Goal: Contribute content: Contribute content

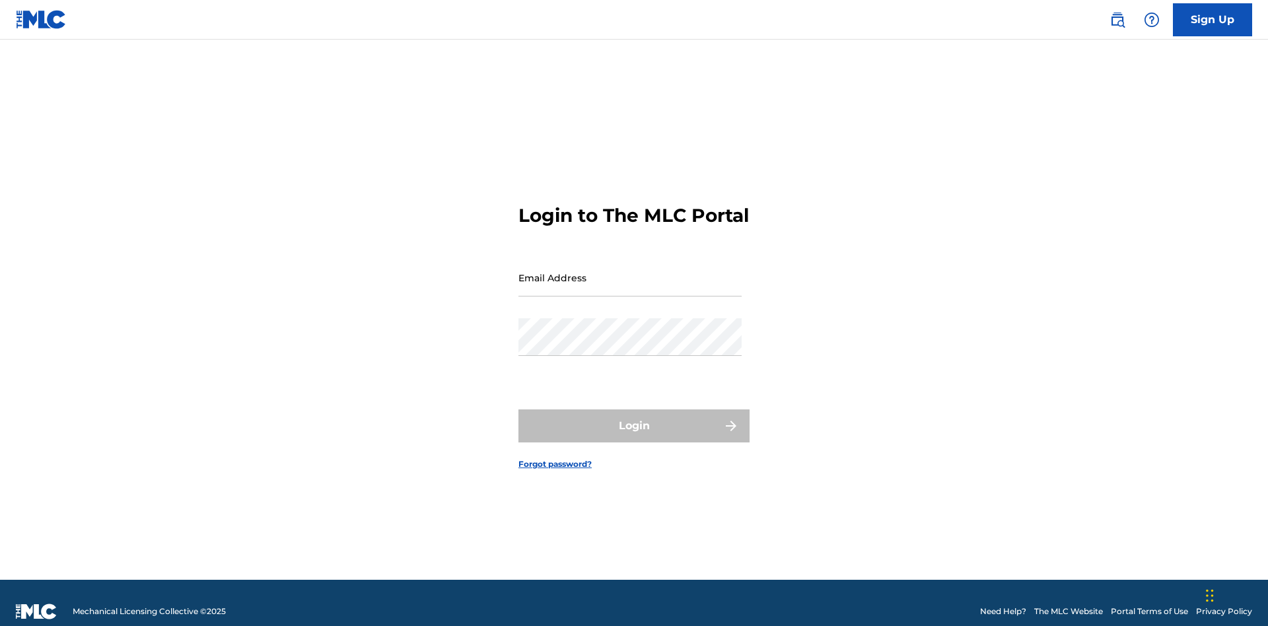
scroll to position [17, 0]
click at [630, 271] on input "Email Address" at bounding box center [629, 278] width 223 height 38
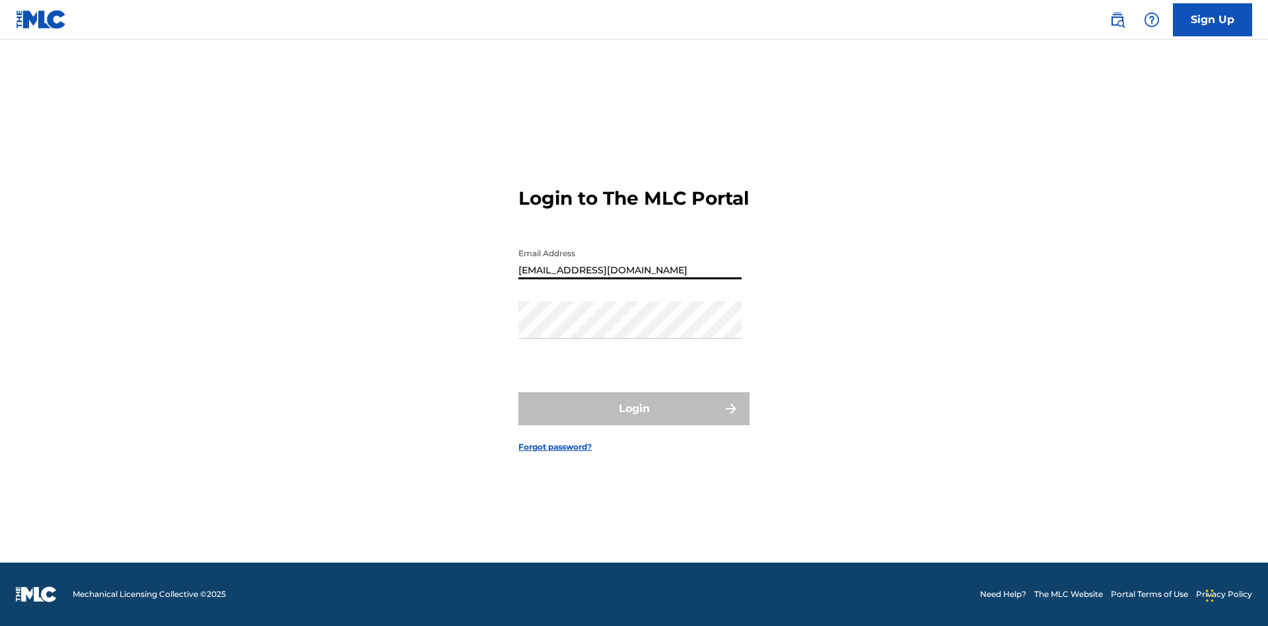
type input "[EMAIL_ADDRESS][DOMAIN_NAME]"
click at [634, 420] on button "Login" at bounding box center [633, 408] width 231 height 33
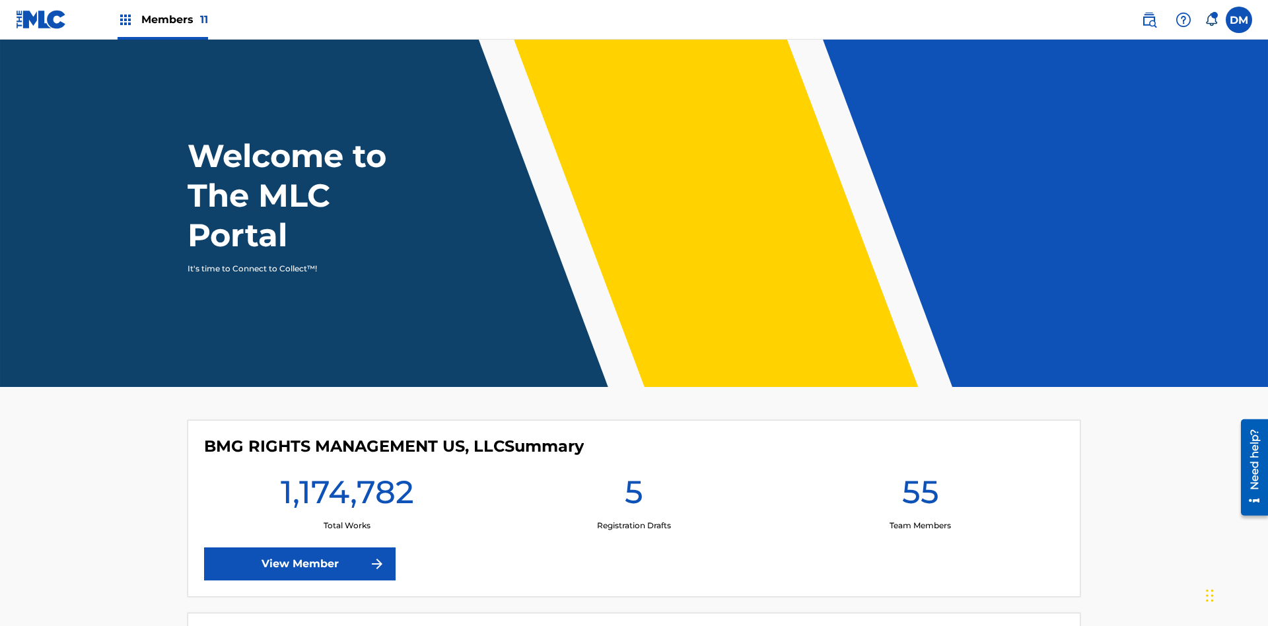
click at [162, 19] on span "Members 11" at bounding box center [174, 19] width 67 height 15
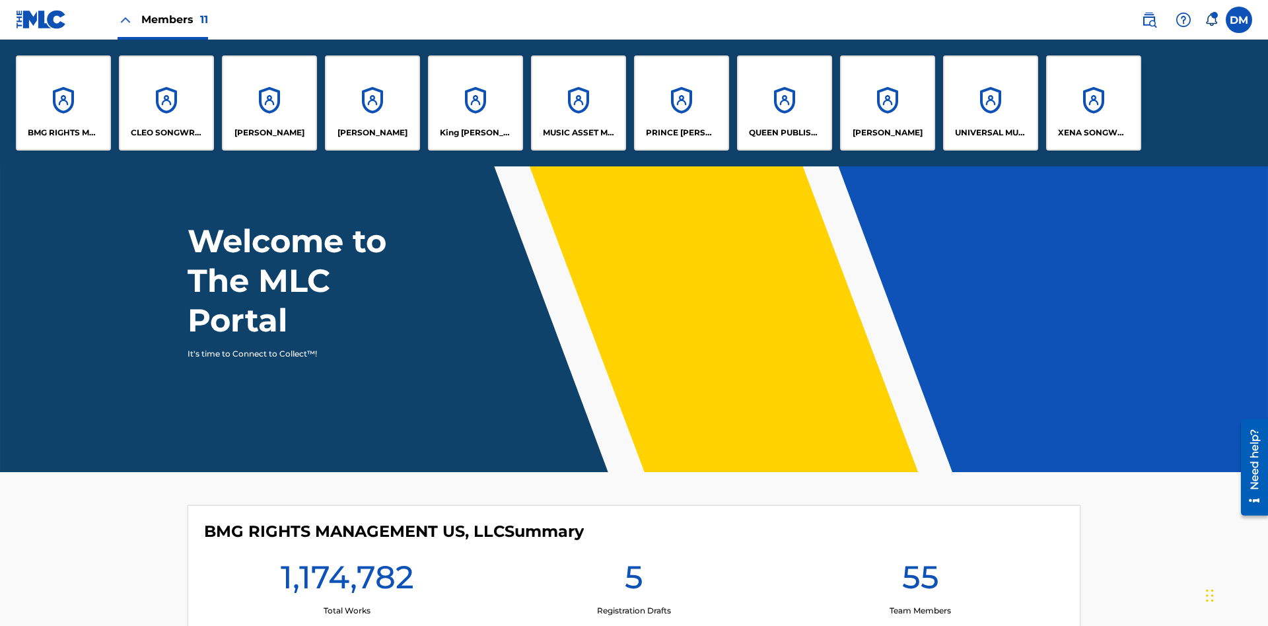
click at [990, 133] on p "UNIVERSAL MUSIC PUB GROUP" at bounding box center [991, 133] width 72 height 12
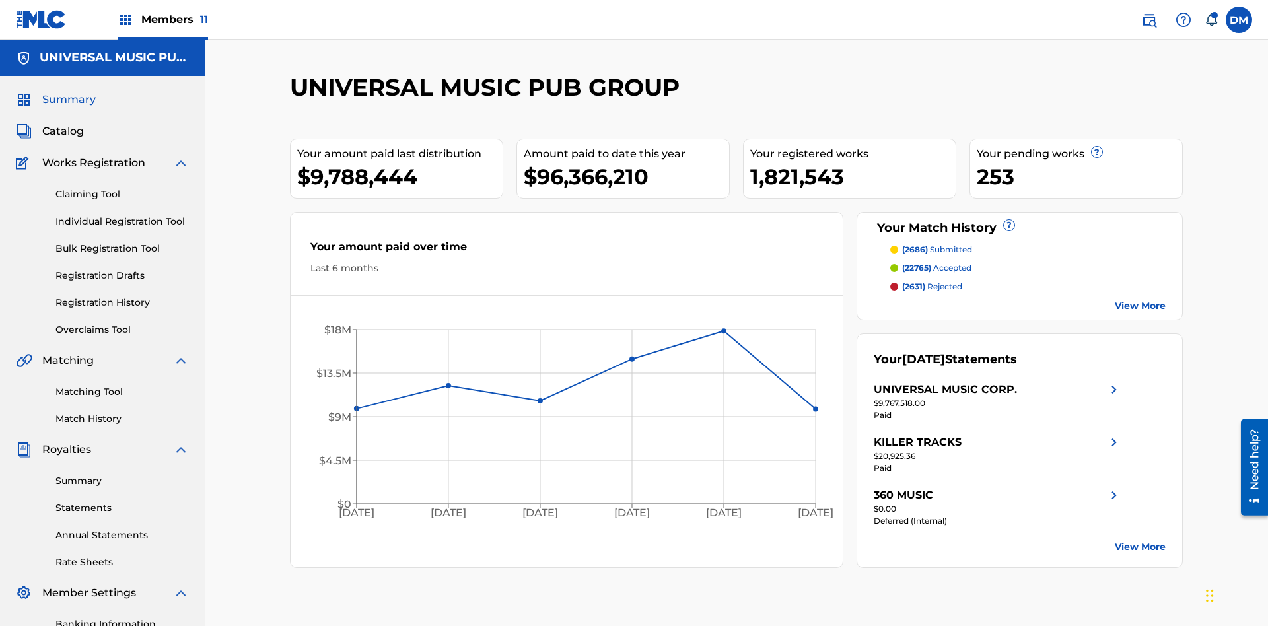
click at [122, 215] on link "Individual Registration Tool" at bounding box center [121, 222] width 133 height 14
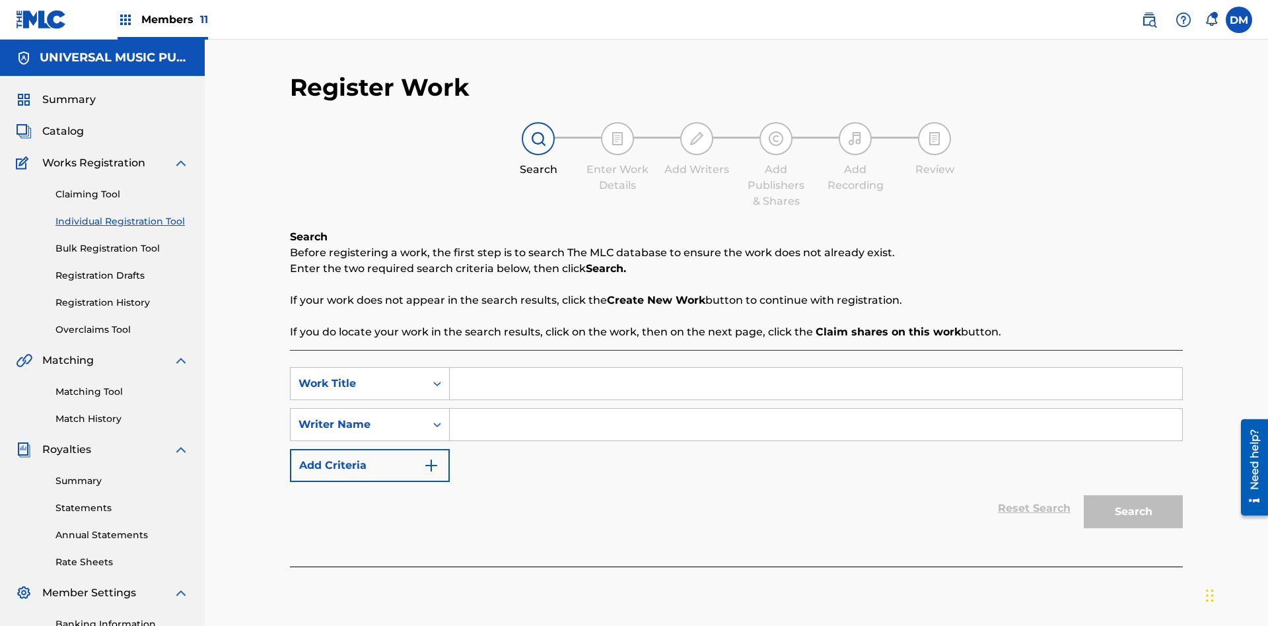
click at [816, 368] on input "Search Form" at bounding box center [816, 384] width 732 height 32
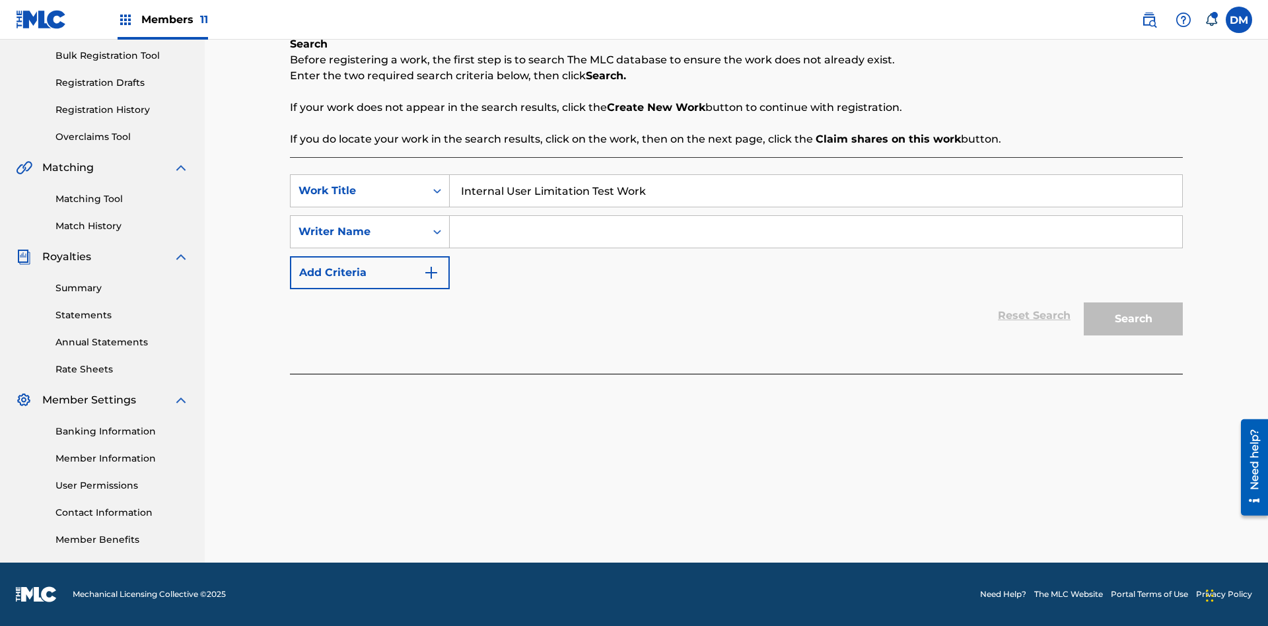
type input "Internal User Limitation Test Work"
click at [816, 232] on input "Search Form" at bounding box center [816, 232] width 732 height 32
type input "Test"
click at [1133, 319] on button "Search" at bounding box center [1133, 318] width 99 height 33
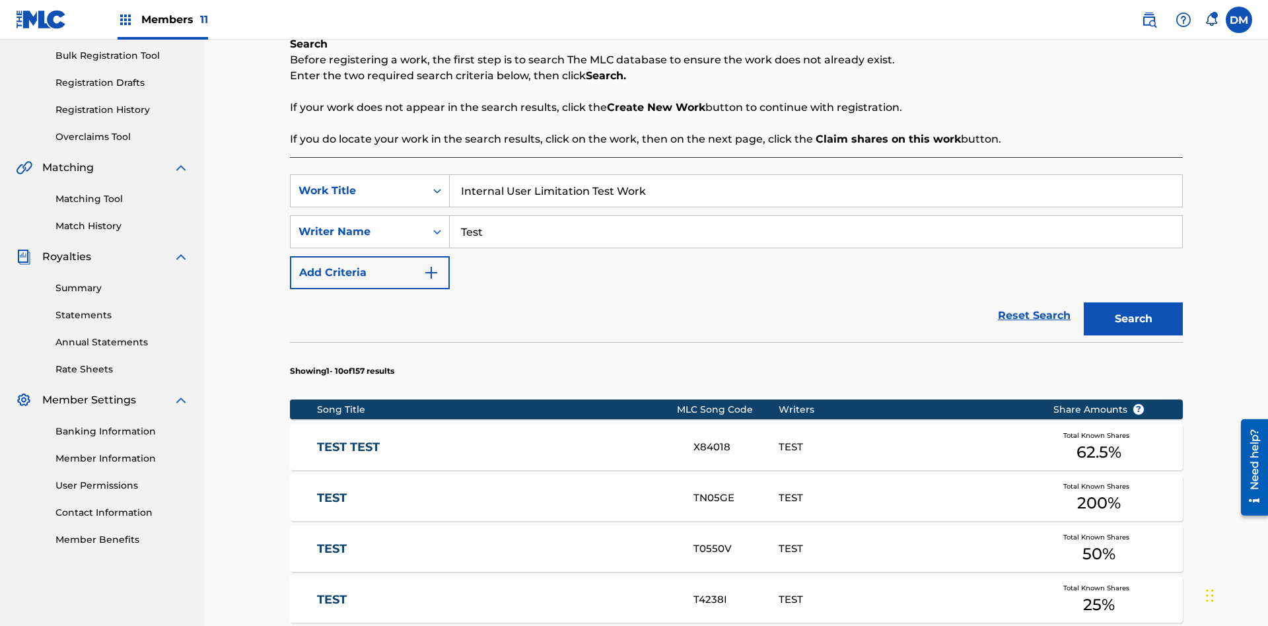
scroll to position [201, 0]
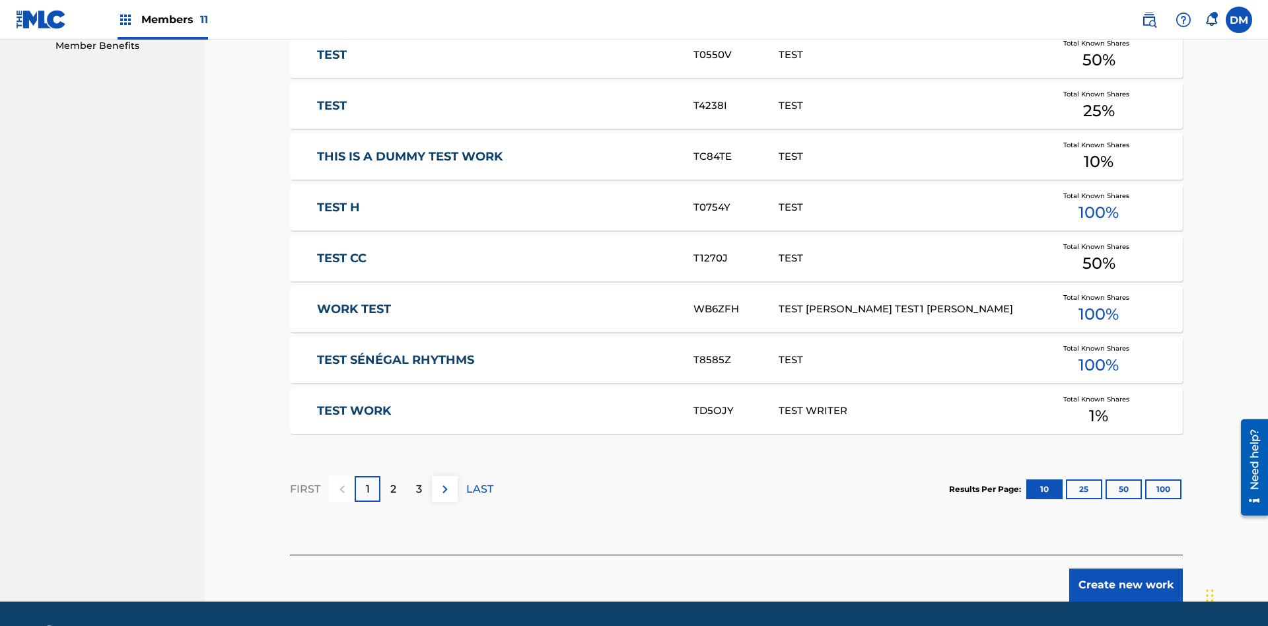
click at [1126, 569] on button "Create new work" at bounding box center [1126, 585] width 114 height 33
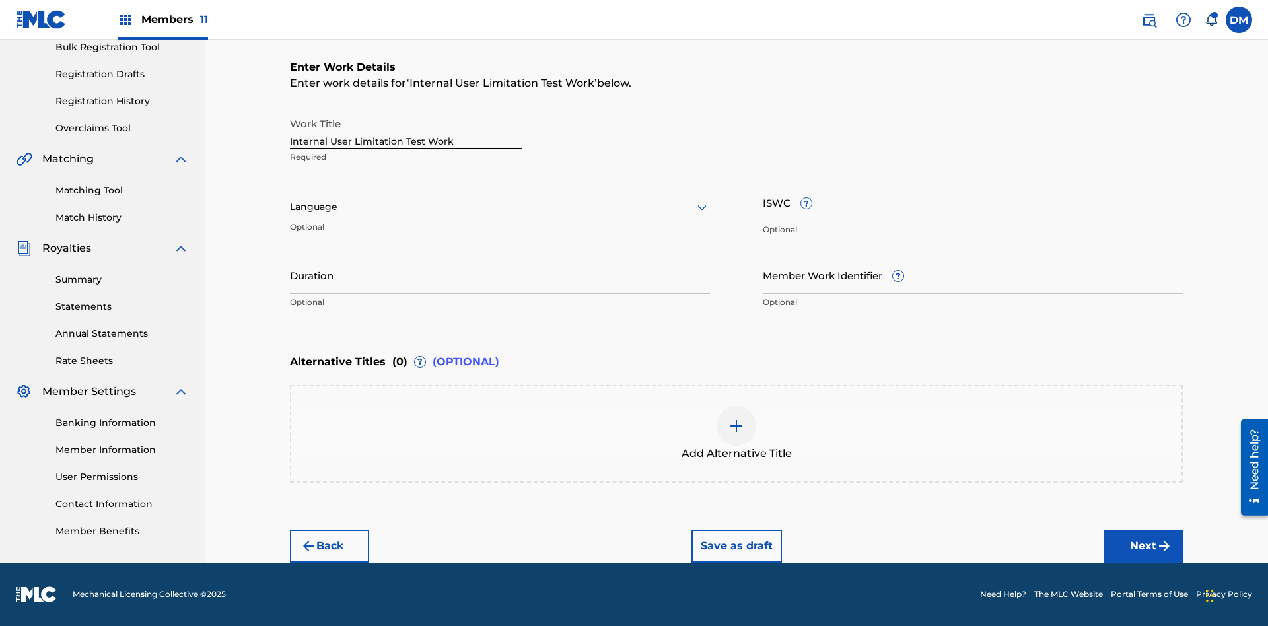
click at [406, 129] on input "Internal User Limitation Test Work" at bounding box center [406, 130] width 232 height 38
type input "Internal User Limitation Test Work"
click at [736, 545] on button "Save as draft" at bounding box center [736, 546] width 90 height 33
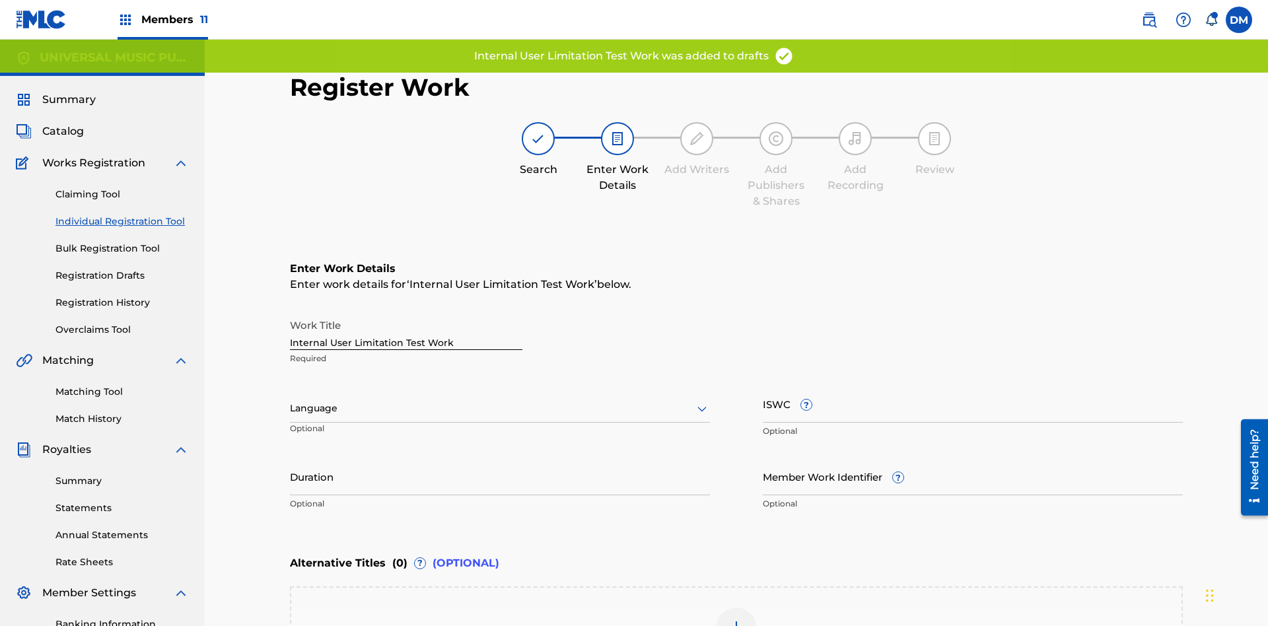
click at [1239, 19] on label at bounding box center [1239, 20] width 26 height 26
click at [1239, 20] on input "[PERSON_NAME] [PERSON_NAME] [PERSON_NAME][EMAIL_ADDRESS][DOMAIN_NAME] Notificat…" at bounding box center [1239, 20] width 0 height 0
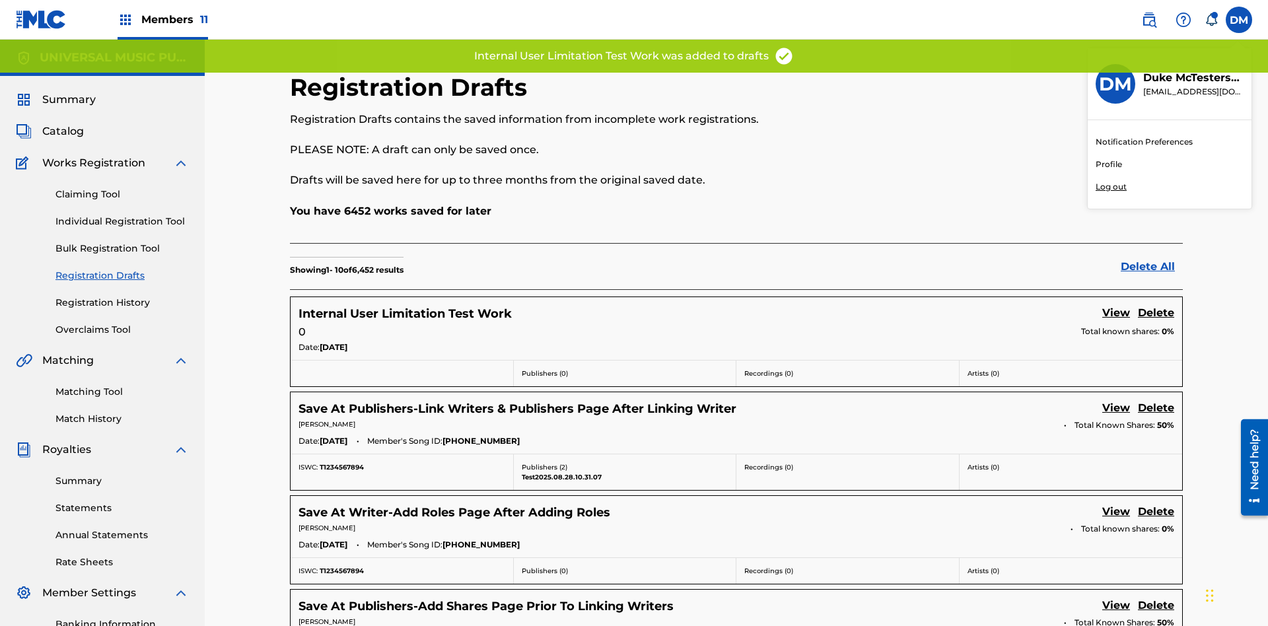
click at [1111, 187] on p "Log out" at bounding box center [1111, 187] width 31 height 12
click at [1239, 20] on input "[PERSON_NAME] [PERSON_NAME] [PERSON_NAME][EMAIL_ADDRESS][DOMAIN_NAME] Notificat…" at bounding box center [1239, 20] width 0 height 0
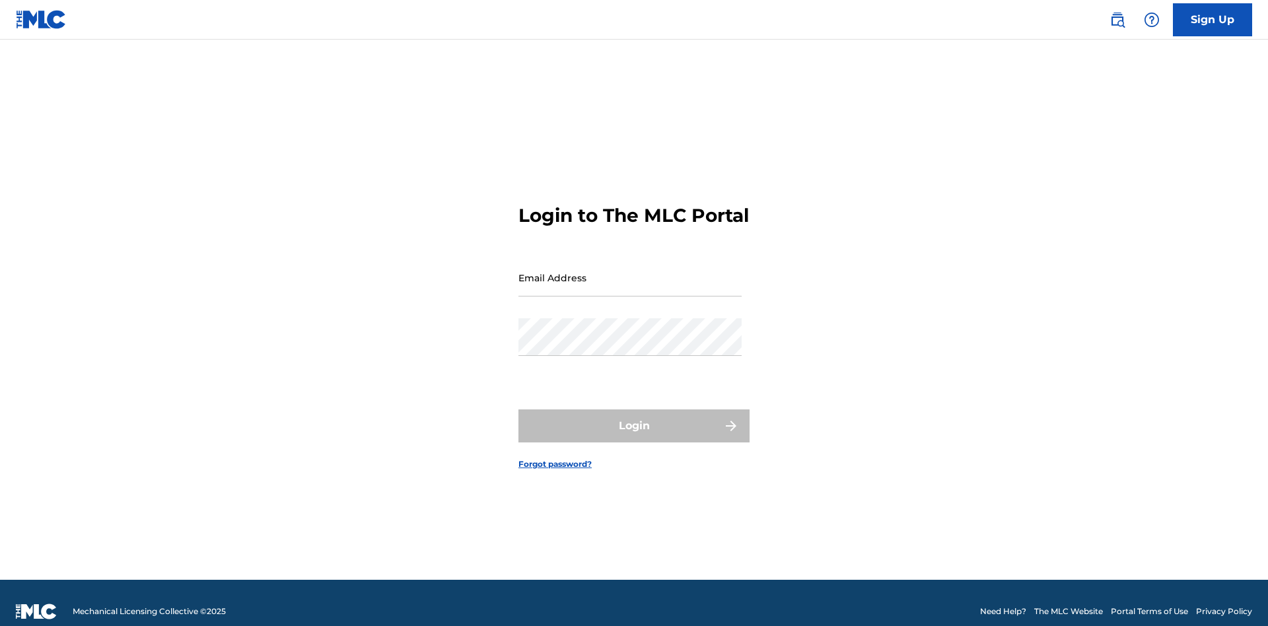
click at [630, 271] on input "Email Address" at bounding box center [629, 278] width 223 height 38
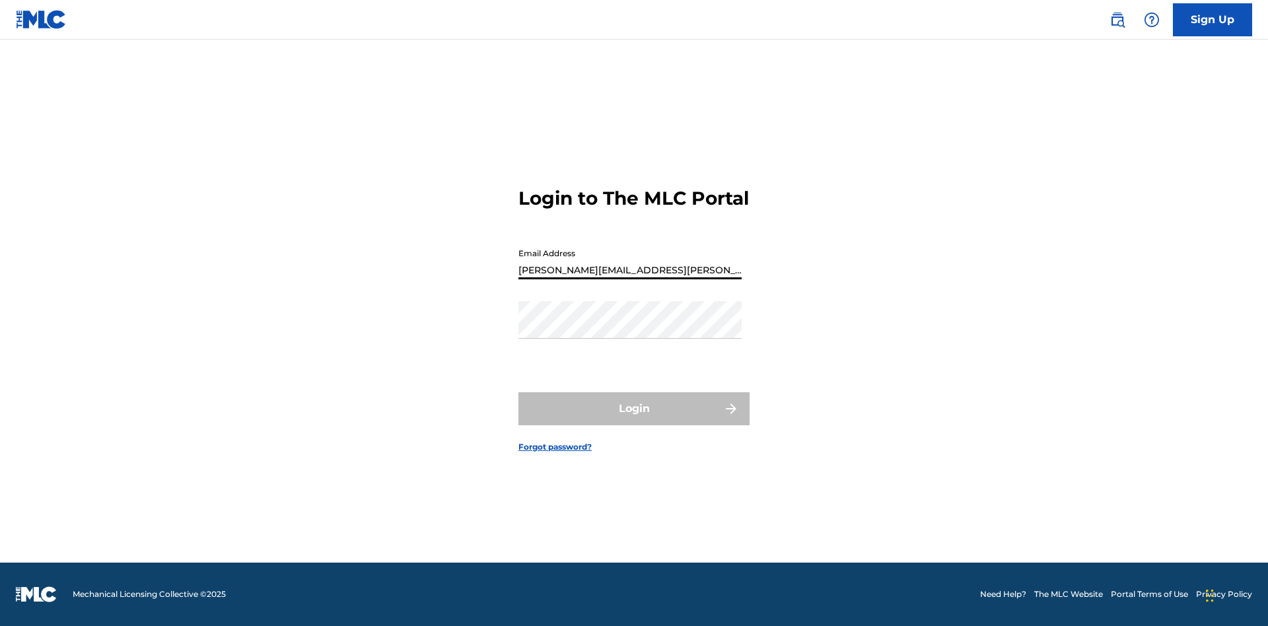
type input "[PERSON_NAME][EMAIL_ADDRESS][PERSON_NAME][DOMAIN_NAME]"
click at [634, 420] on button "Login" at bounding box center [633, 408] width 231 height 33
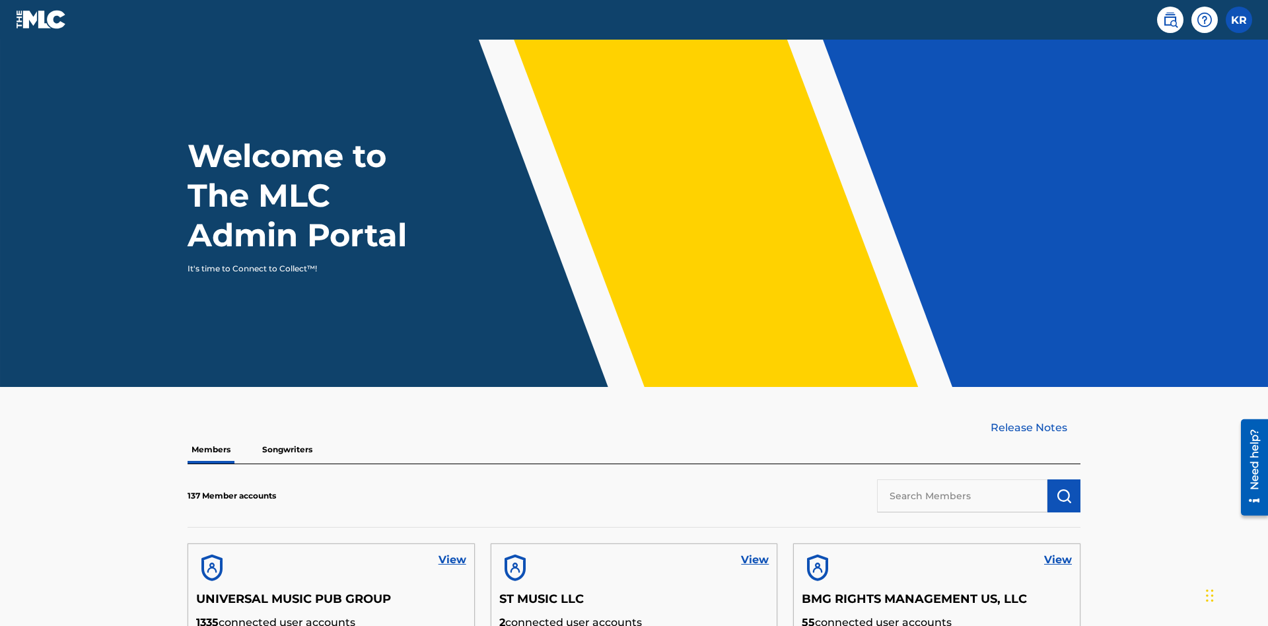
click at [962, 479] on input "text" at bounding box center [962, 495] width 170 height 33
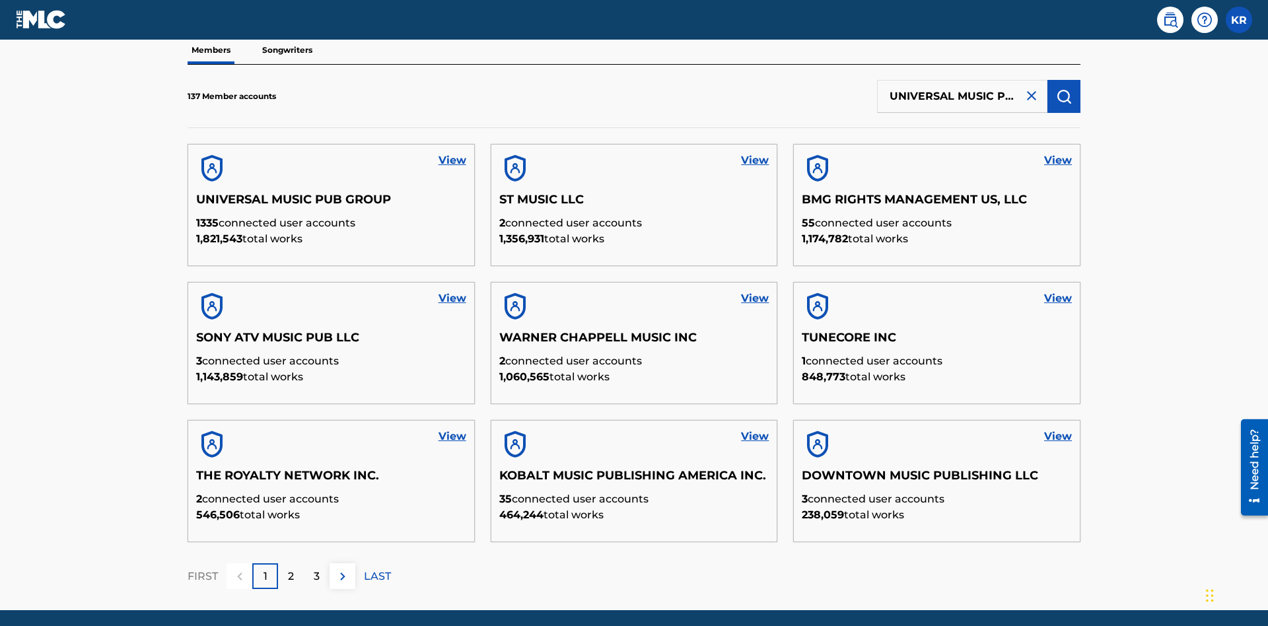
scroll to position [0, 42]
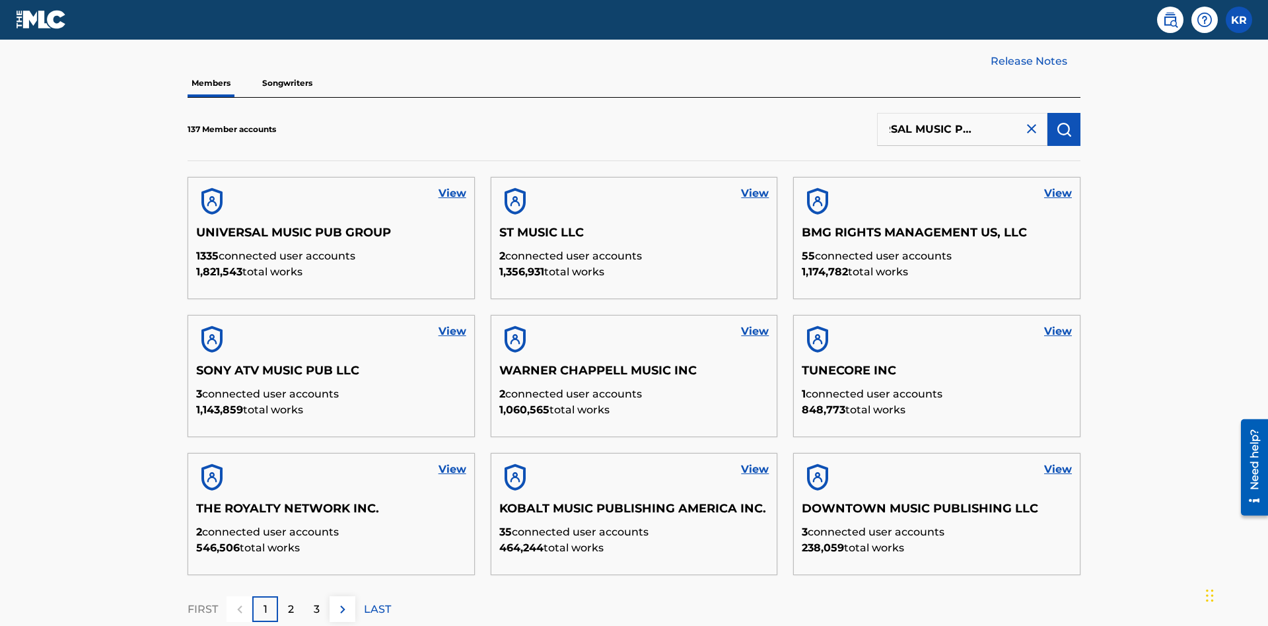
type input "UNIVERSAL MUSIC PUB GROUP"
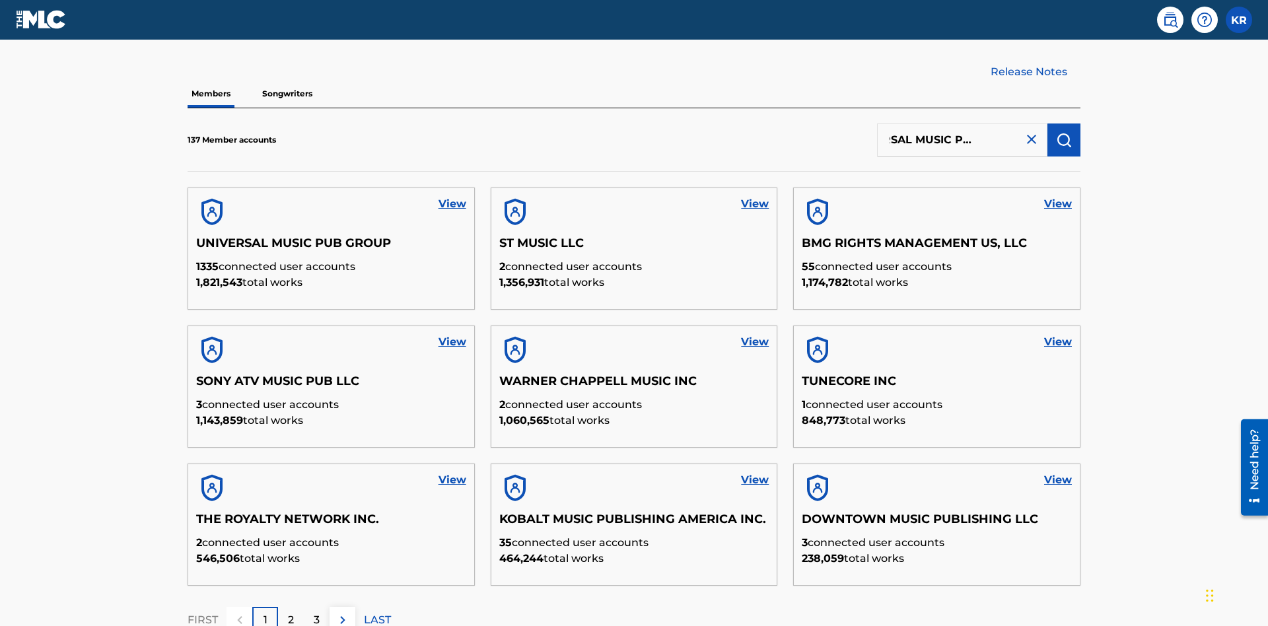
click at [1064, 132] on img "submit" at bounding box center [1064, 140] width 16 height 16
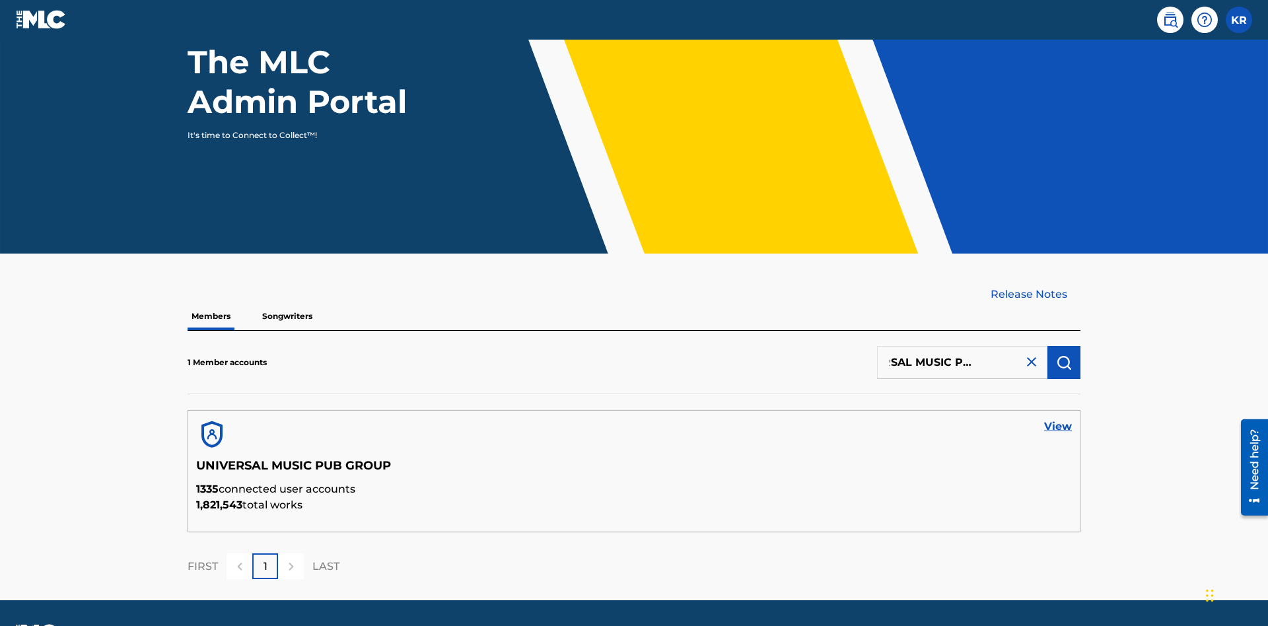
click at [1058, 419] on link "View" at bounding box center [1058, 427] width 28 height 16
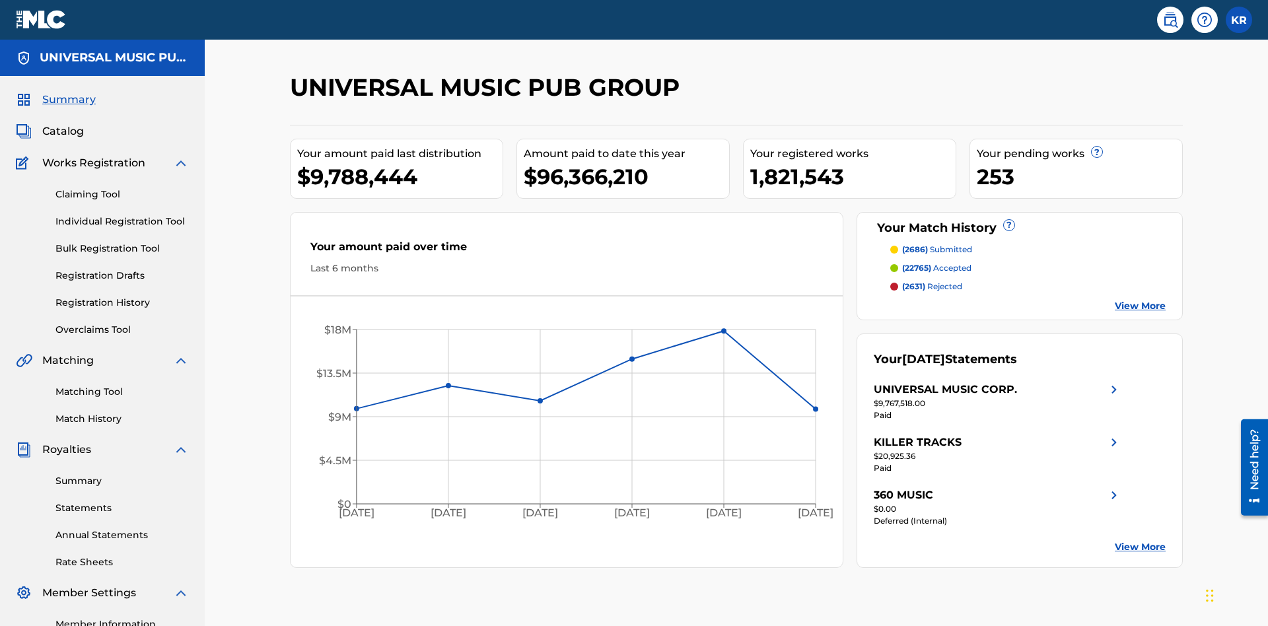
click at [122, 269] on link "Registration Drafts" at bounding box center [121, 276] width 133 height 14
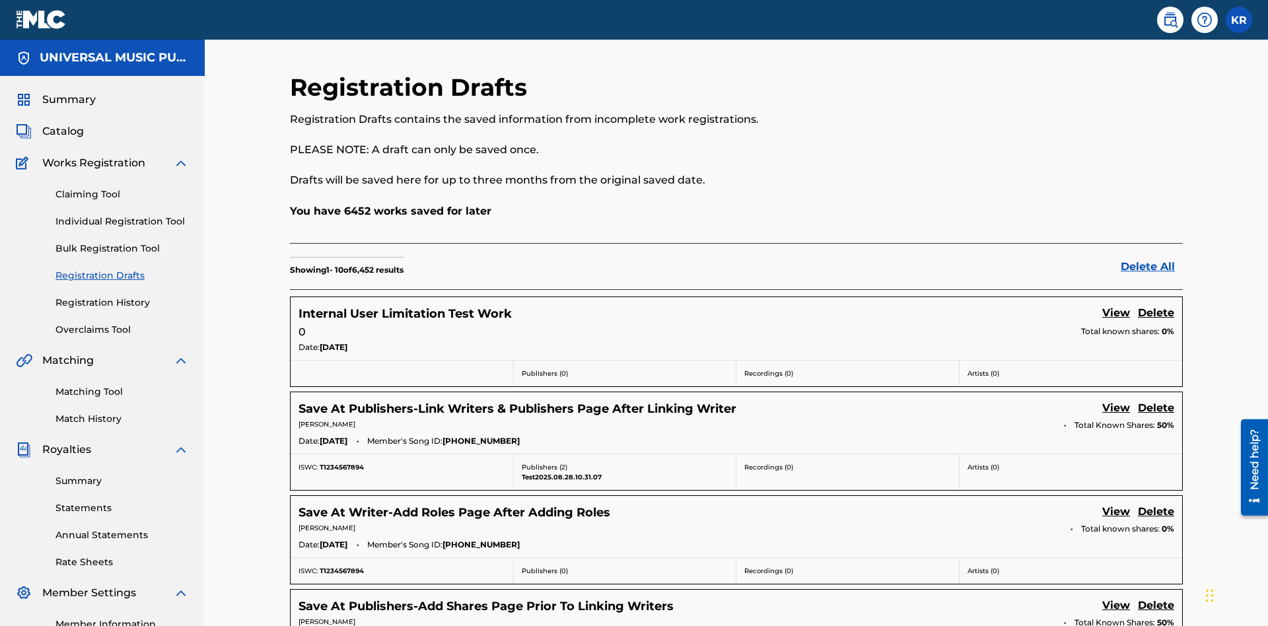
click at [1116, 305] on link "View" at bounding box center [1116, 314] width 28 height 18
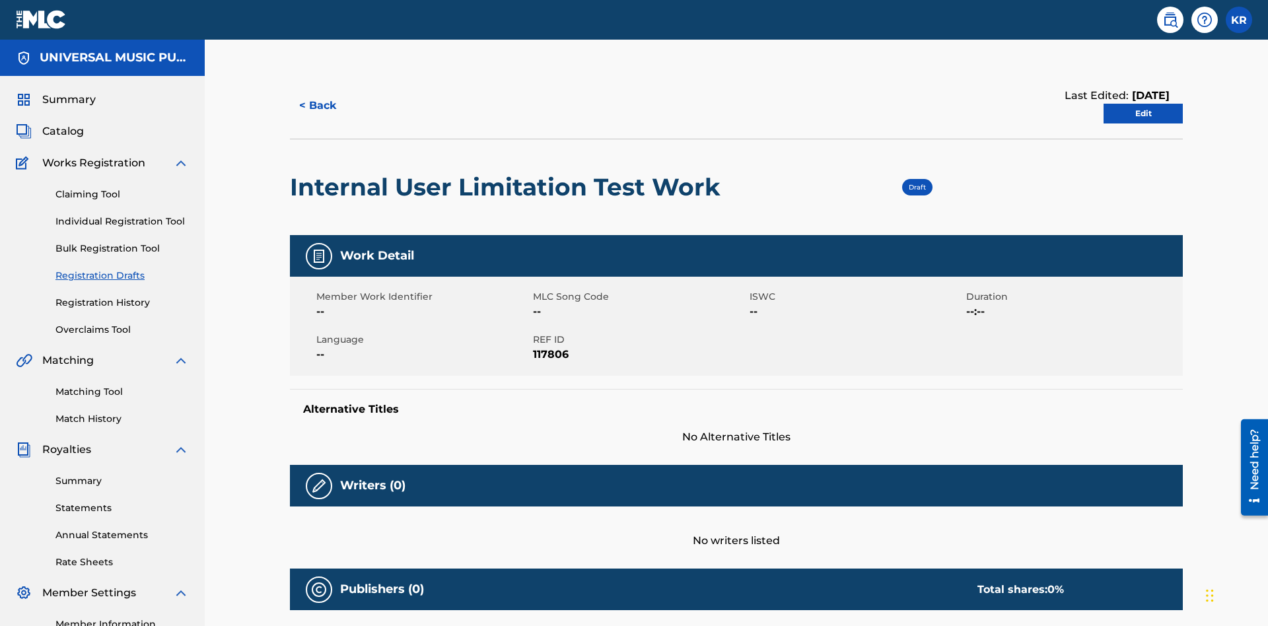
click at [1143, 104] on link "Edit" at bounding box center [1142, 114] width 79 height 20
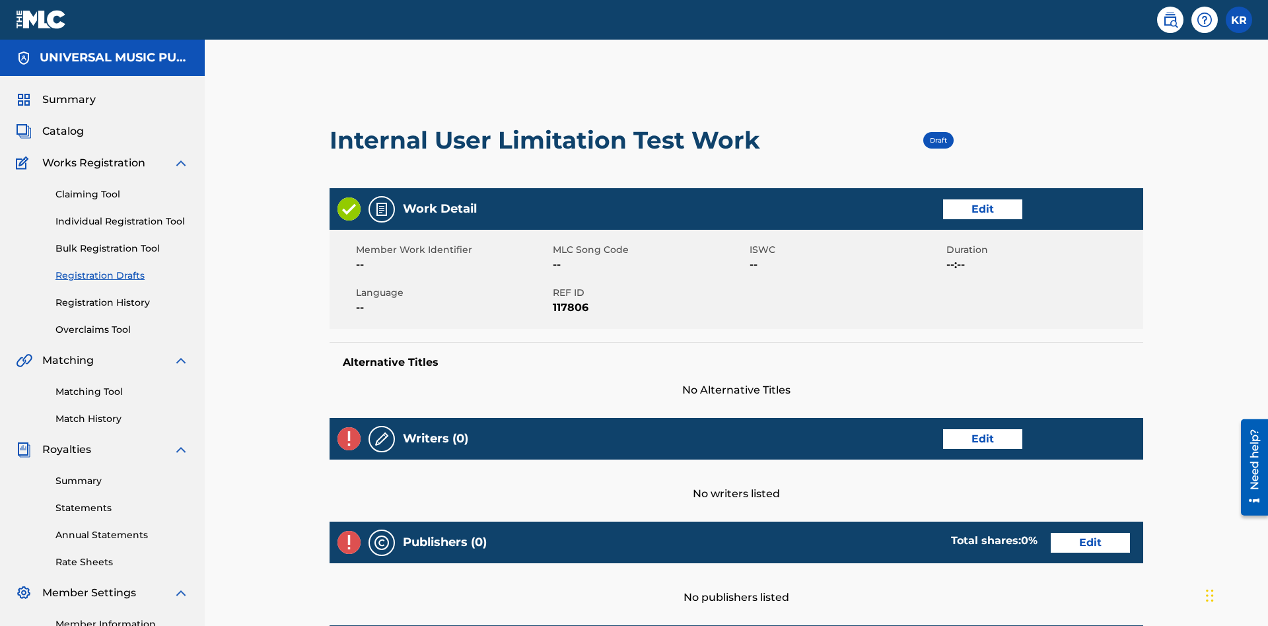
click at [943, 199] on link "Edit" at bounding box center [982, 209] width 79 height 20
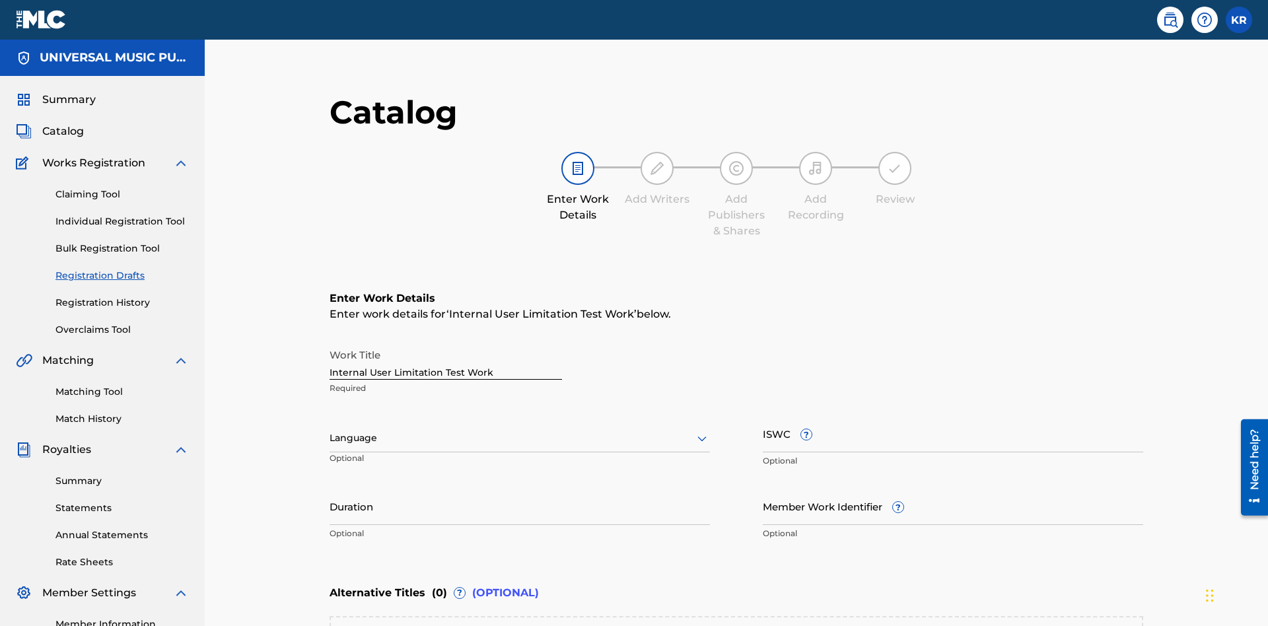
click at [330, 487] on input "Duration" at bounding box center [520, 506] width 380 height 38
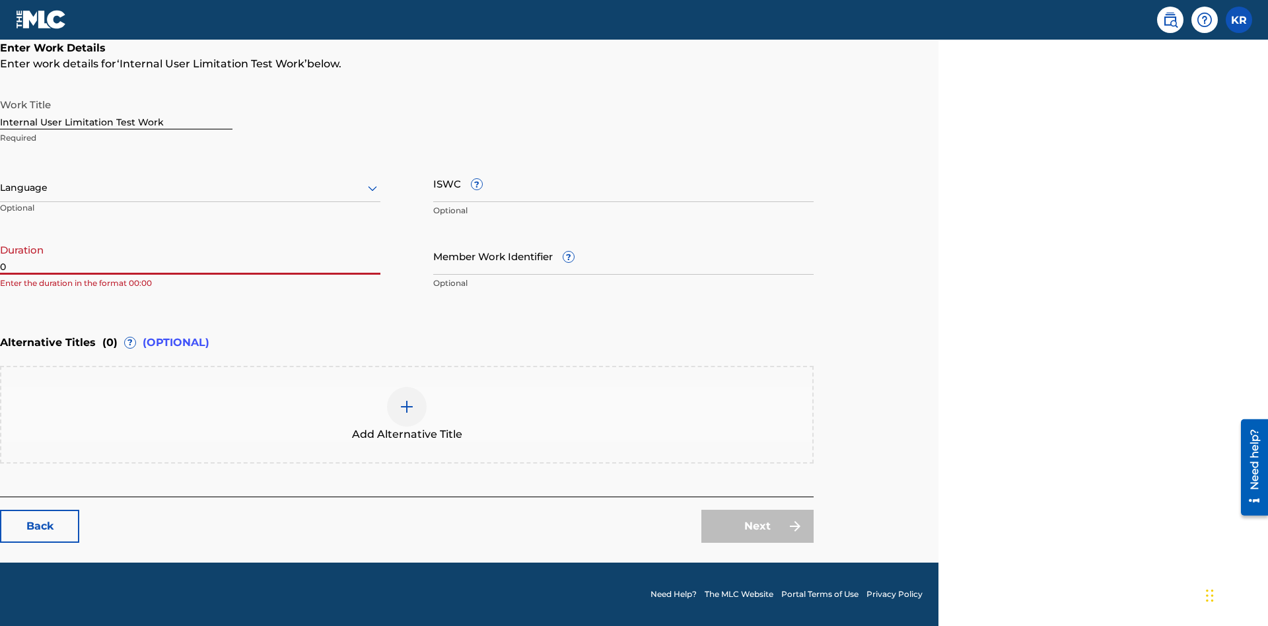
click at [190, 256] on input "0" at bounding box center [190, 256] width 380 height 38
type input "00:00"
click at [372, 188] on icon at bounding box center [373, 188] width 16 height 16
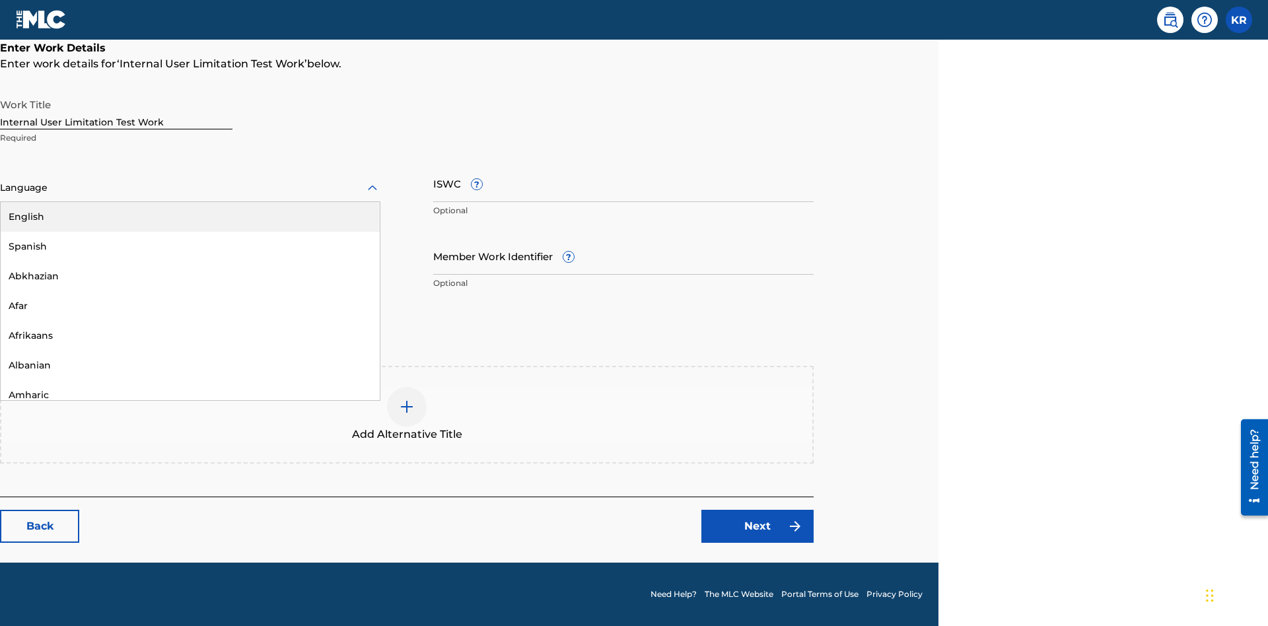
click at [190, 246] on div "Spanish" at bounding box center [190, 247] width 379 height 30
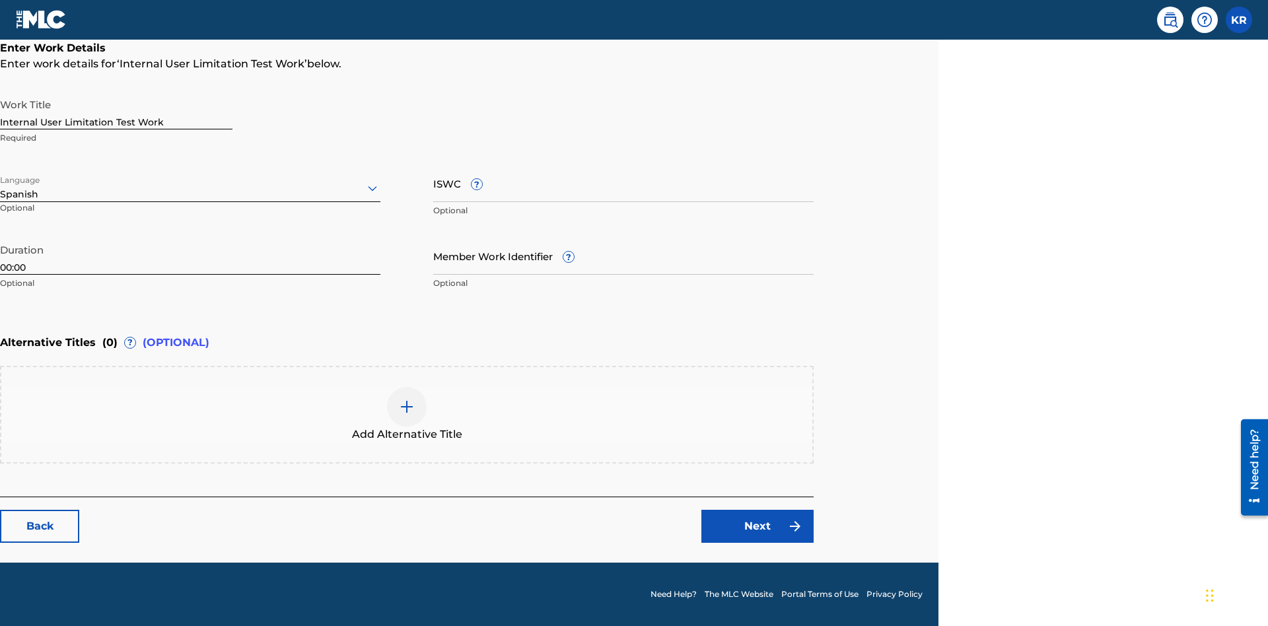
click at [623, 256] on input "Member Work Identifier ?" at bounding box center [623, 256] width 380 height 38
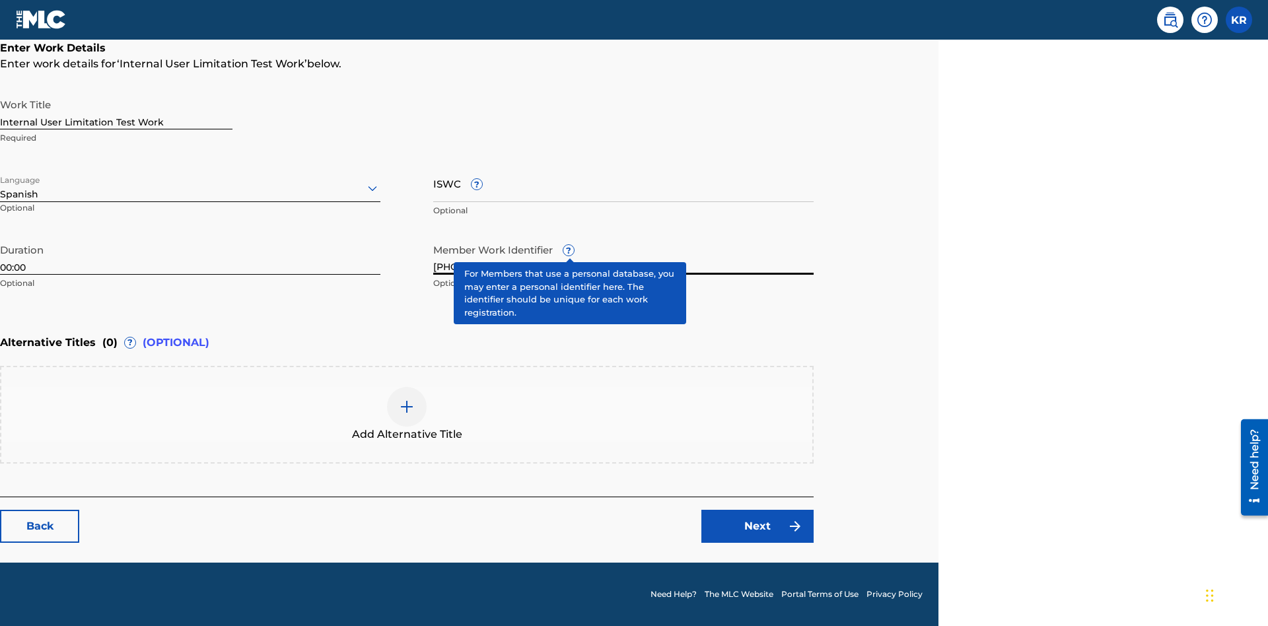
type input "2025.08.29.04"
click at [623, 183] on input "ISWC ?" at bounding box center [623, 183] width 380 height 38
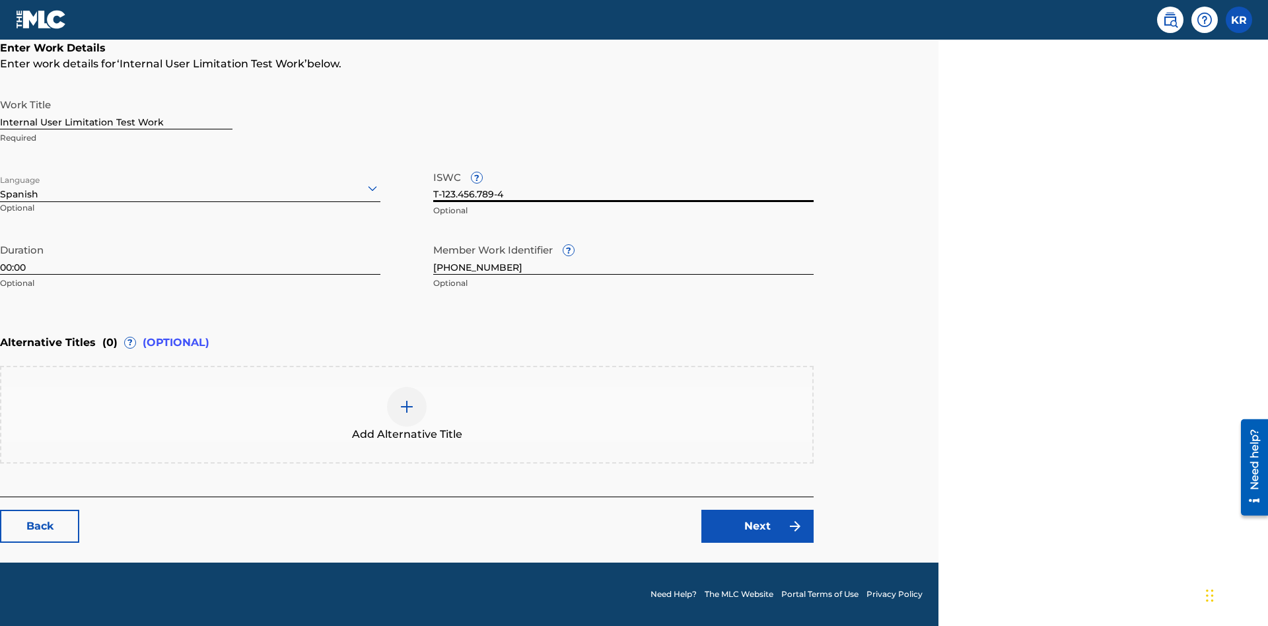
type input "T-123.456.789-4"
click at [407, 414] on img at bounding box center [407, 407] width 16 height 16
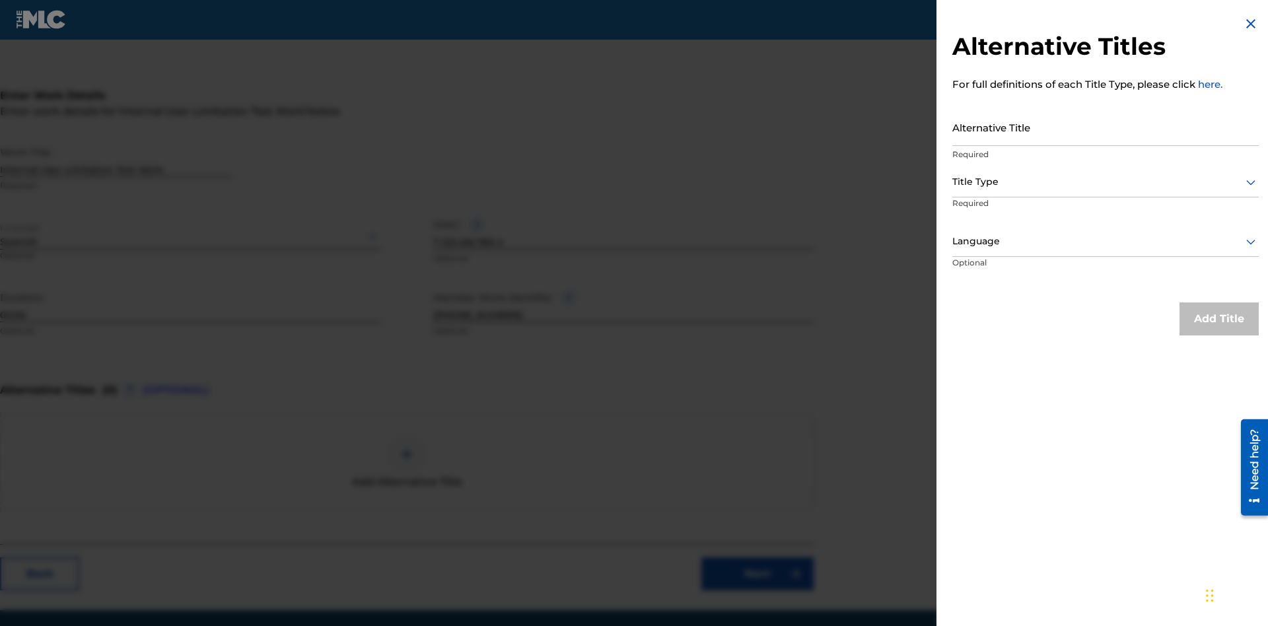
click at [1105, 127] on input "Alternative Title" at bounding box center [1105, 127] width 306 height 38
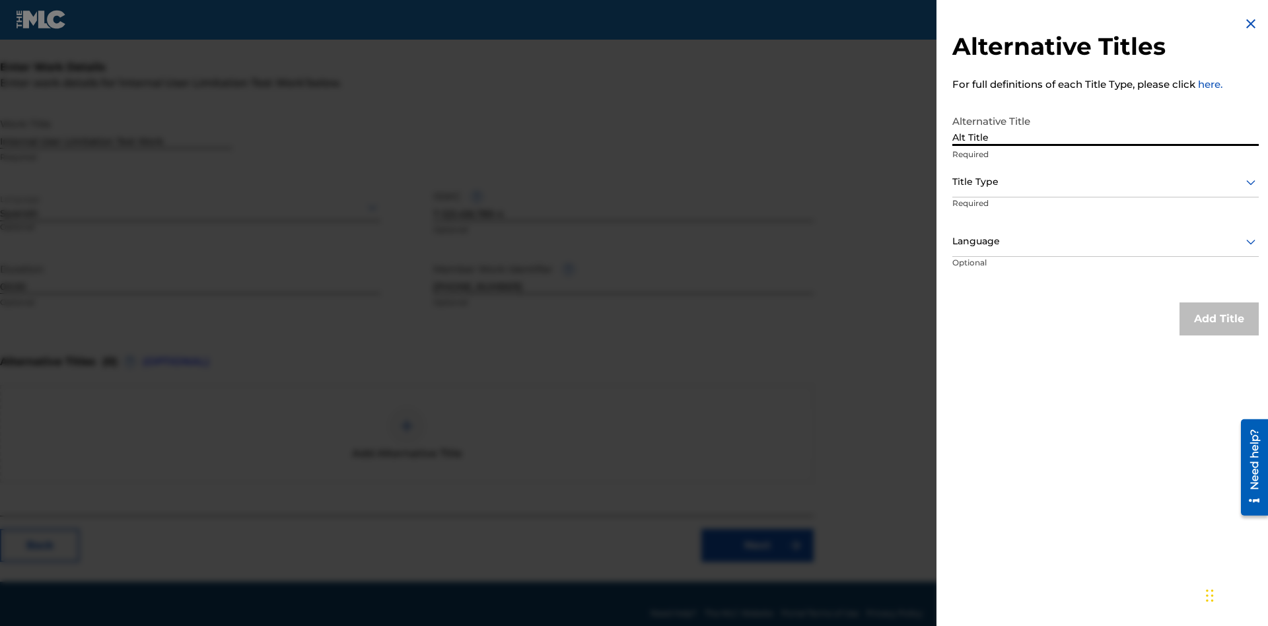
type input "Alt Title"
click at [1105, 182] on div at bounding box center [1105, 182] width 306 height 17
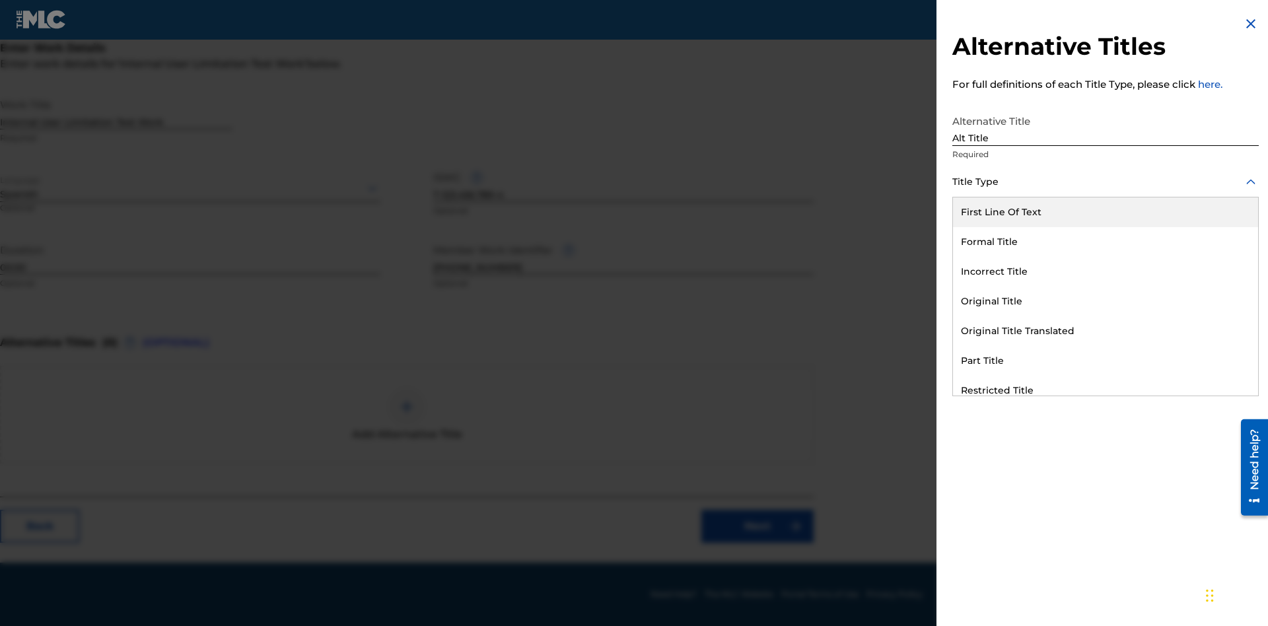
click at [1105, 301] on div "Original Title" at bounding box center [1105, 302] width 305 height 30
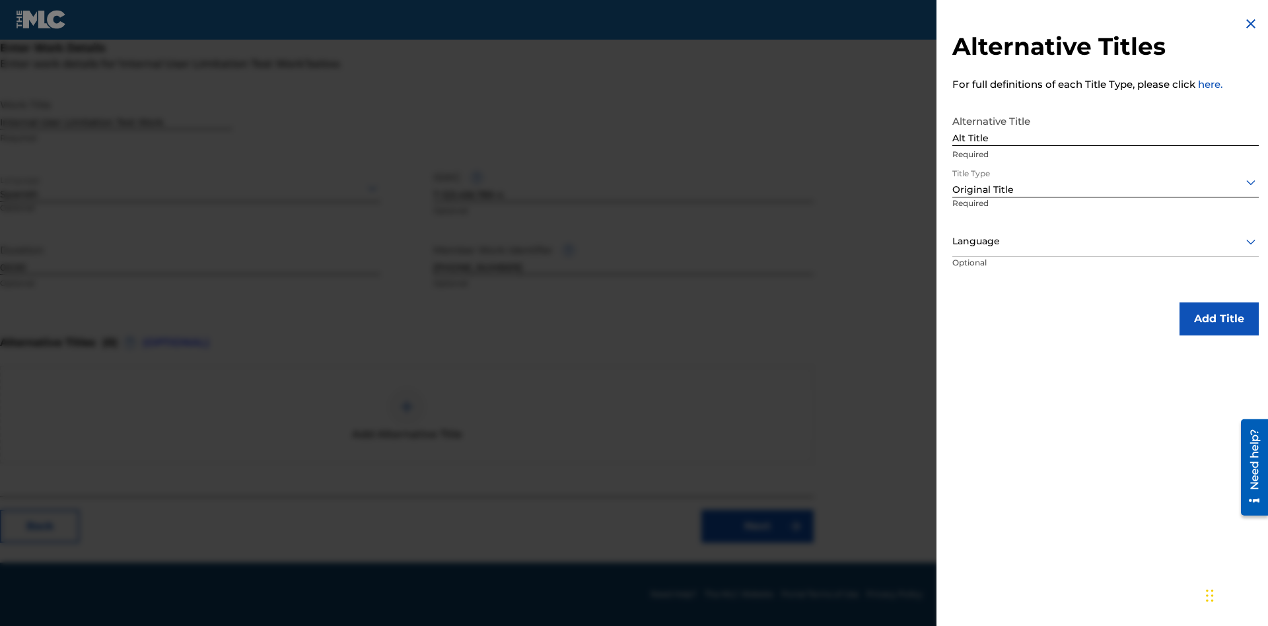
click at [1105, 241] on div at bounding box center [1105, 241] width 306 height 17
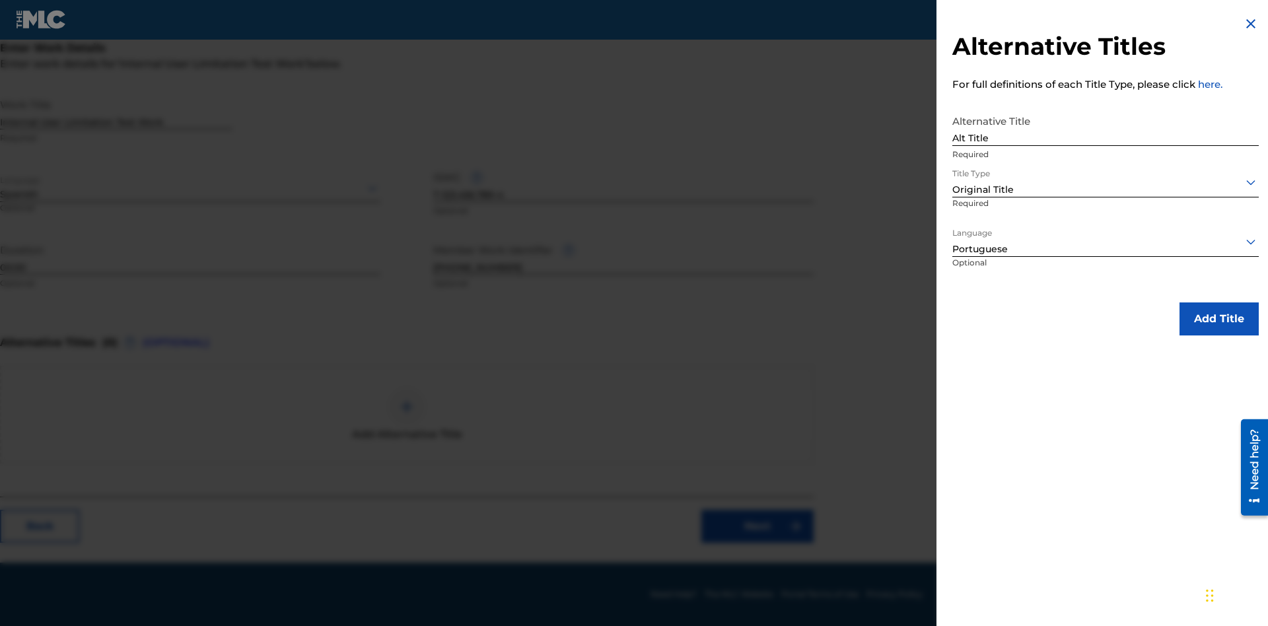
click at [1219, 318] on button "Add Title" at bounding box center [1218, 318] width 79 height 33
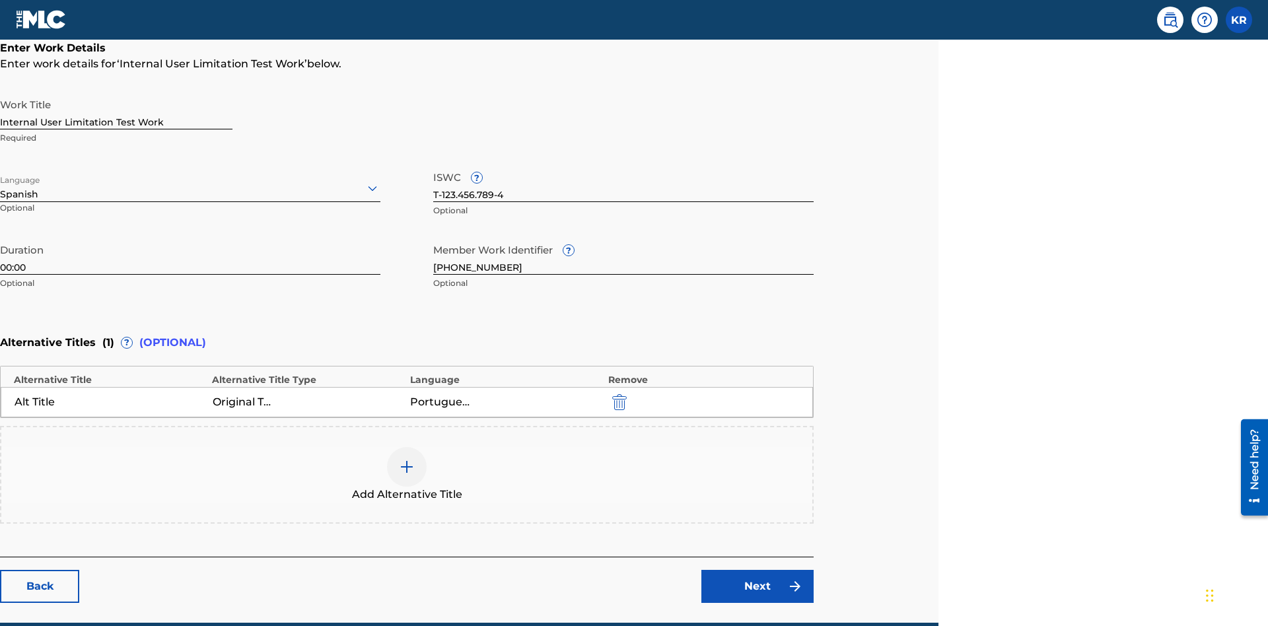
click at [407, 447] on div at bounding box center [407, 467] width 40 height 40
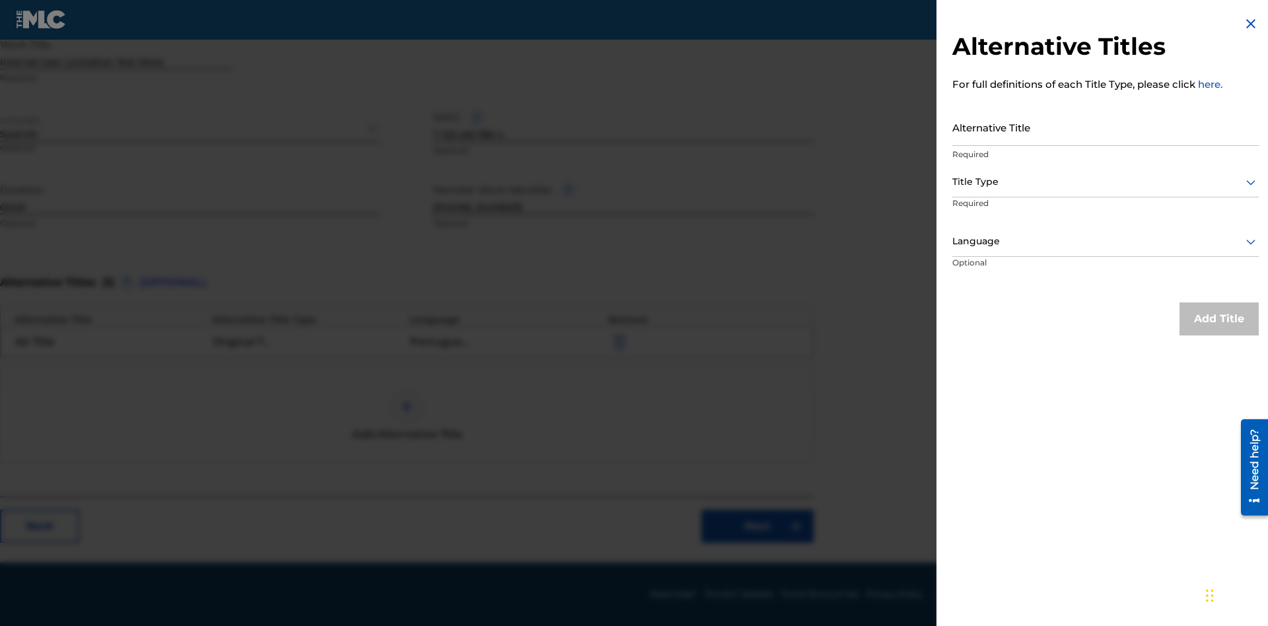
click at [1105, 127] on input "Alternative Title" at bounding box center [1105, 127] width 306 height 38
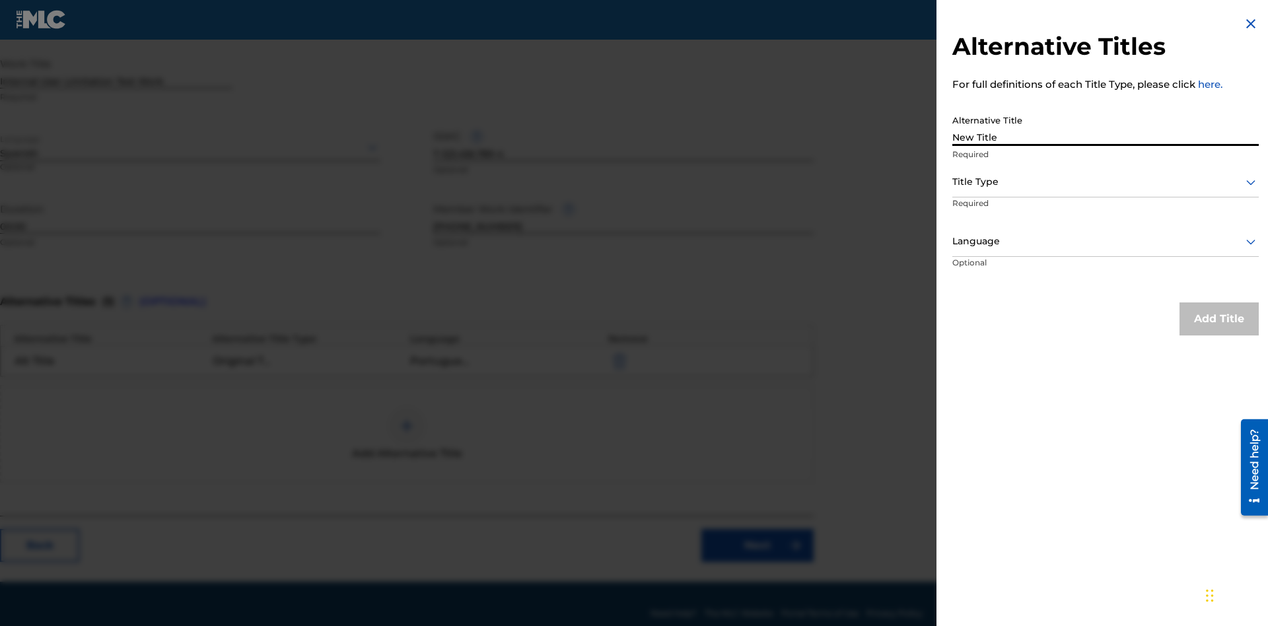
type input "New Title"
click at [1105, 182] on div at bounding box center [1105, 182] width 306 height 17
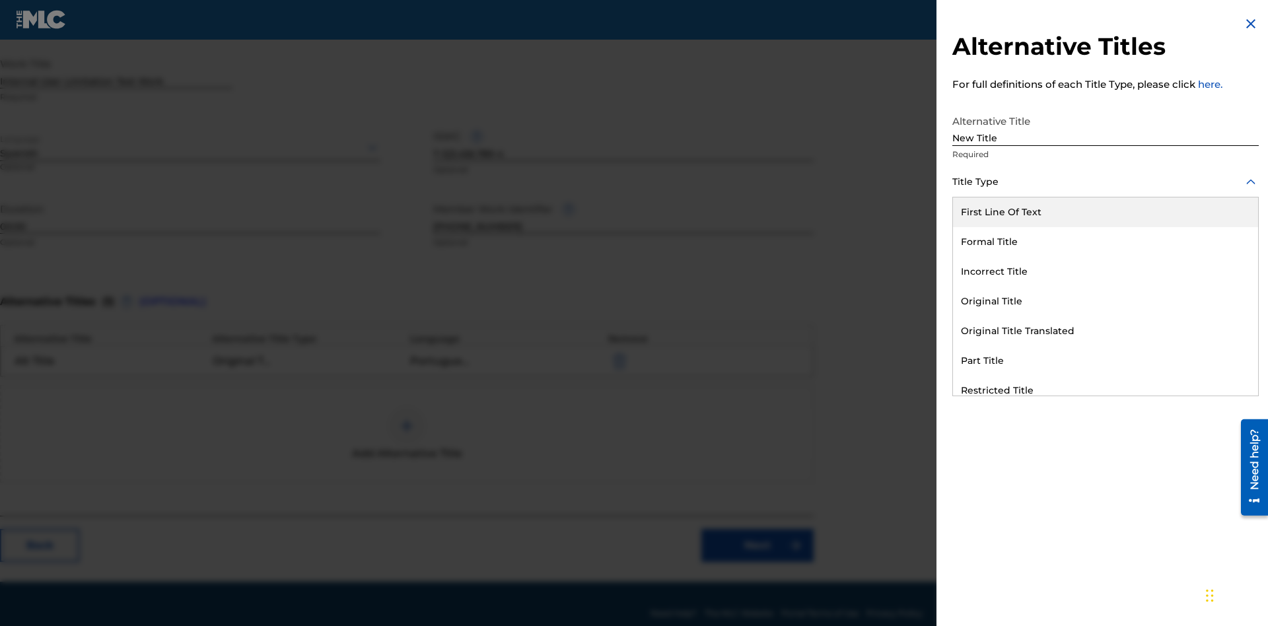
scroll to position [310, 330]
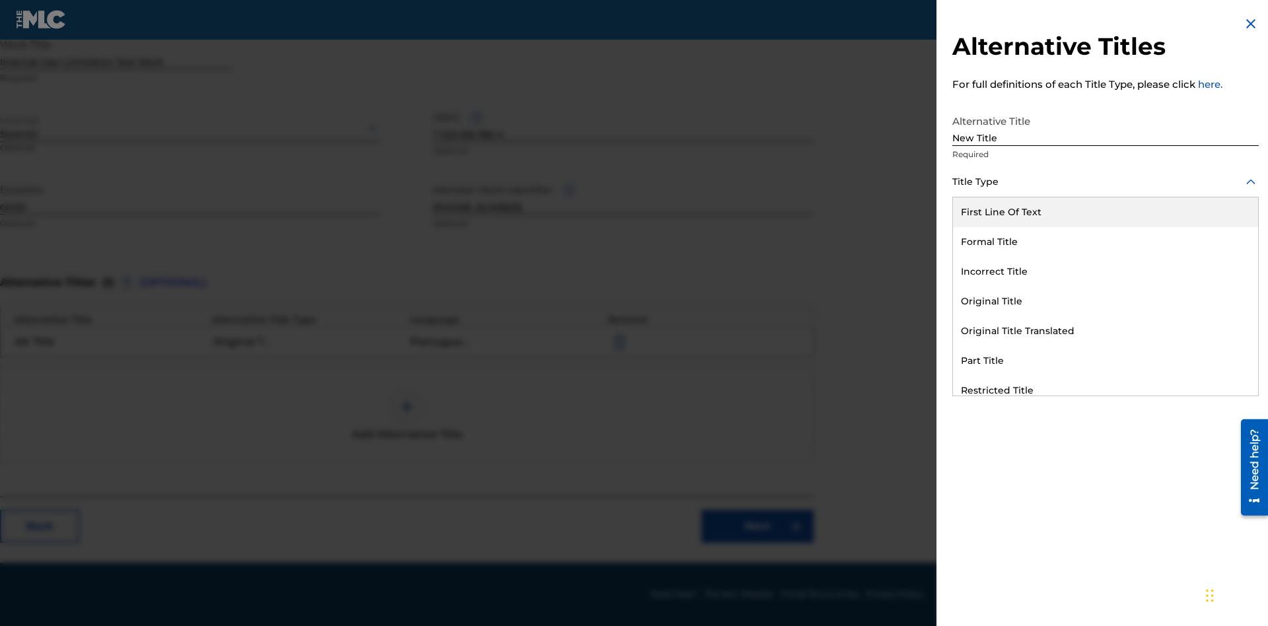
click at [1105, 271] on div "Incorrect Title" at bounding box center [1105, 272] width 305 height 30
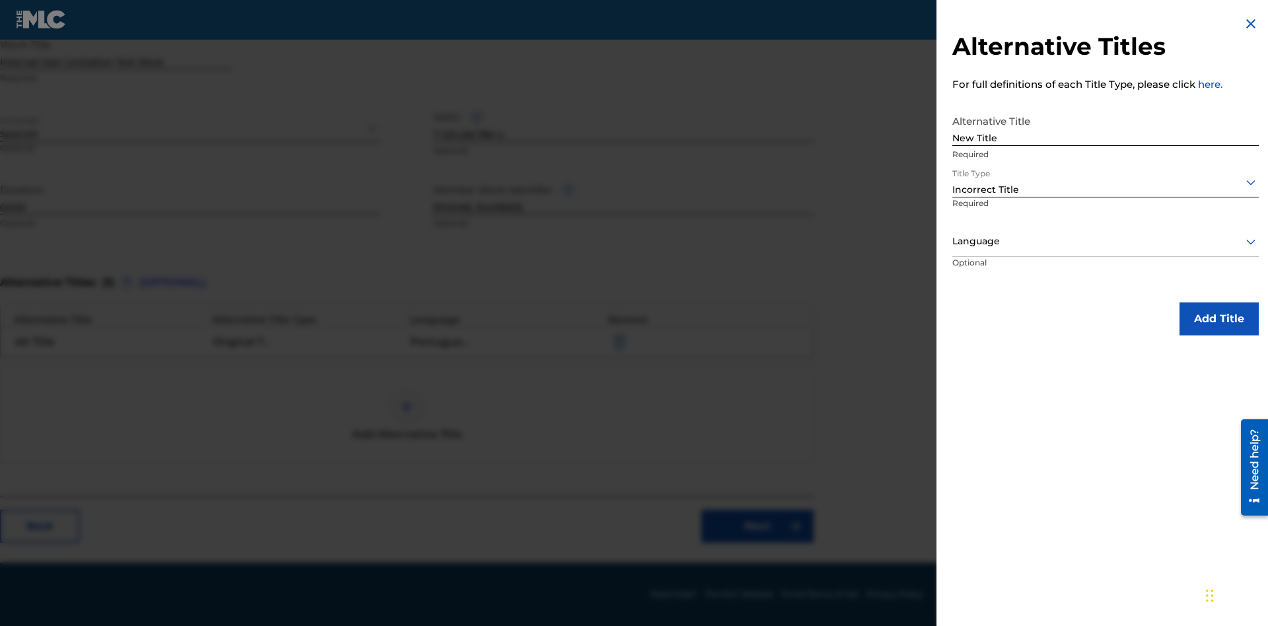
click at [1105, 241] on div at bounding box center [1105, 241] width 306 height 17
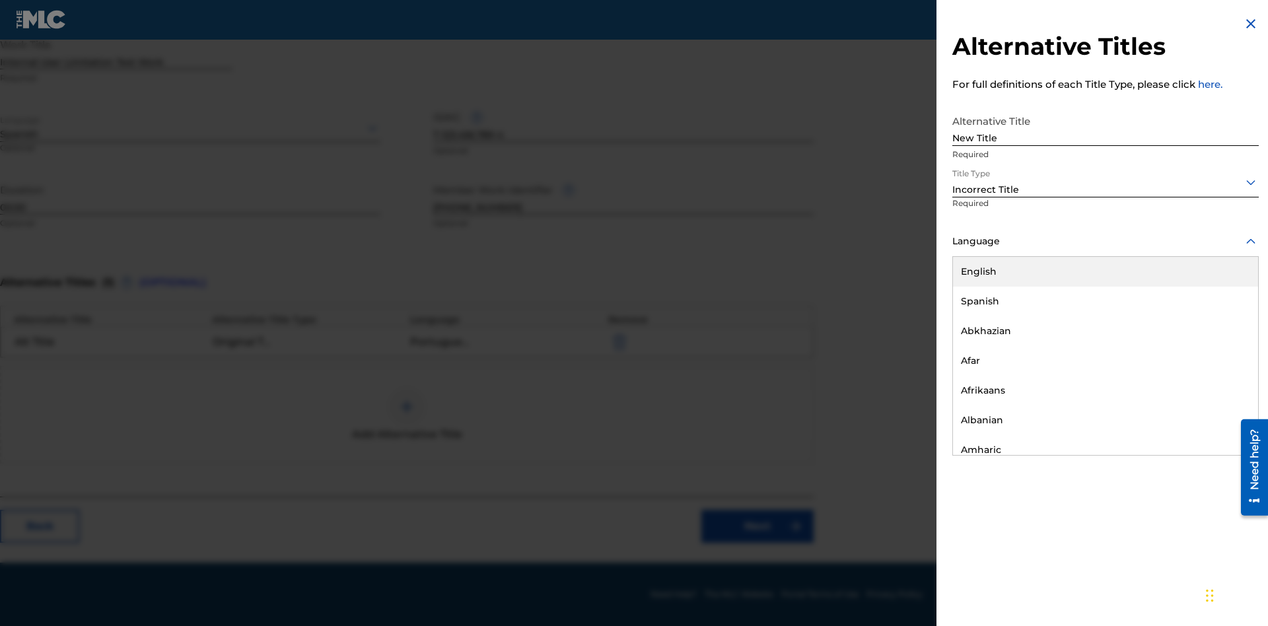
click at [1105, 271] on div "English" at bounding box center [1105, 272] width 305 height 30
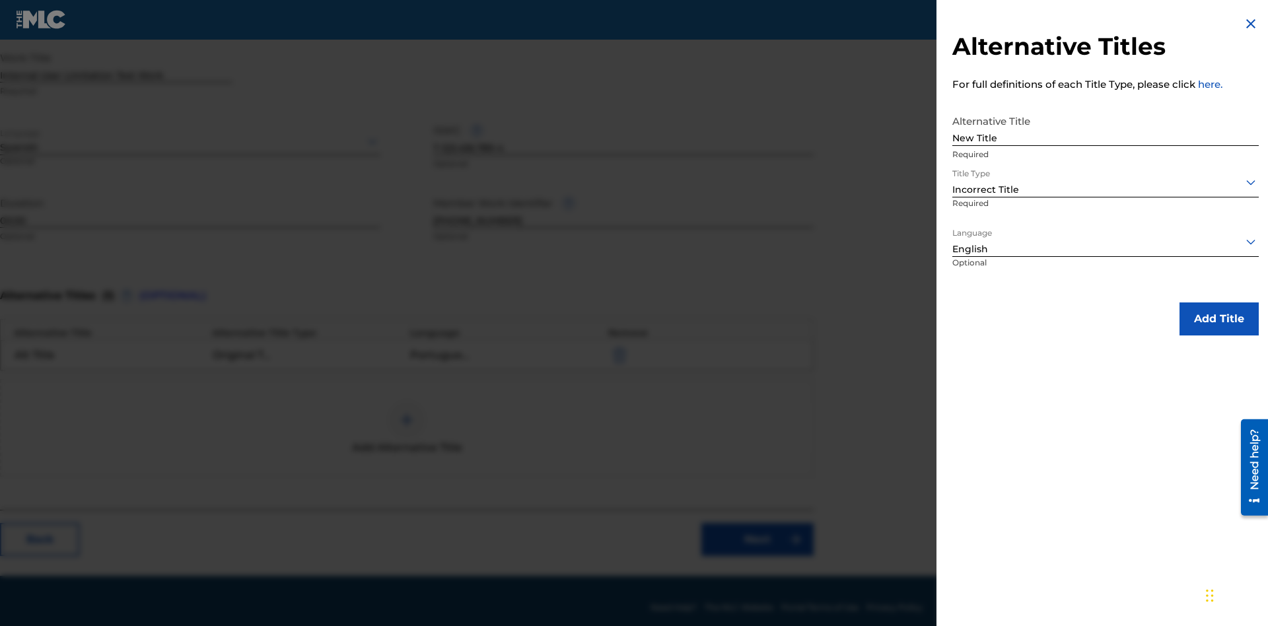
click at [1219, 318] on button "Add Title" at bounding box center [1218, 318] width 79 height 33
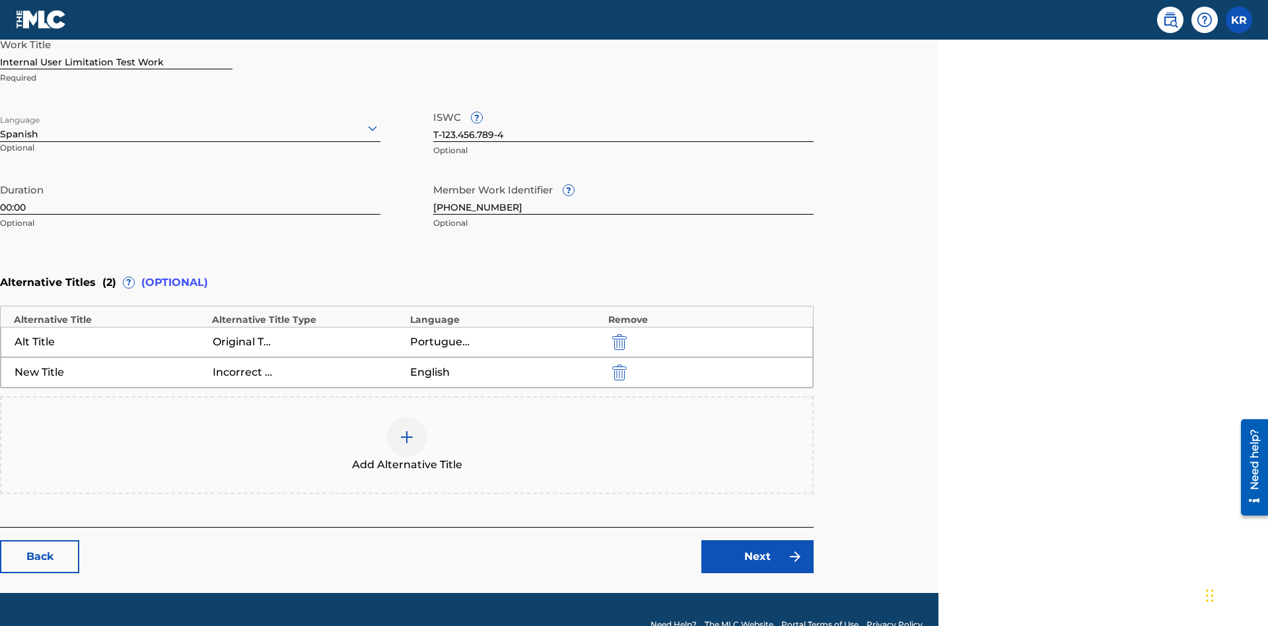
click at [617, 365] on img "submit" at bounding box center [619, 373] width 15 height 16
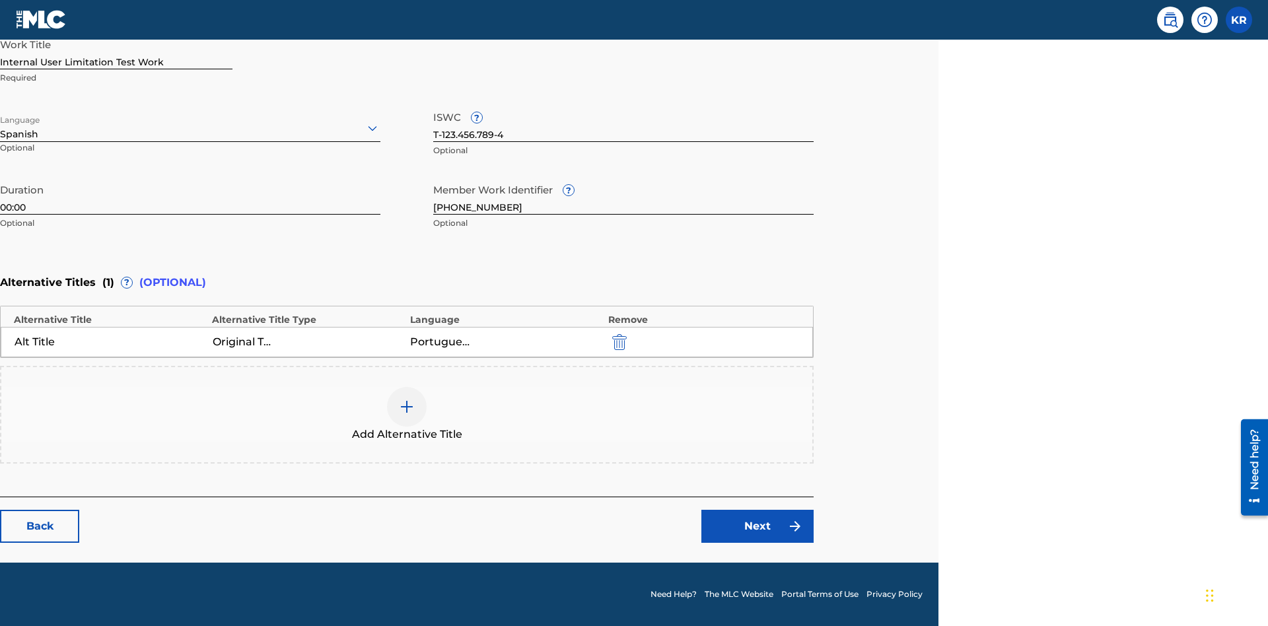
click at [407, 415] on div at bounding box center [407, 407] width 40 height 40
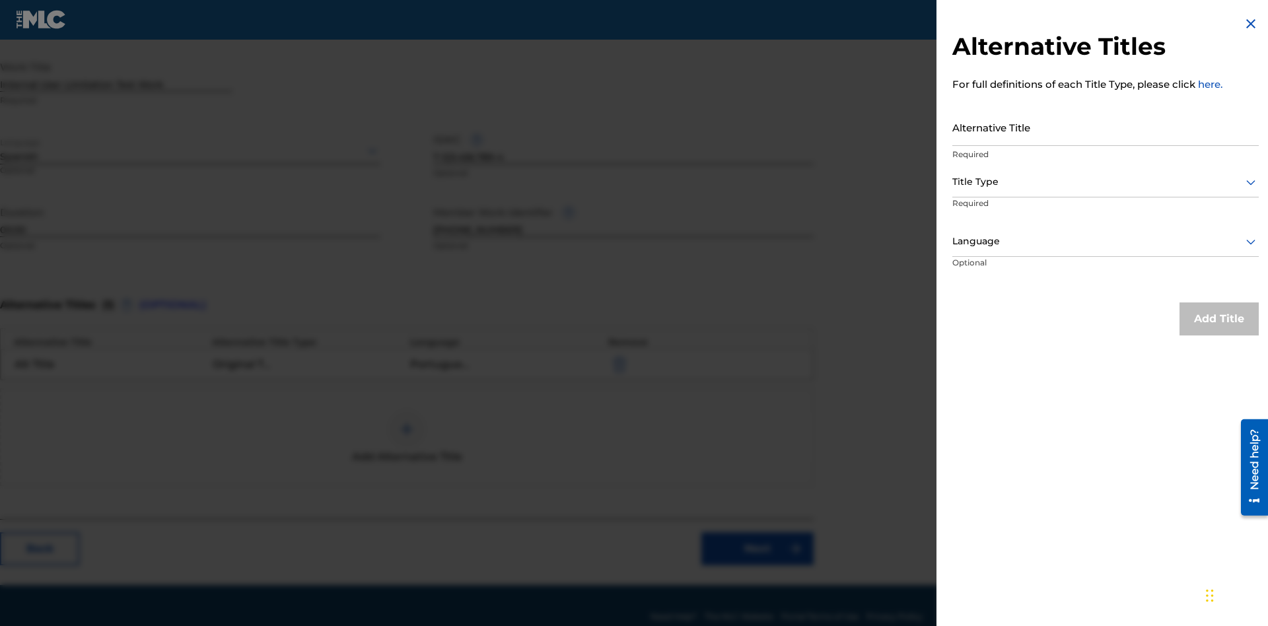
click at [1105, 127] on input "Alternative Title" at bounding box center [1105, 127] width 306 height 38
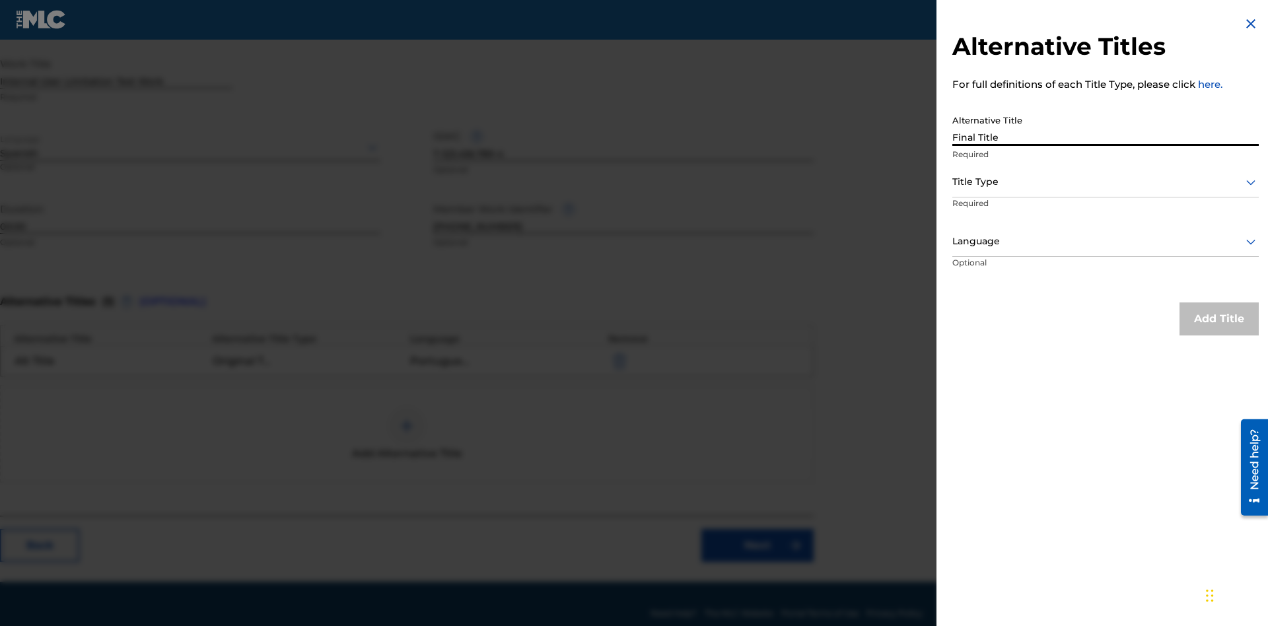
type input "Final Title"
click at [1105, 182] on div at bounding box center [1105, 182] width 306 height 17
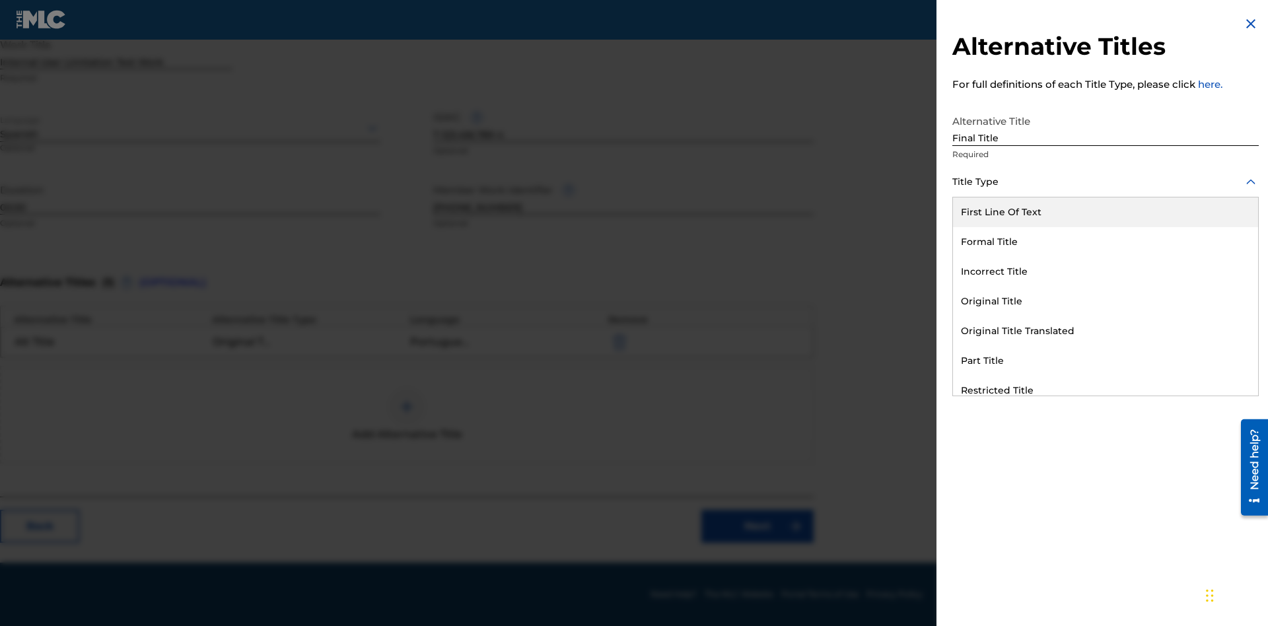
click at [1105, 361] on div "Part Title" at bounding box center [1105, 361] width 305 height 30
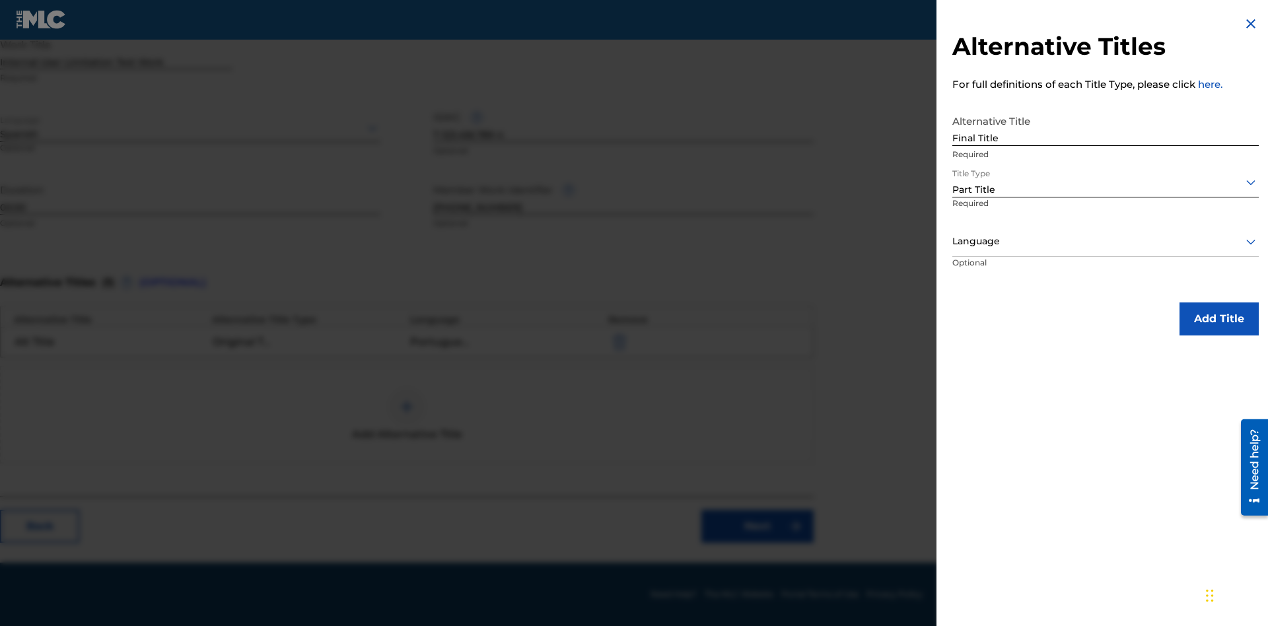
click at [1105, 241] on div at bounding box center [1105, 241] width 306 height 17
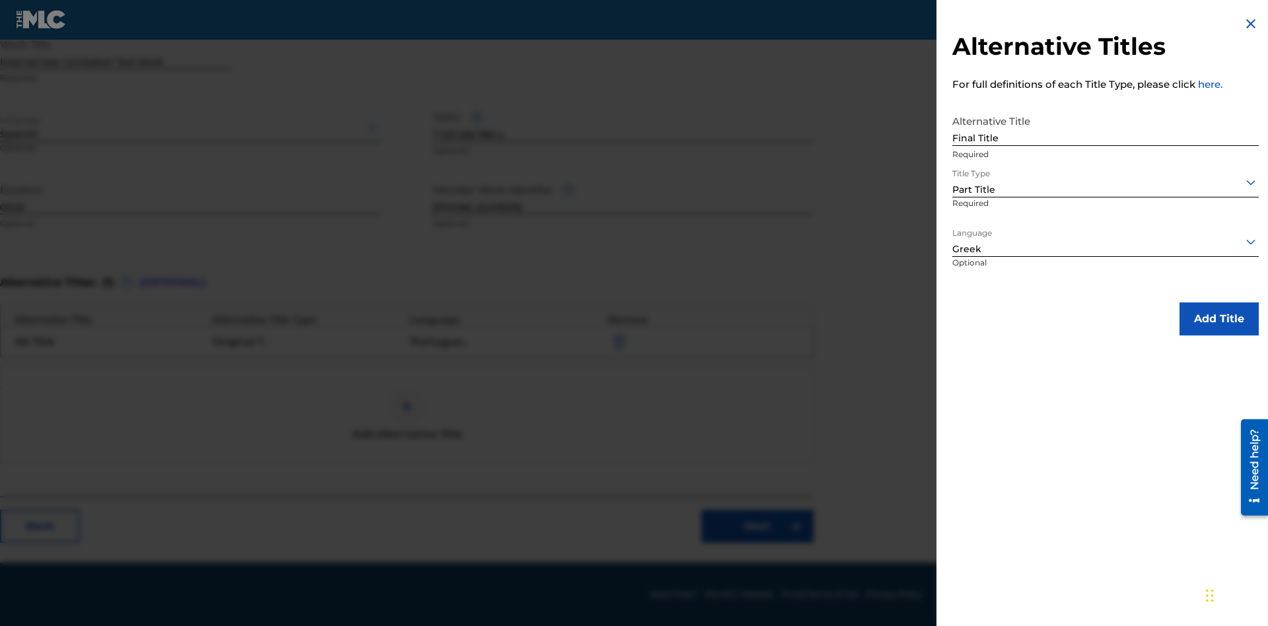
click at [1219, 318] on button "Add Title" at bounding box center [1218, 318] width 79 height 33
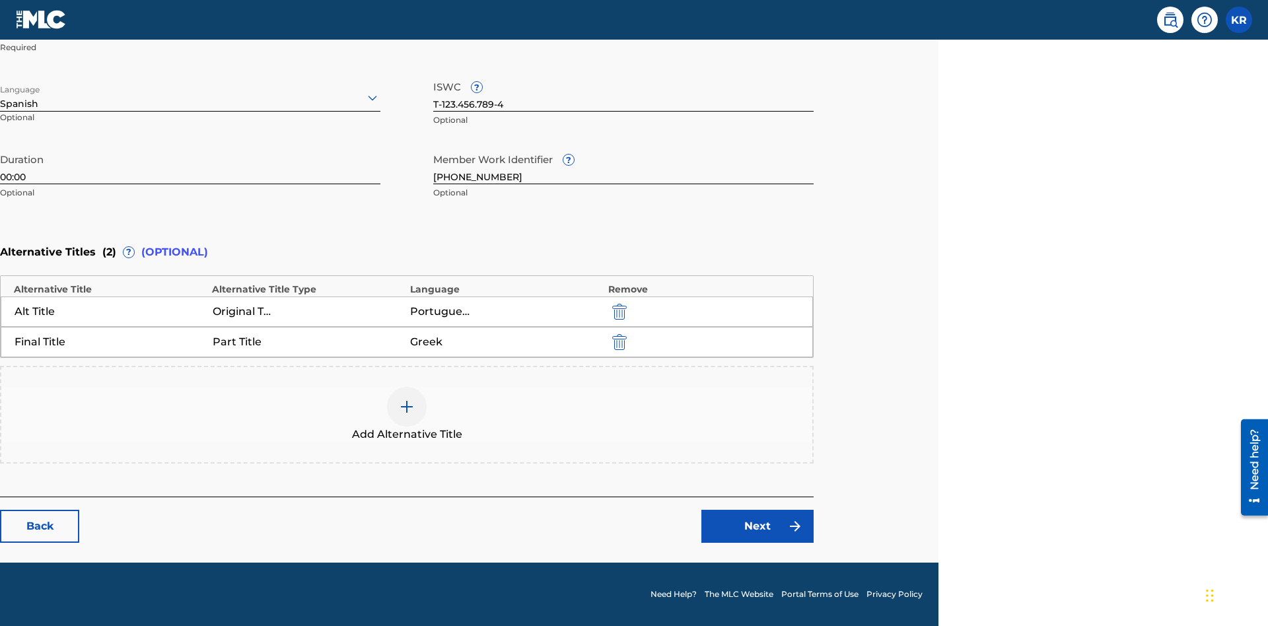
click at [757, 526] on link "Next" at bounding box center [757, 526] width 112 height 33
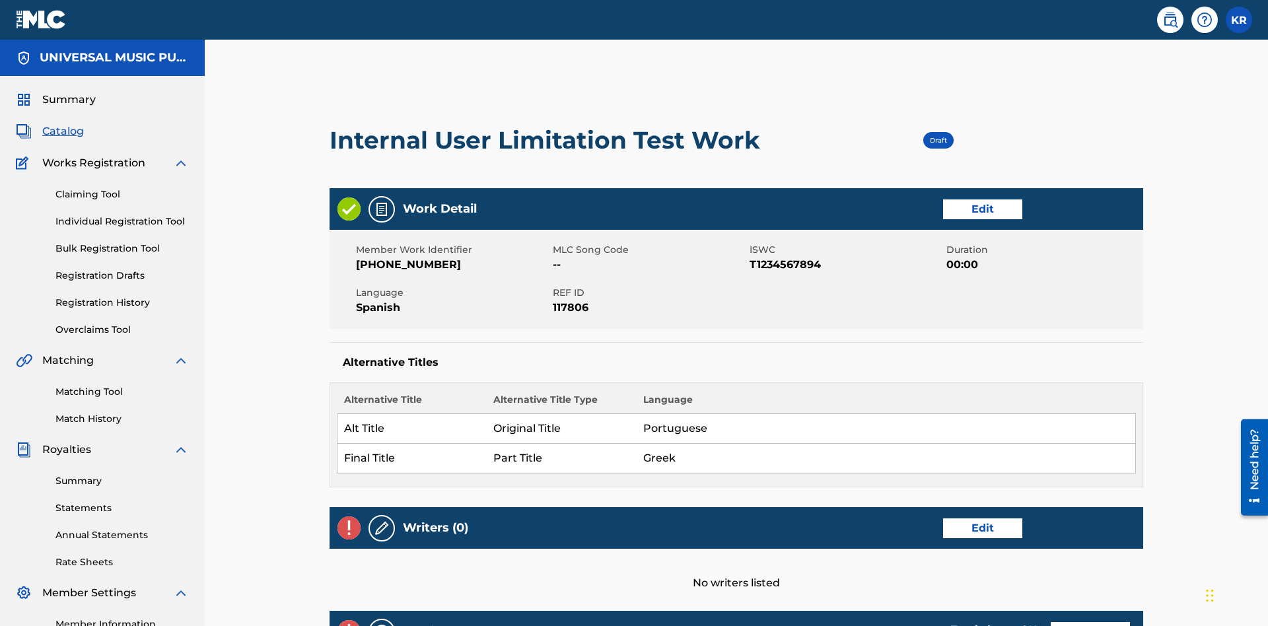
click at [943, 518] on link "Edit" at bounding box center [982, 528] width 79 height 20
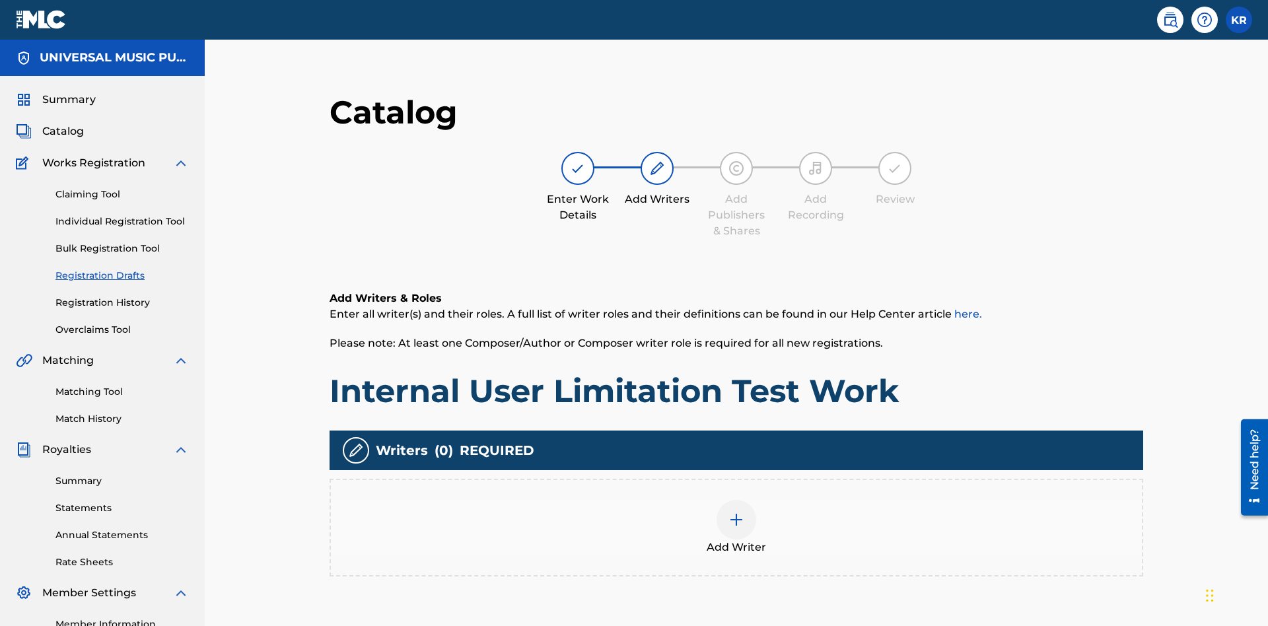
scroll to position [166, 330]
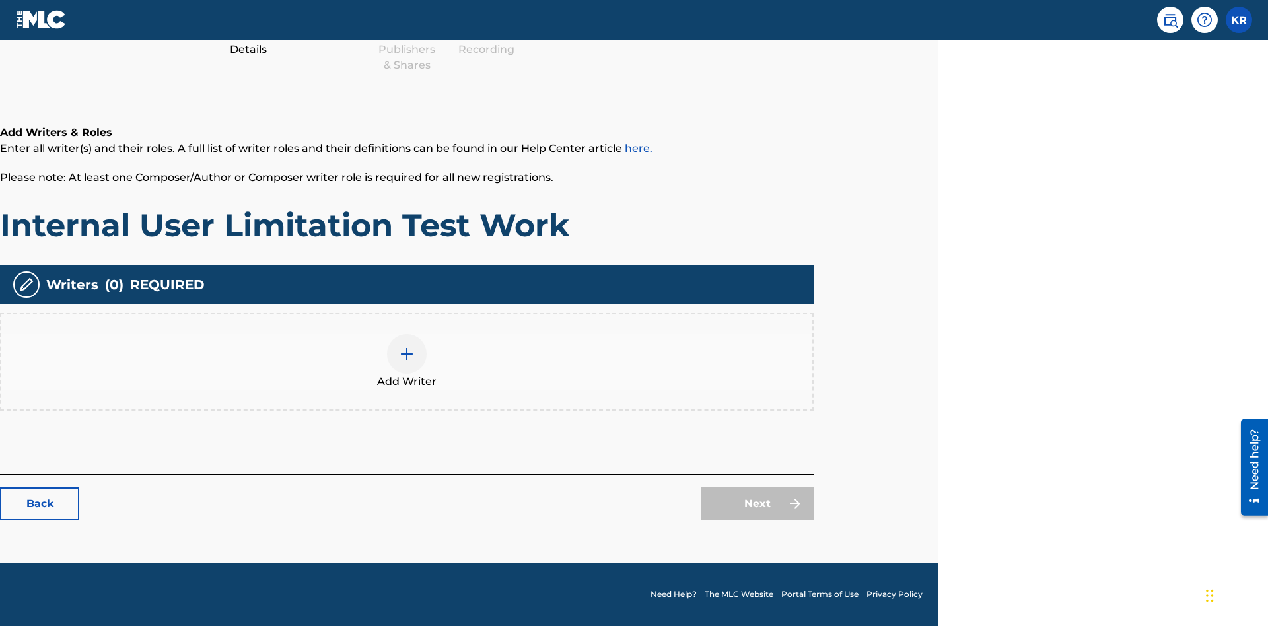
click at [407, 361] on img at bounding box center [407, 354] width 16 height 16
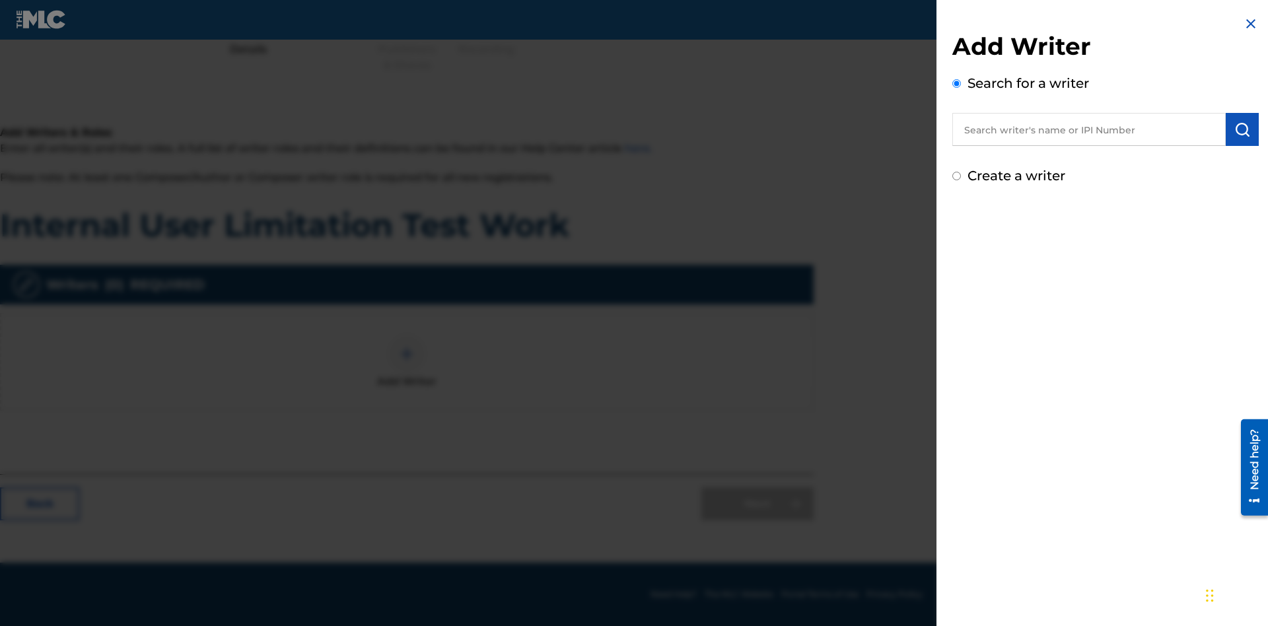
click at [1089, 129] on input "text" at bounding box center [1088, 129] width 273 height 33
type input "[PERSON_NAME]"
click at [1242, 129] on img "submit" at bounding box center [1242, 130] width 16 height 16
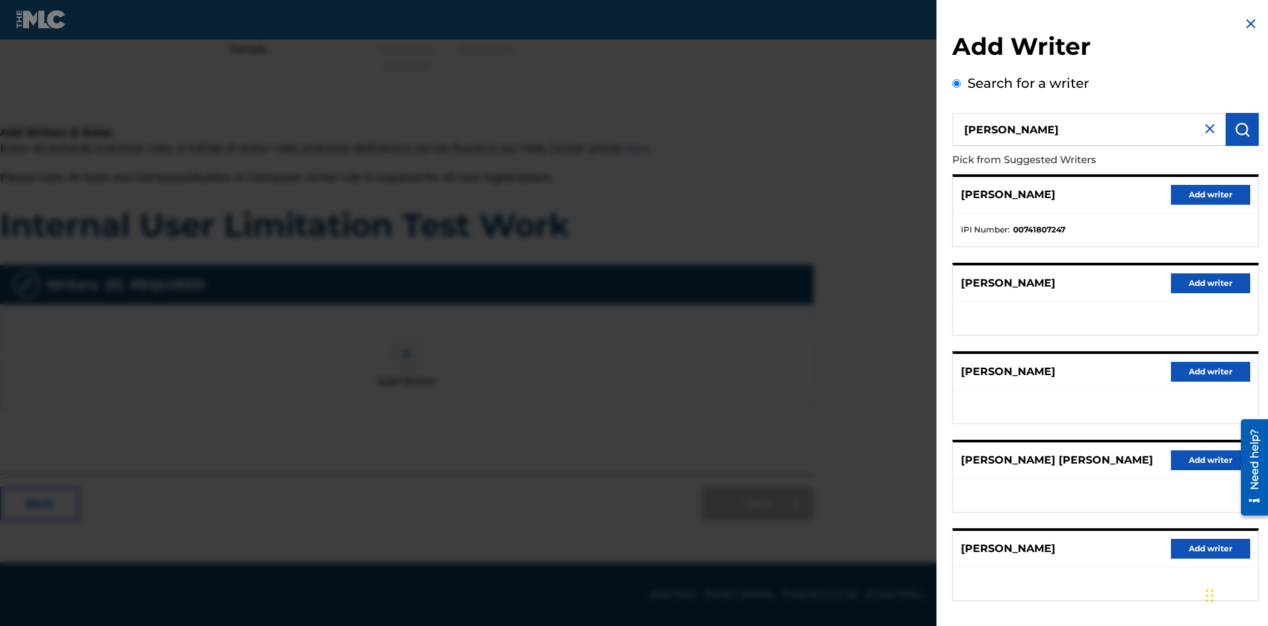
click at [1210, 194] on button "Add writer" at bounding box center [1210, 195] width 79 height 20
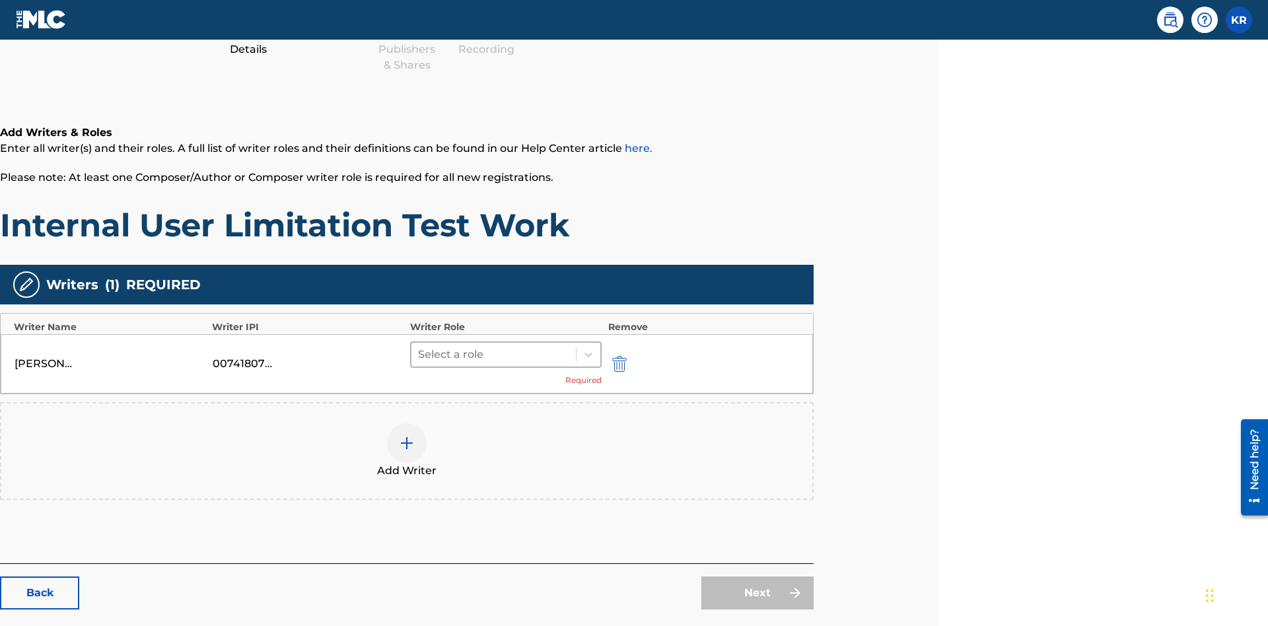
click at [419, 347] on input "text" at bounding box center [419, 355] width 3 height 16
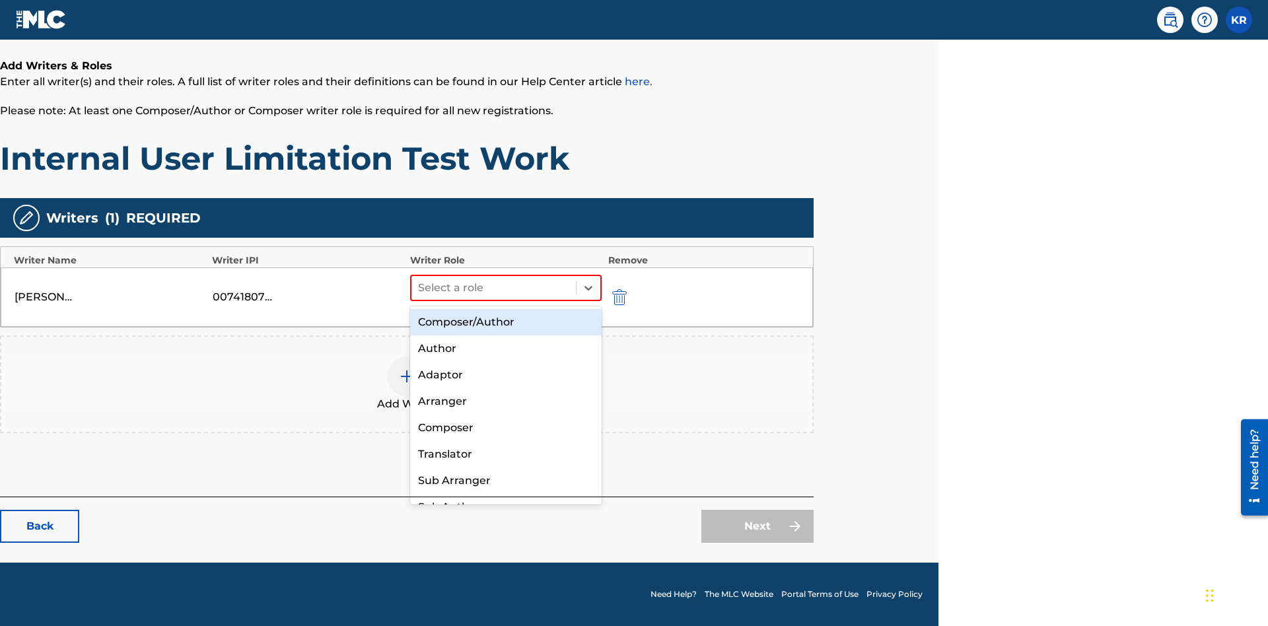
click at [505, 427] on div "Composer" at bounding box center [505, 428] width 191 height 26
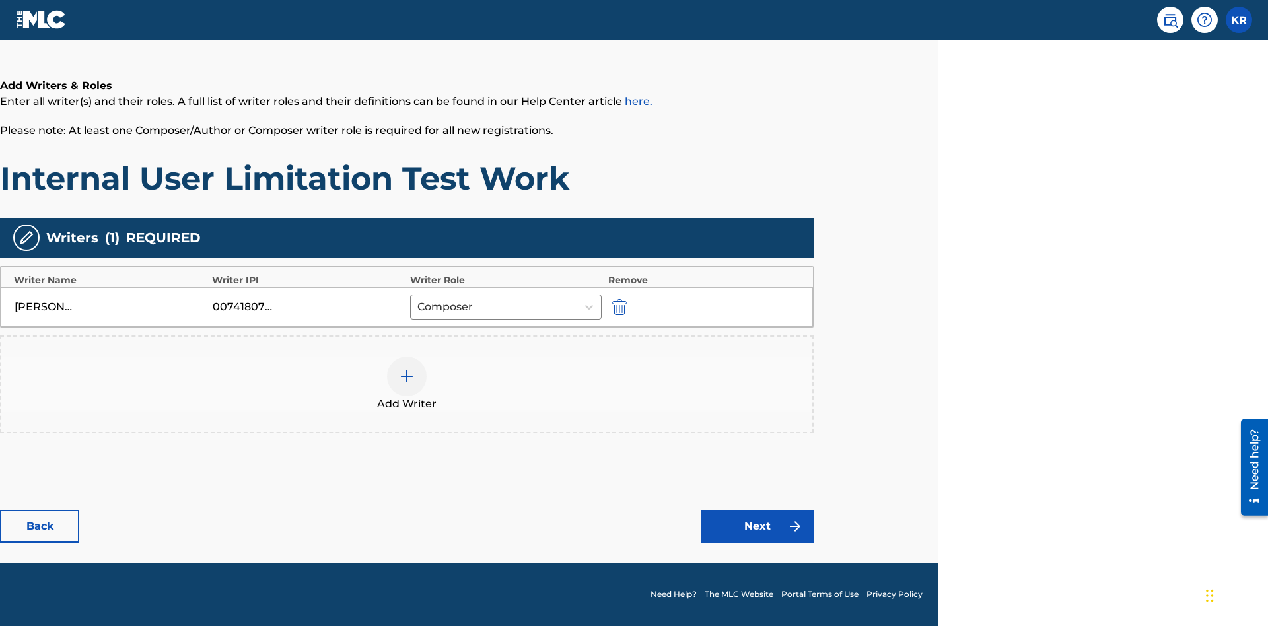
click at [757, 526] on link "Next" at bounding box center [757, 526] width 112 height 33
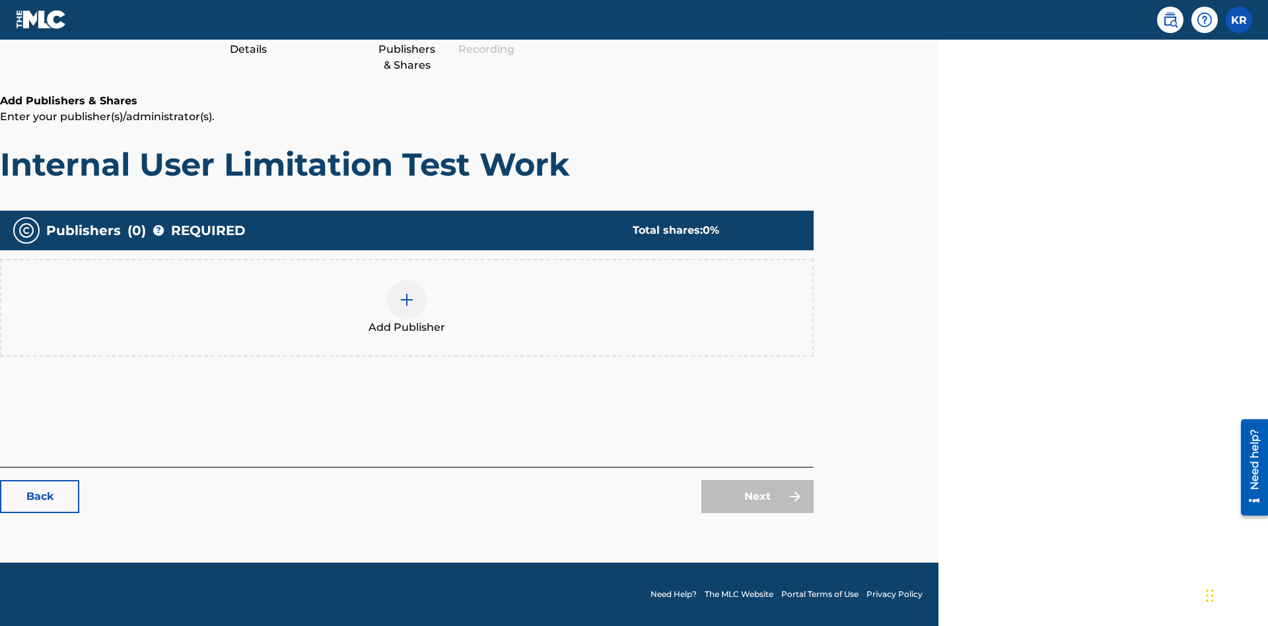
click at [407, 299] on img at bounding box center [407, 300] width 16 height 16
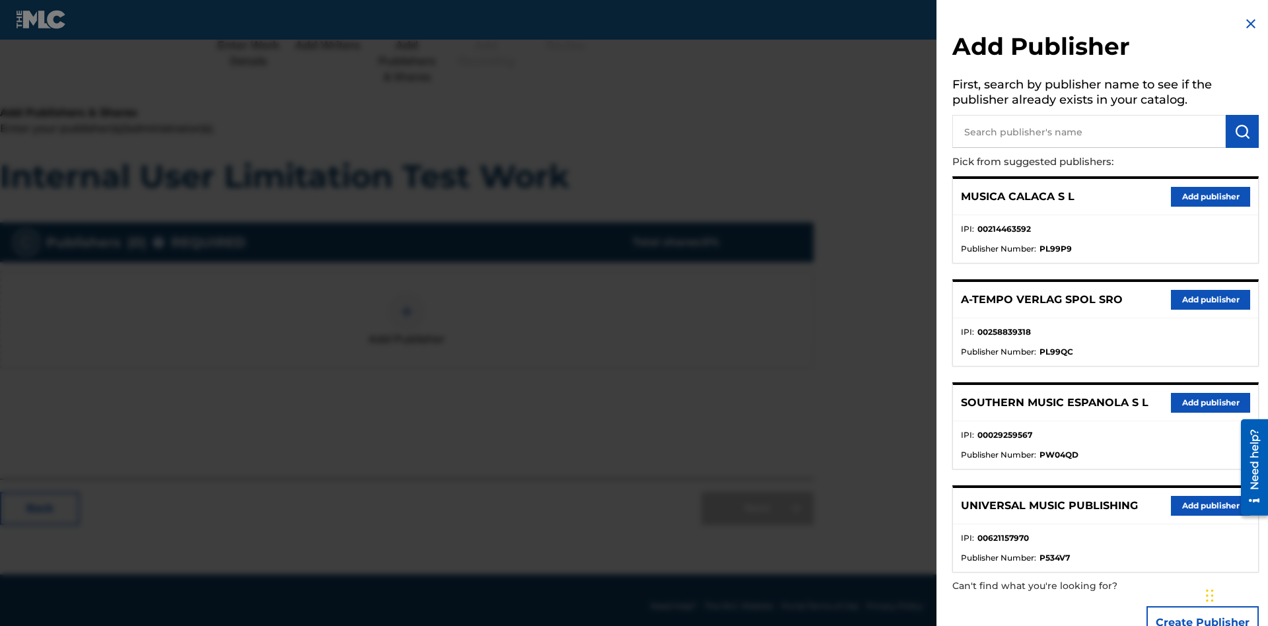
click at [1089, 131] on input "text" at bounding box center [1088, 131] width 273 height 33
type input "Test2025.08.29.04.33.03"
click at [1242, 131] on img "submit" at bounding box center [1242, 131] width 16 height 16
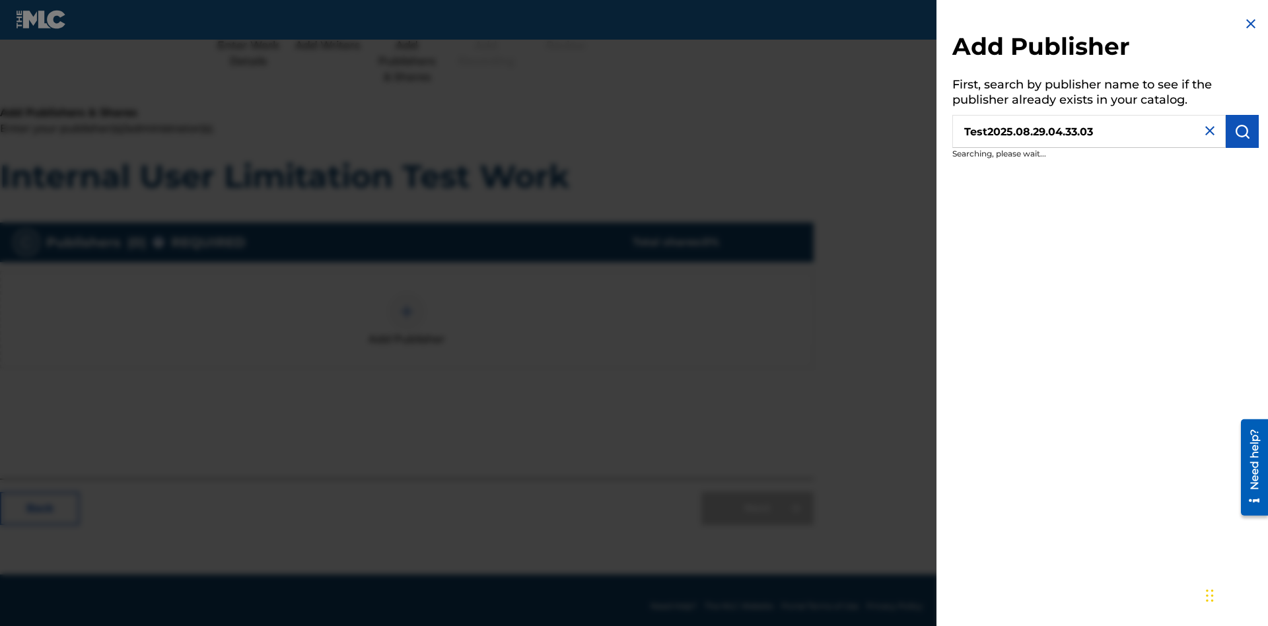
scroll to position [166, 330]
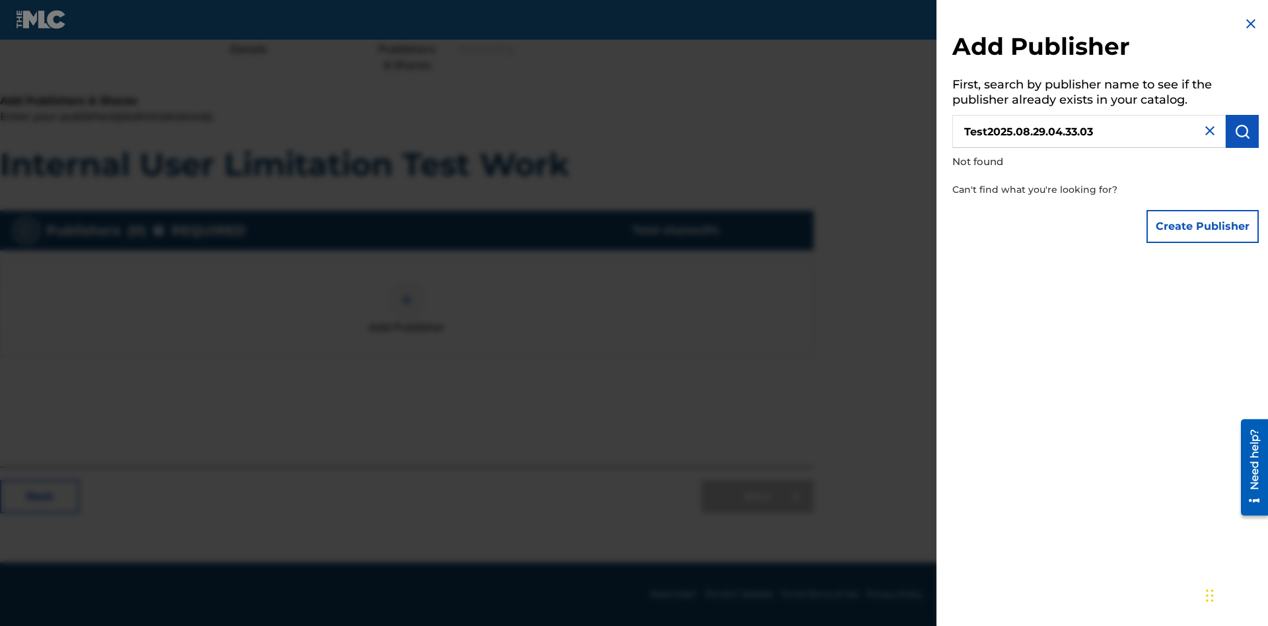
click at [1203, 226] on button "Create Publisher" at bounding box center [1202, 226] width 112 height 33
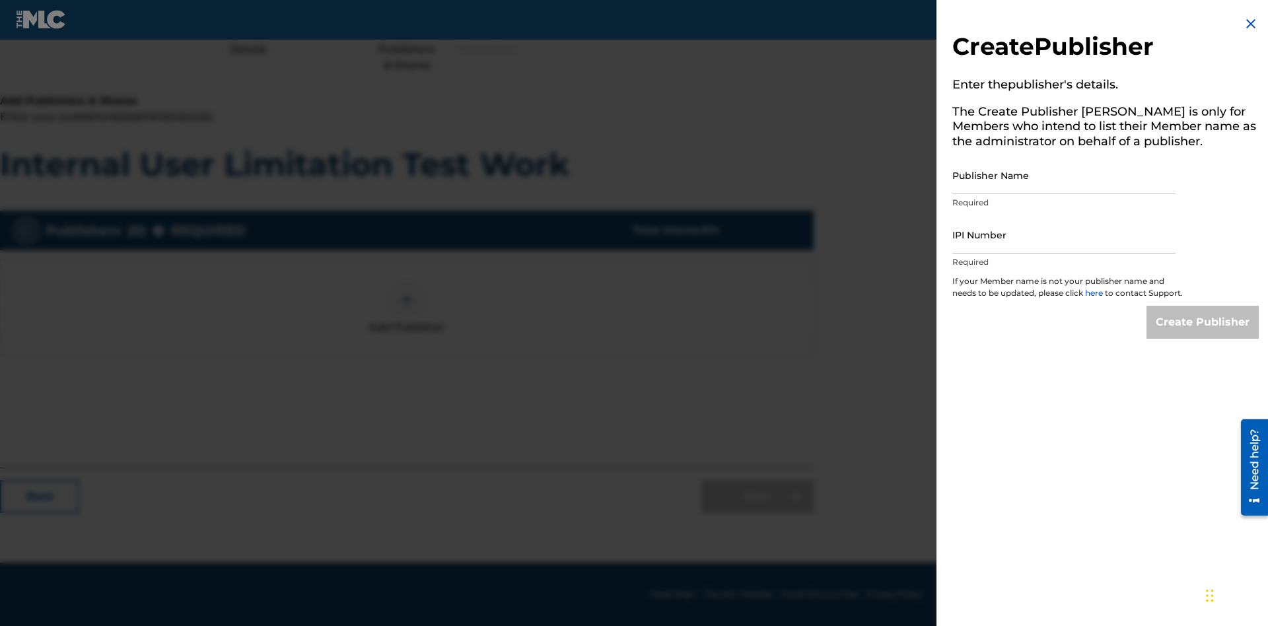
click at [1064, 175] on input "Publisher Name" at bounding box center [1063, 176] width 223 height 38
type input "Test2025.08.29.04.33.06"
click at [1064, 234] on input "IPI Number" at bounding box center [1063, 235] width 223 height 38
click at [1203, 334] on input "Create Publisher" at bounding box center [1202, 322] width 112 height 33
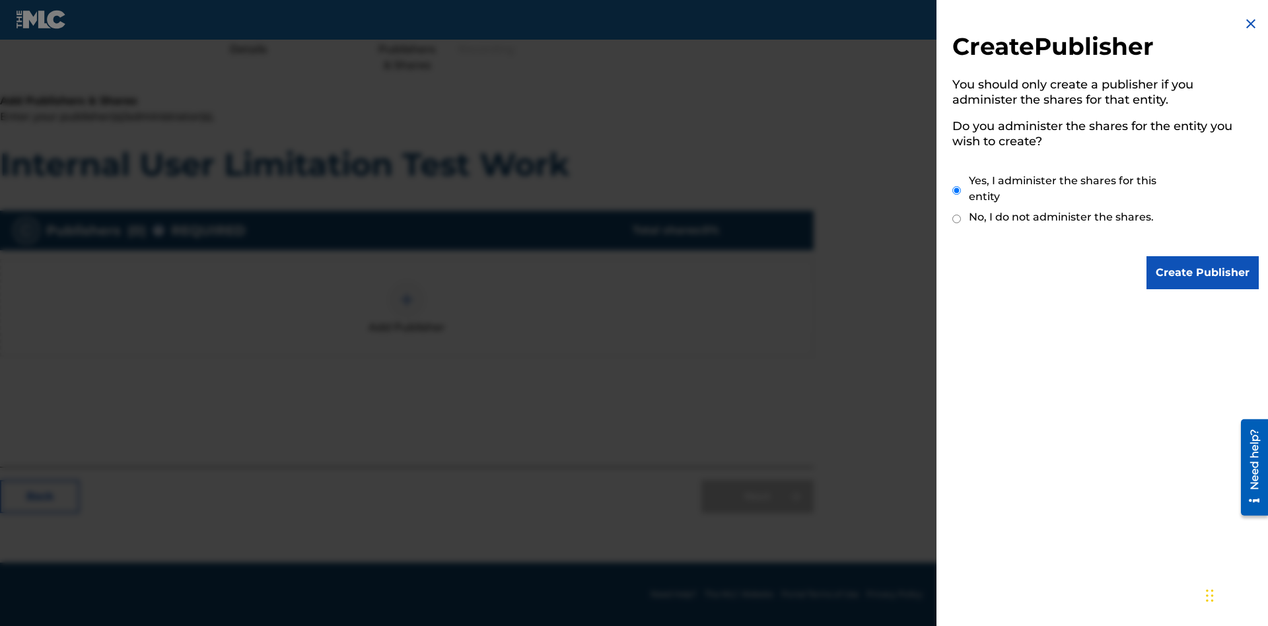
click at [957, 190] on input "Yes, I administer the shares for this entity" at bounding box center [956, 190] width 9 height 28
click at [1203, 273] on input "Create Publisher" at bounding box center [1202, 272] width 112 height 33
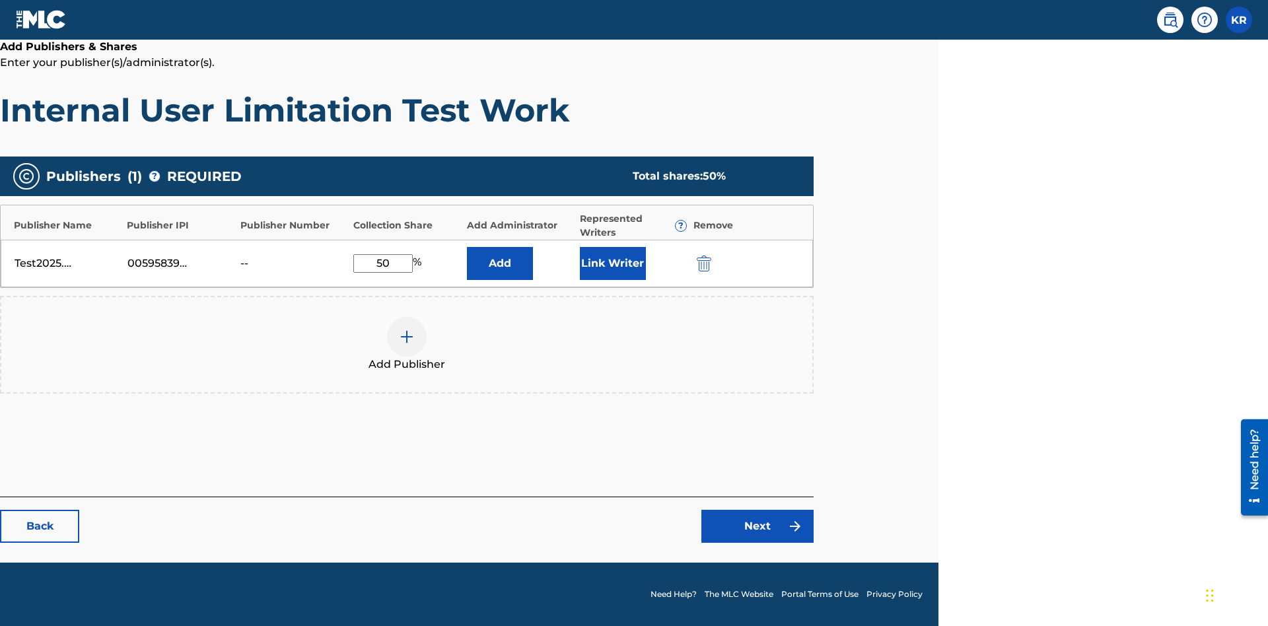
type input "50"
click at [612, 263] on button "Link Writer" at bounding box center [613, 263] width 66 height 33
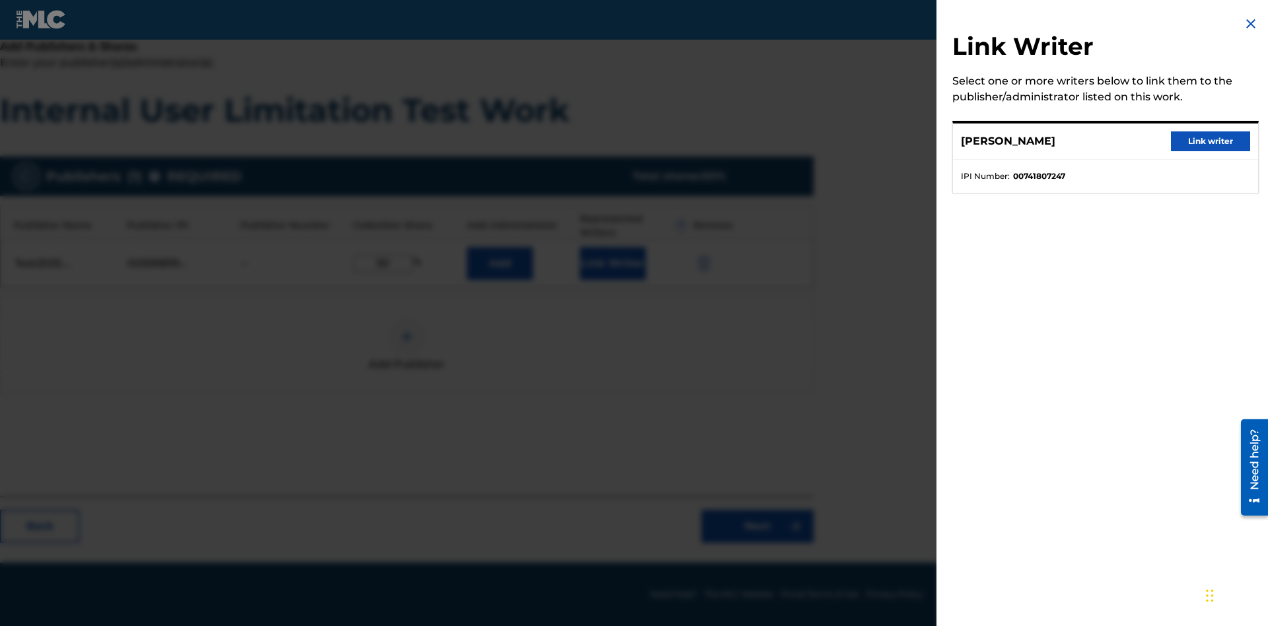
click at [1210, 141] on button "Link writer" at bounding box center [1210, 141] width 79 height 20
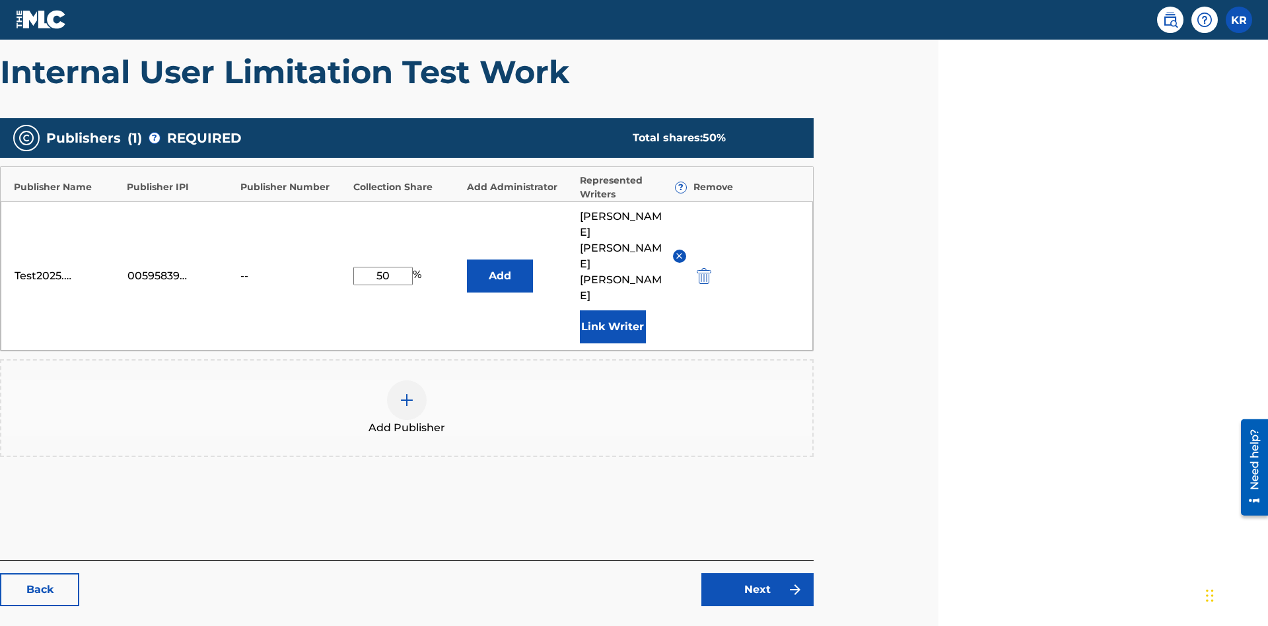
click at [612, 310] on button "Link Writer" at bounding box center [613, 326] width 66 height 33
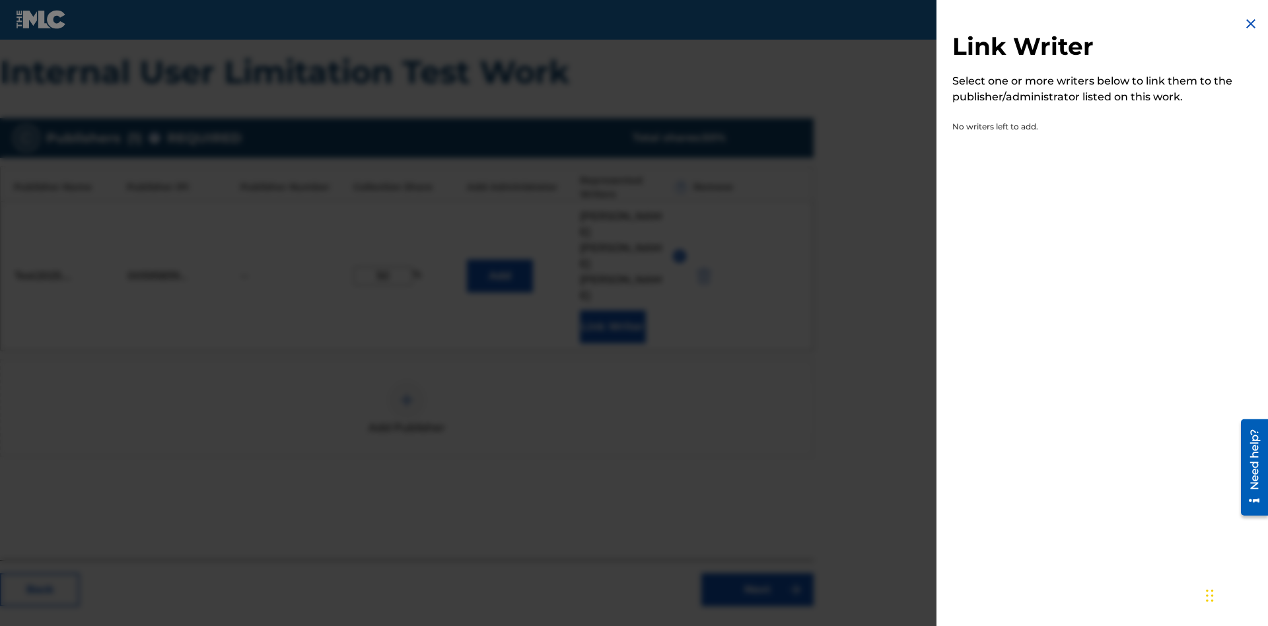
click at [1251, 24] on img at bounding box center [1251, 24] width 16 height 16
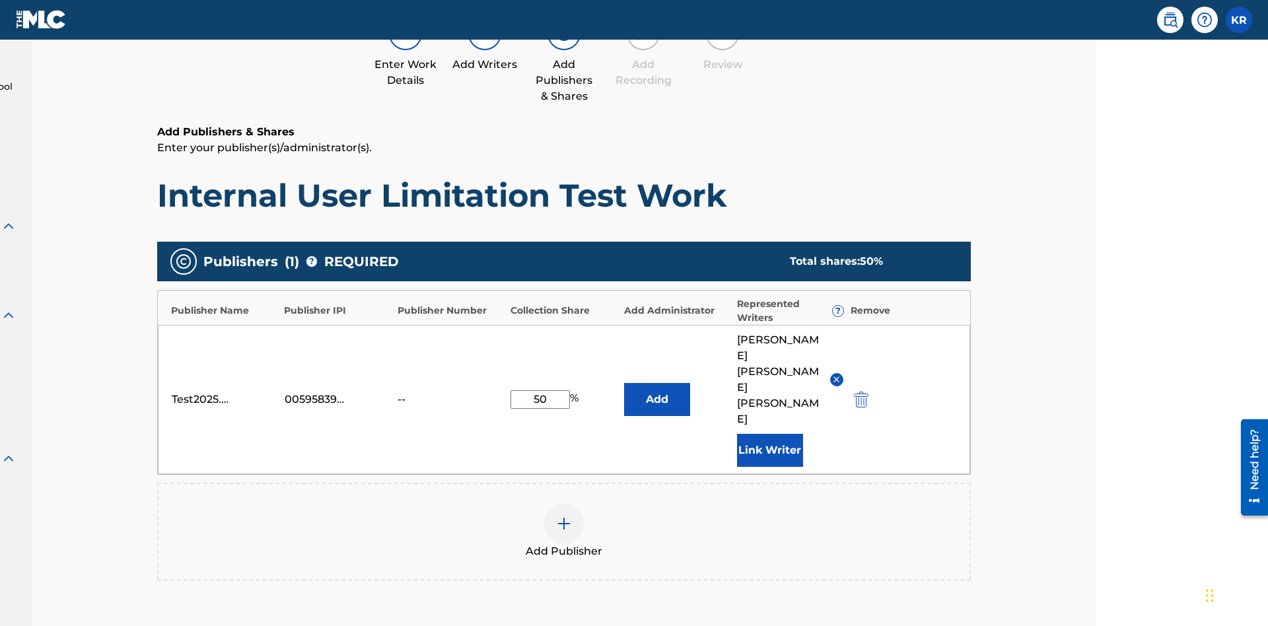
click at [624, 383] on button "Add" at bounding box center [657, 399] width 66 height 33
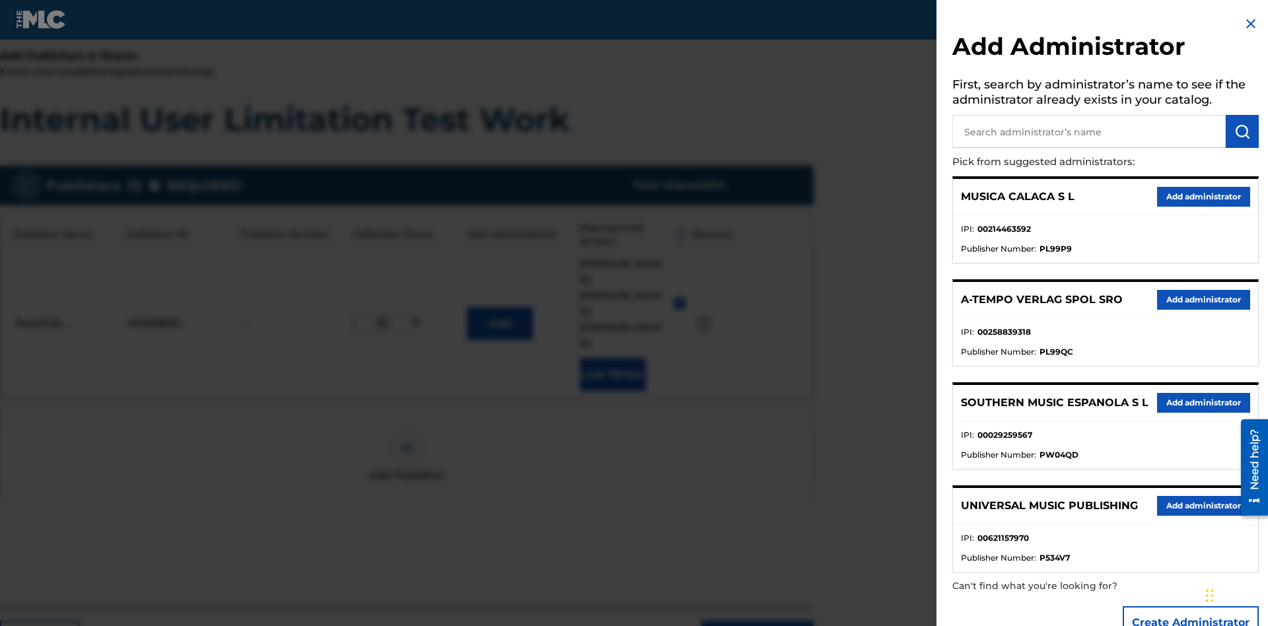
click at [1089, 131] on input "text" at bounding box center [1088, 131] width 273 height 33
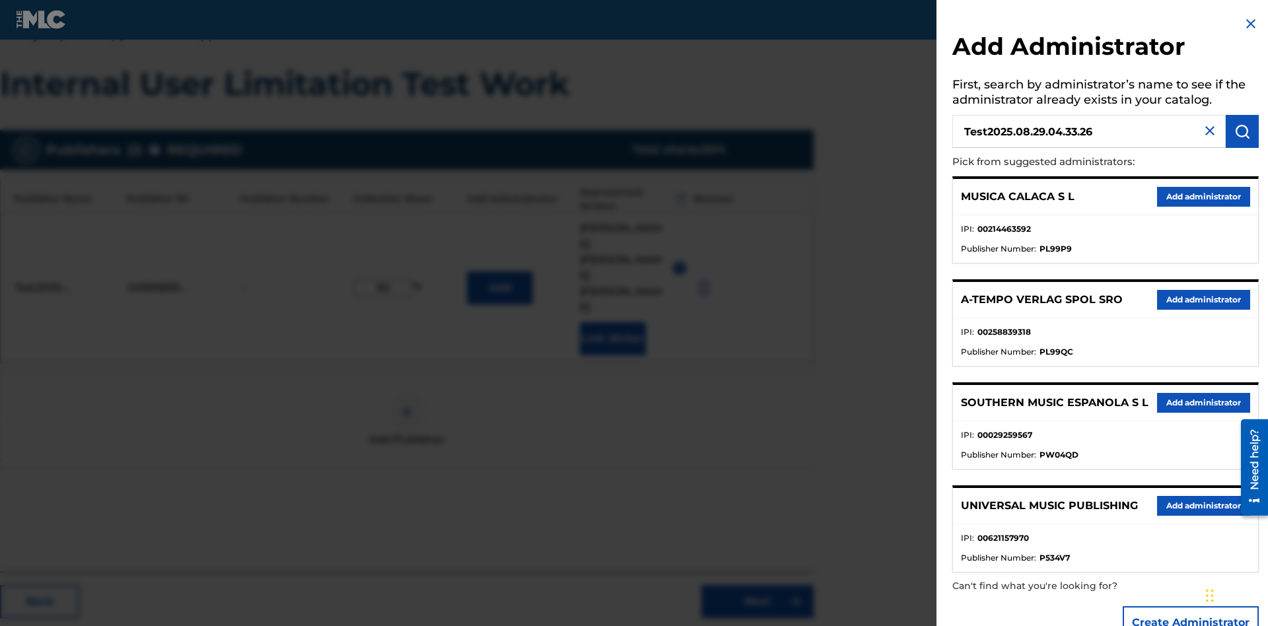
type input "Test2025.08.29.04.33.26"
click at [1242, 131] on img "submit" at bounding box center [1242, 131] width 16 height 16
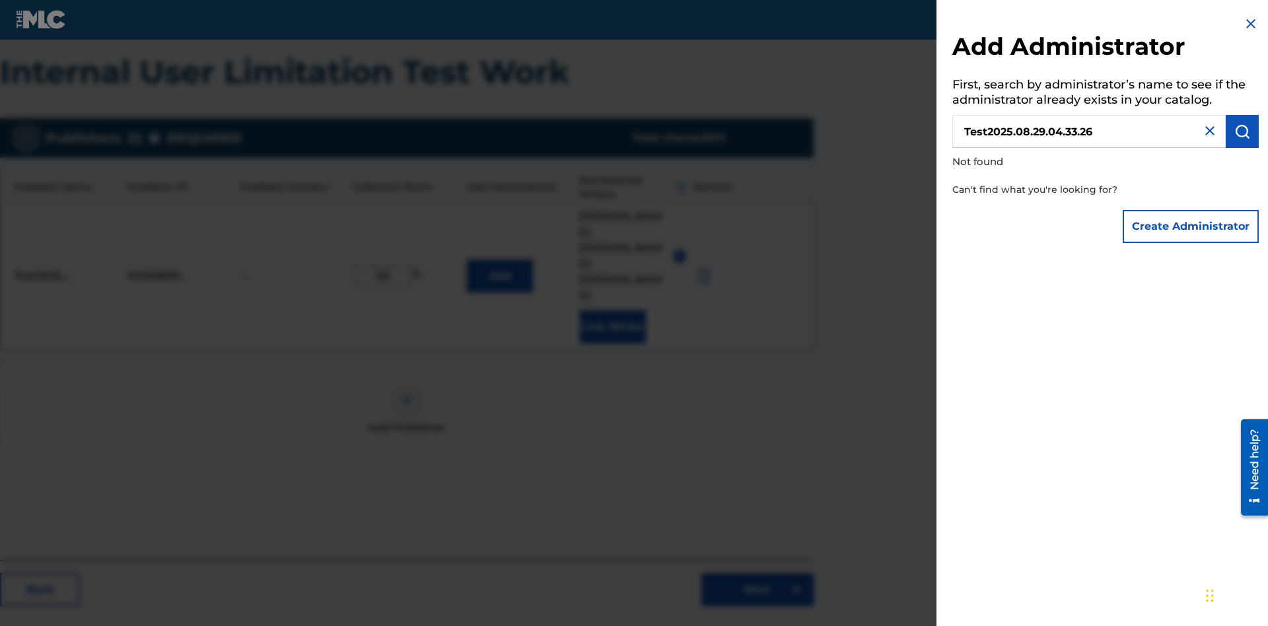
click at [1191, 226] on button "Create Administrator" at bounding box center [1191, 226] width 136 height 33
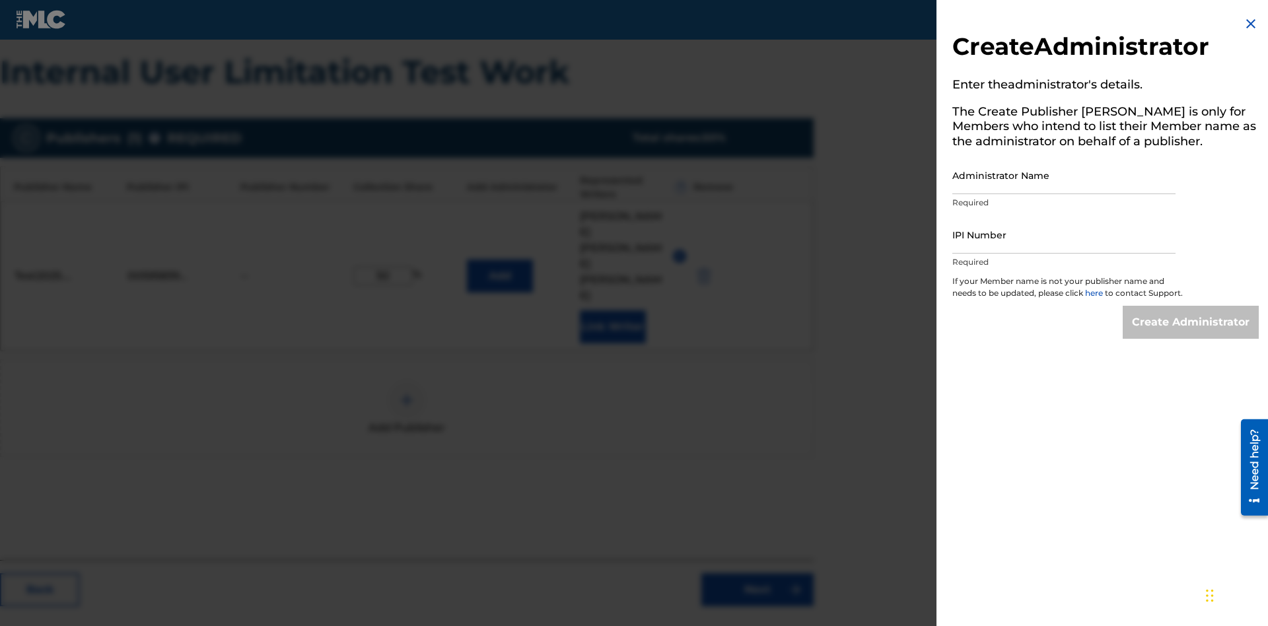
click at [1064, 175] on input "Administrator Name" at bounding box center [1063, 176] width 223 height 38
type input "Test2025.08.29.04.33.30"
click at [1064, 234] on input "IPI Number" at bounding box center [1063, 235] width 223 height 38
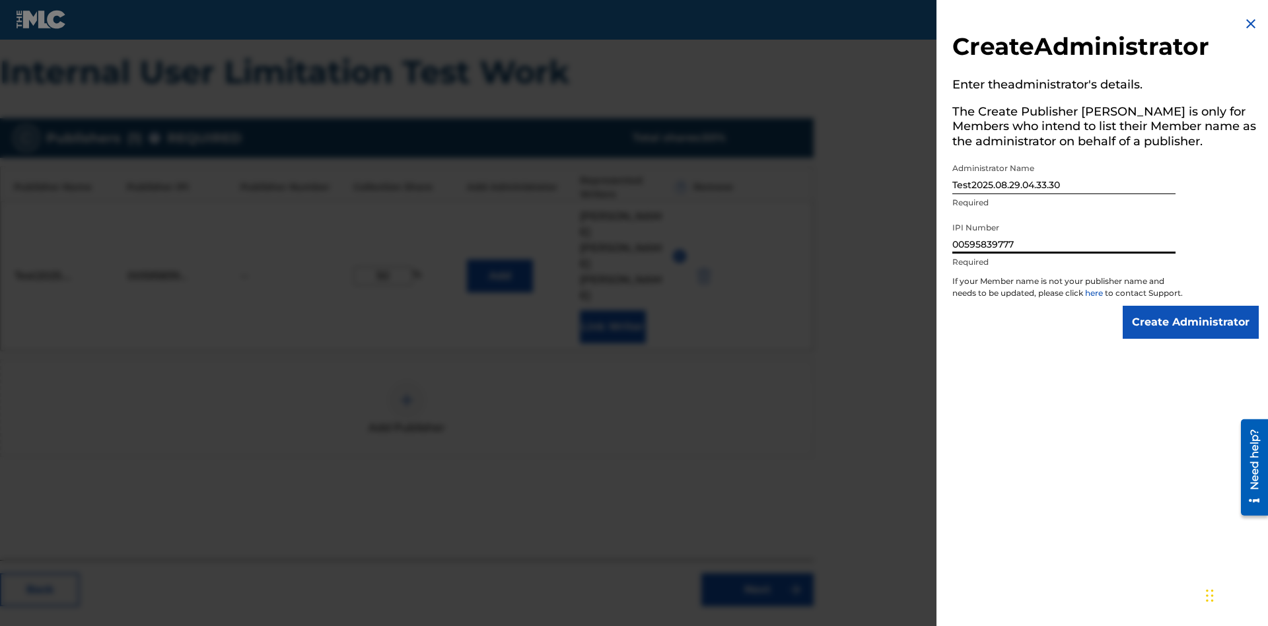
type input "00595839777"
click at [1191, 334] on input "Create Administrator" at bounding box center [1191, 322] width 136 height 33
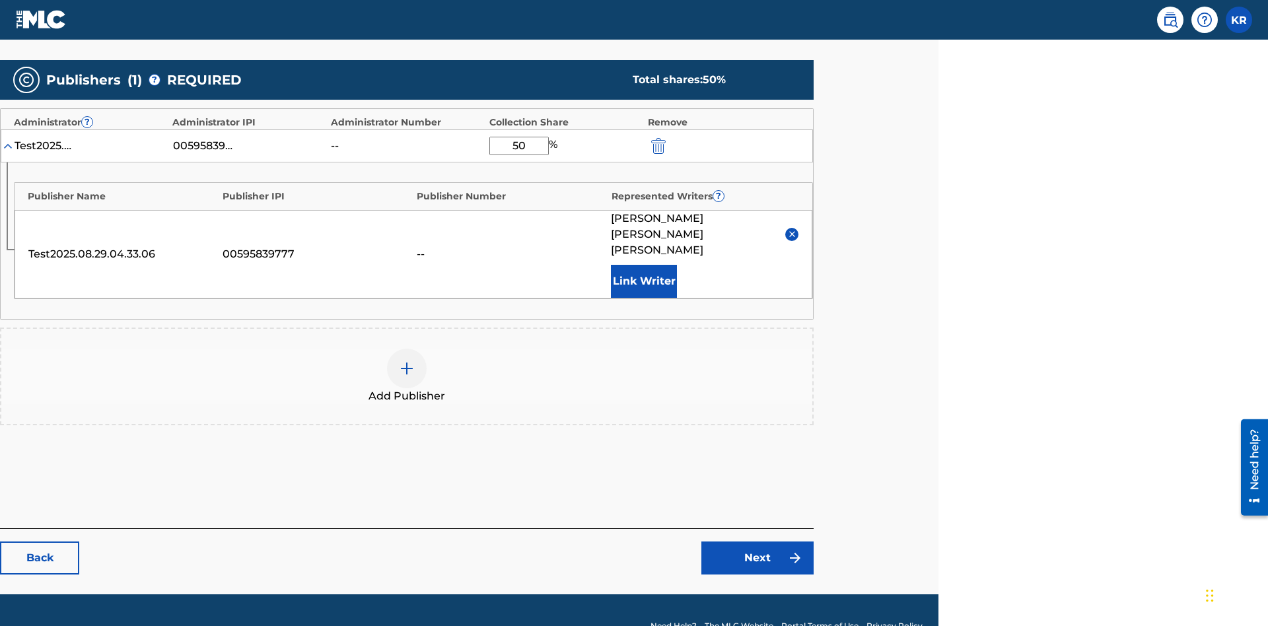
click at [757, 541] on link "Next" at bounding box center [757, 557] width 112 height 33
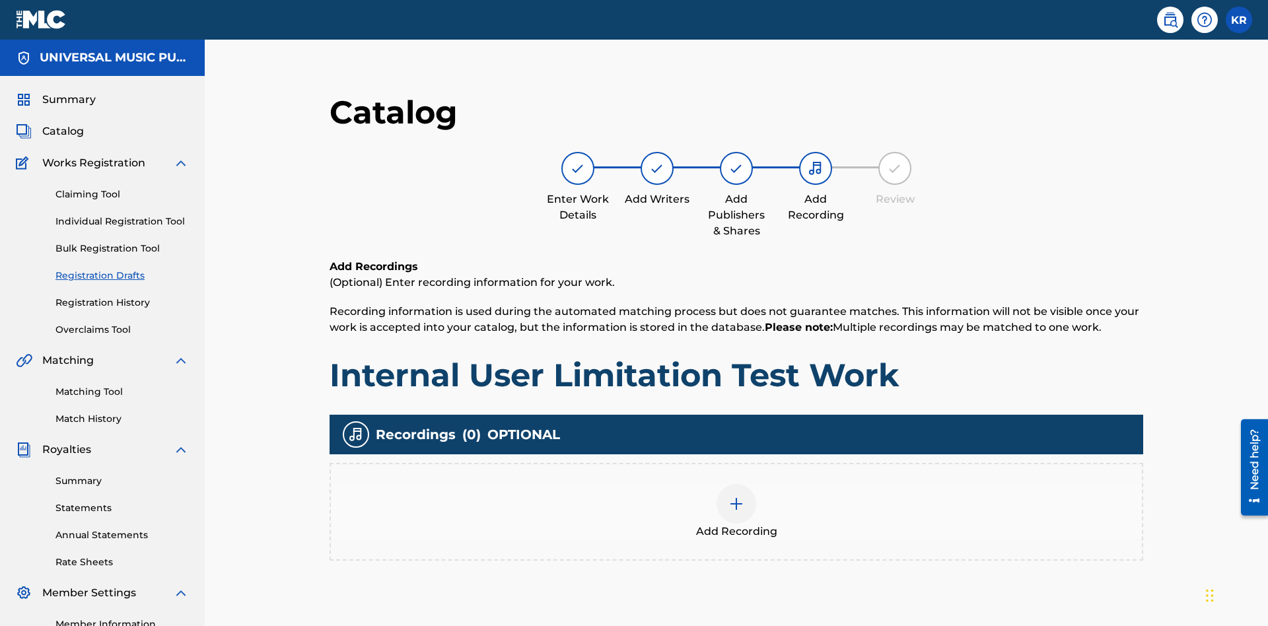
click at [728, 496] on img at bounding box center [736, 504] width 16 height 16
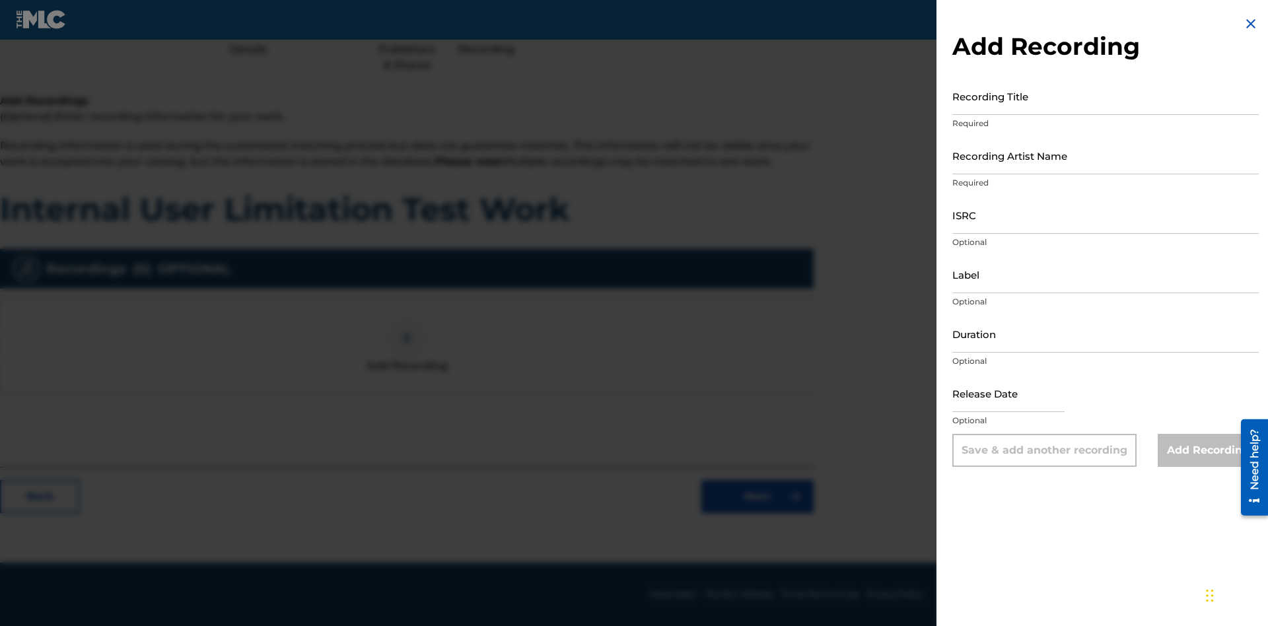
click at [1105, 96] on input "Recording Title" at bounding box center [1105, 96] width 306 height 38
type input "Best Song Ever"
click at [1105, 155] on input "Recording Artist Name" at bounding box center [1105, 156] width 306 height 38
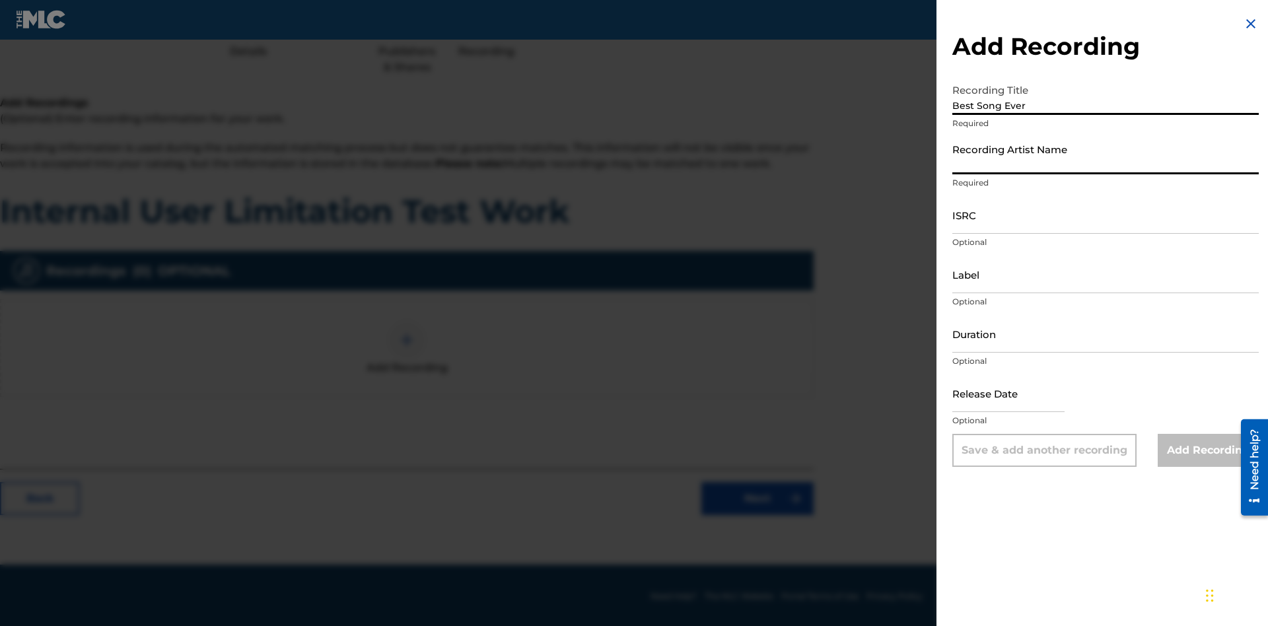
scroll to position [166, 330]
type input "[PERSON_NAME]"
click at [1105, 215] on input "ISRC" at bounding box center [1105, 215] width 306 height 38
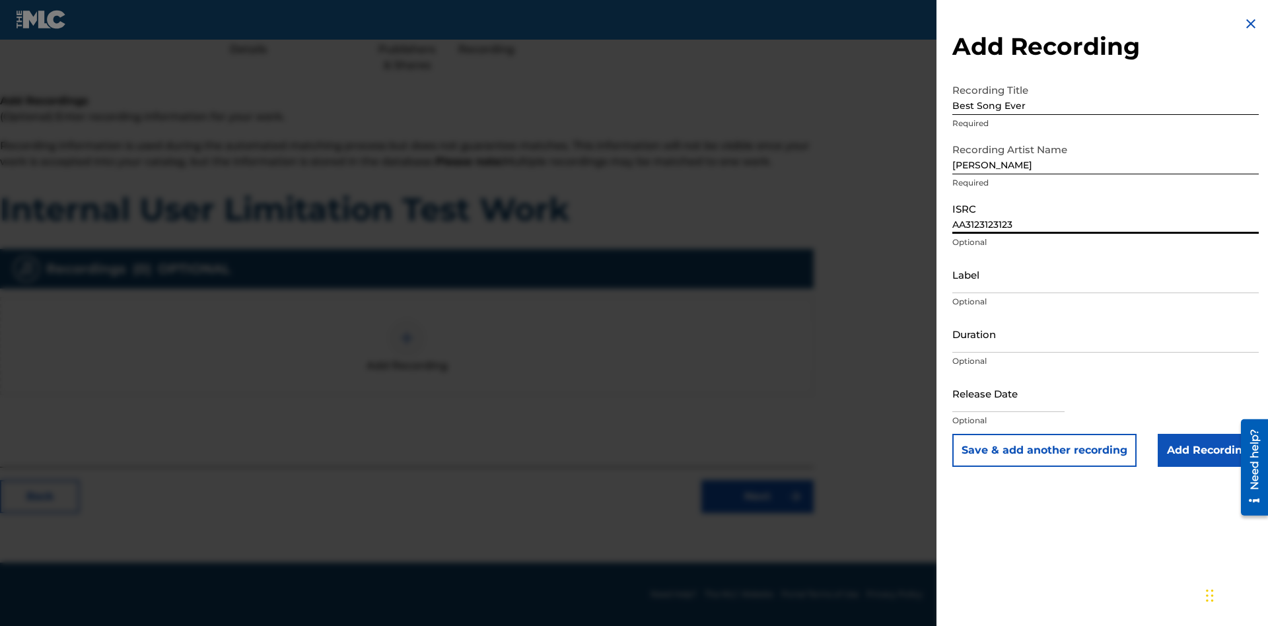
type input "AA3123123123"
click at [1105, 274] on input "Label" at bounding box center [1105, 275] width 306 height 38
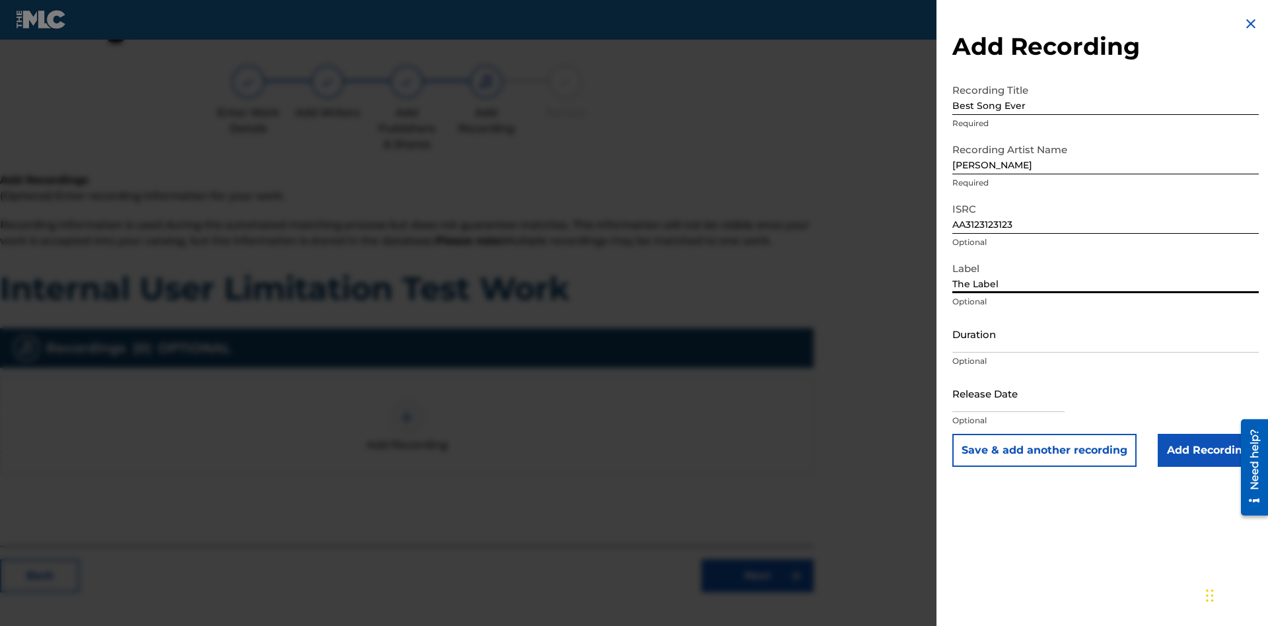
type input "The Label"
click at [1105, 333] on input "Duration" at bounding box center [1105, 334] width 306 height 38
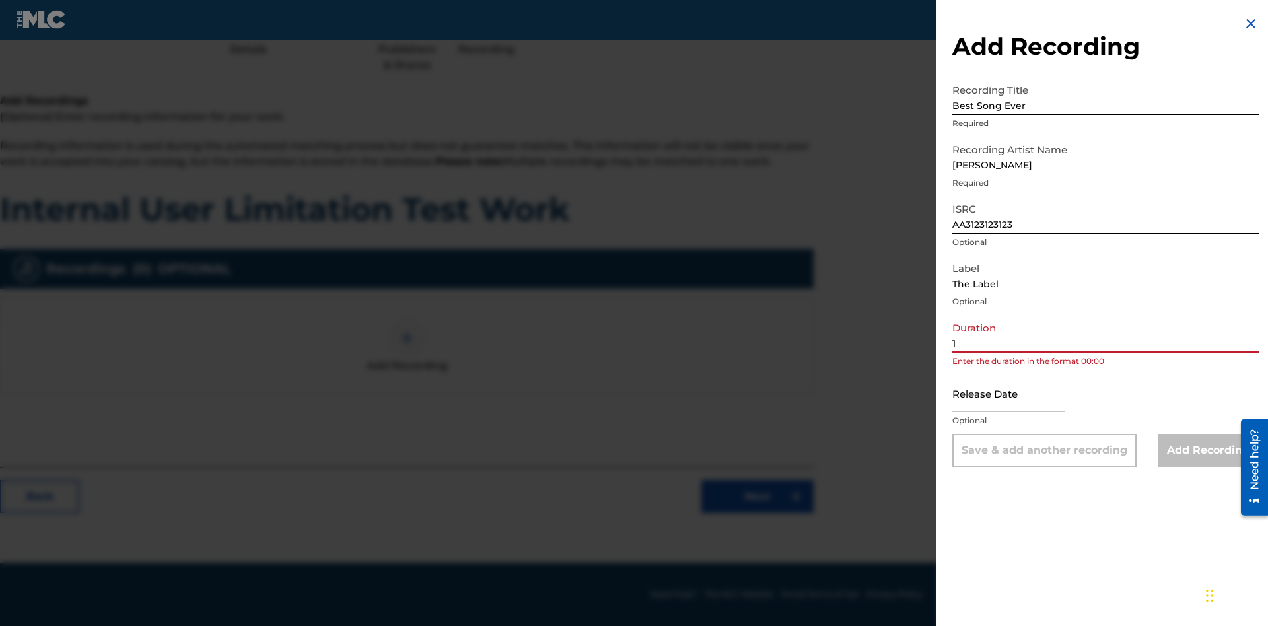
click at [1105, 333] on input "1" at bounding box center [1105, 334] width 306 height 38
type input "12:25"
click at [1019, 394] on input "text" at bounding box center [1008, 393] width 112 height 38
select select "7"
select select "2025"
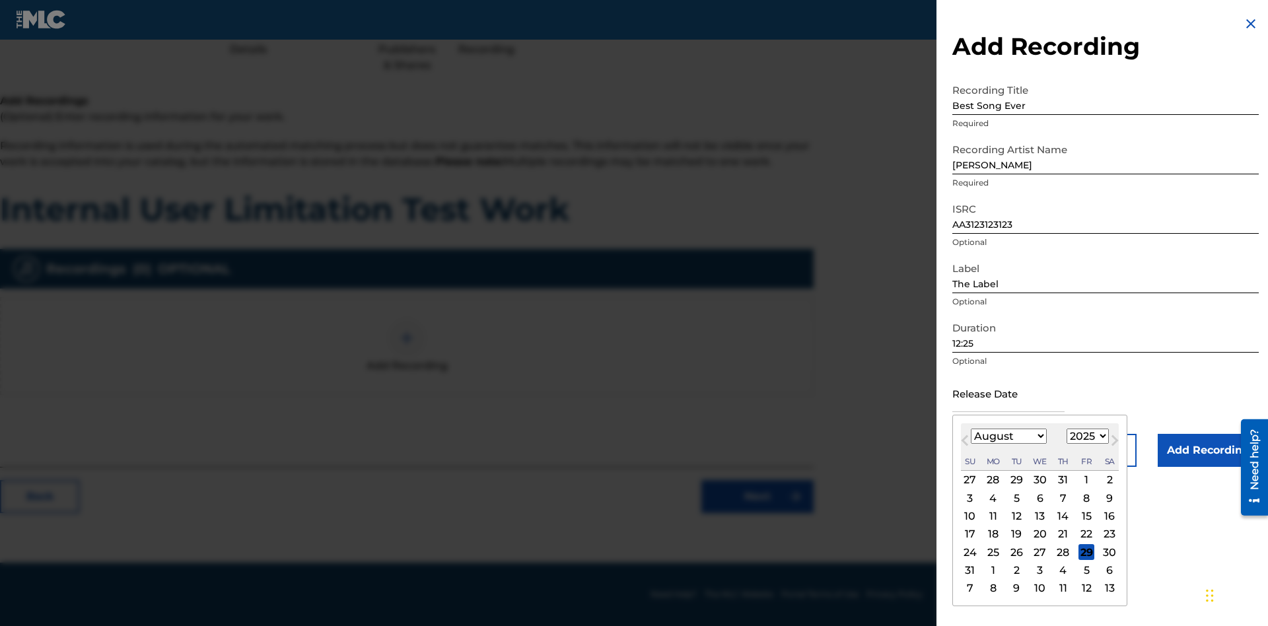
click at [1008, 436] on select "January February March April May June July August September October November De…" at bounding box center [1009, 436] width 76 height 15
select select "3"
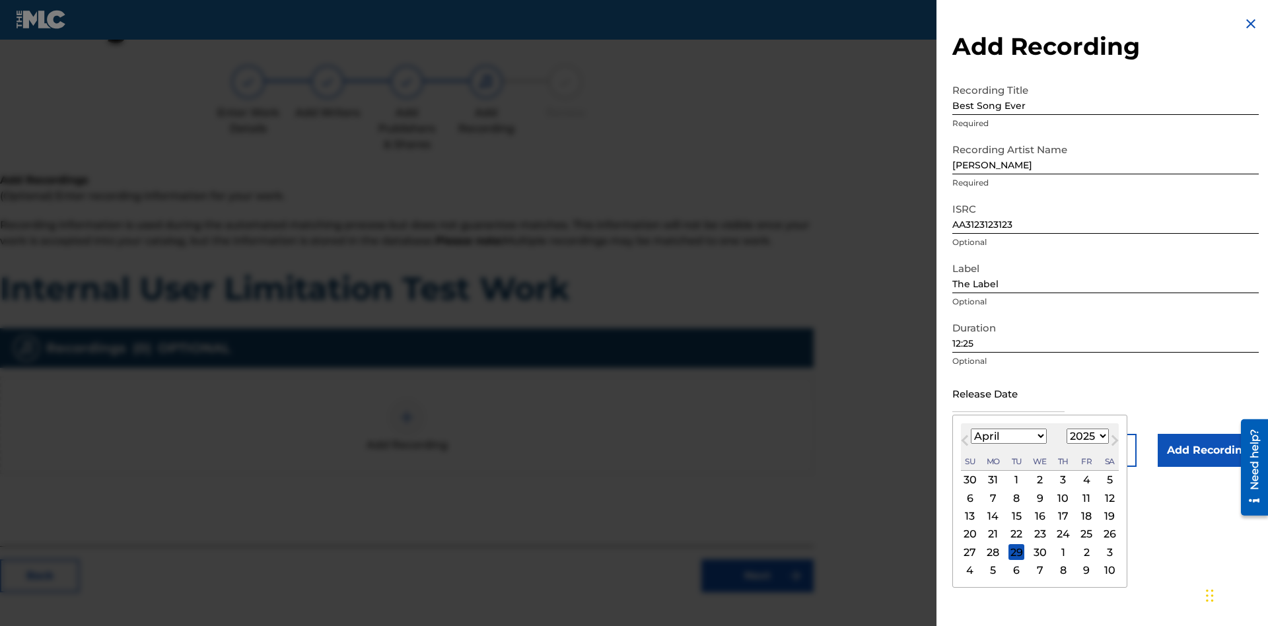
click at [1086, 436] on select "1900 1901 1902 1903 1904 1905 1906 1907 1908 1909 1910 1911 1912 1913 1914 1915…" at bounding box center [1087, 436] width 42 height 15
select select "2021"
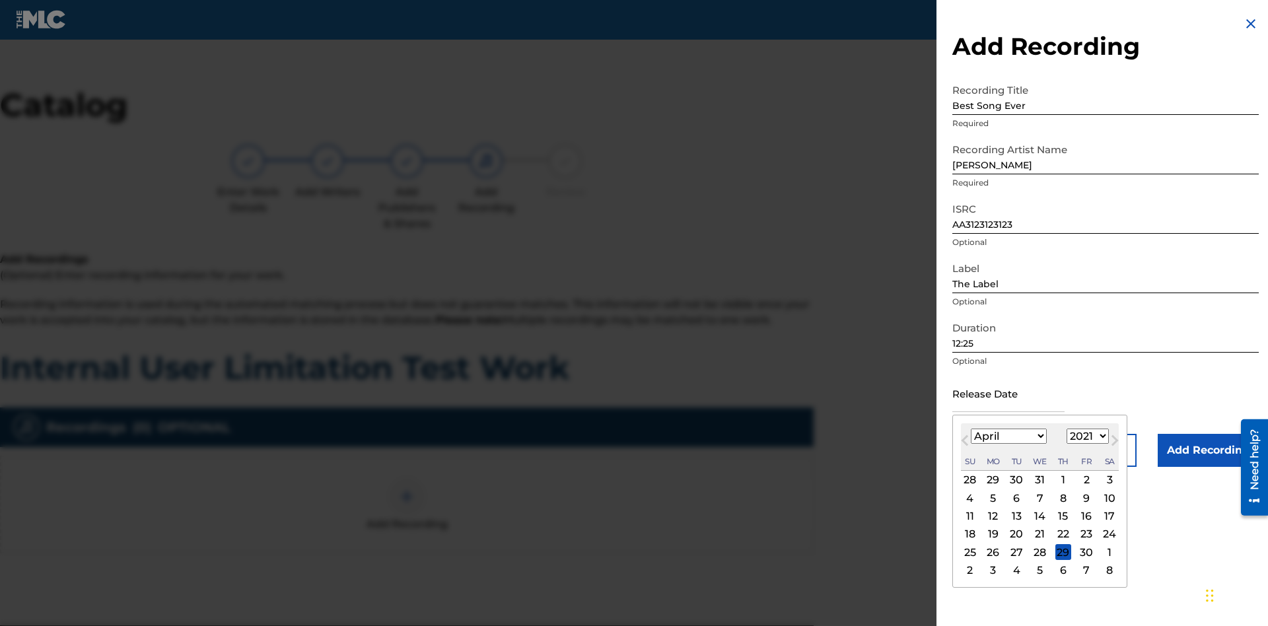
click at [1086, 436] on select "1900 1901 1902 1903 1904 1905 1906 1907 1908 1909 1910 1911 1912 1913 1914 1915…" at bounding box center [1087, 436] width 42 height 15
click at [1061, 480] on div "1" at bounding box center [1063, 480] width 16 height 16
type input "April 1 2021"
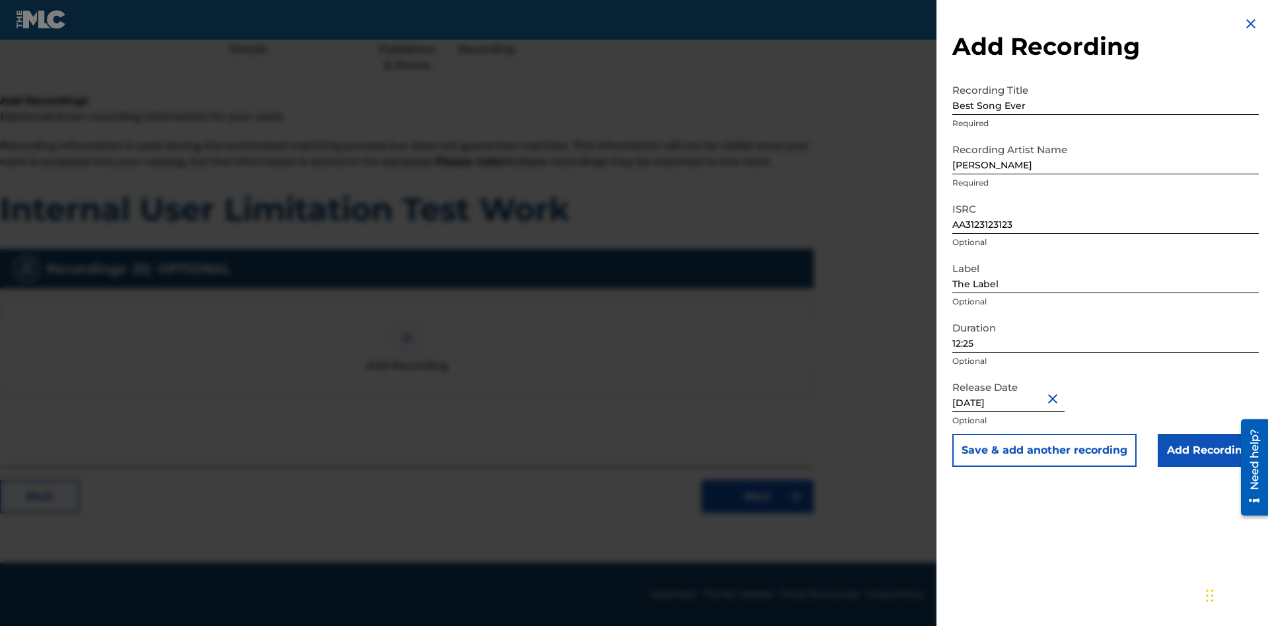
click at [1208, 450] on input "Add Recording" at bounding box center [1208, 450] width 101 height 33
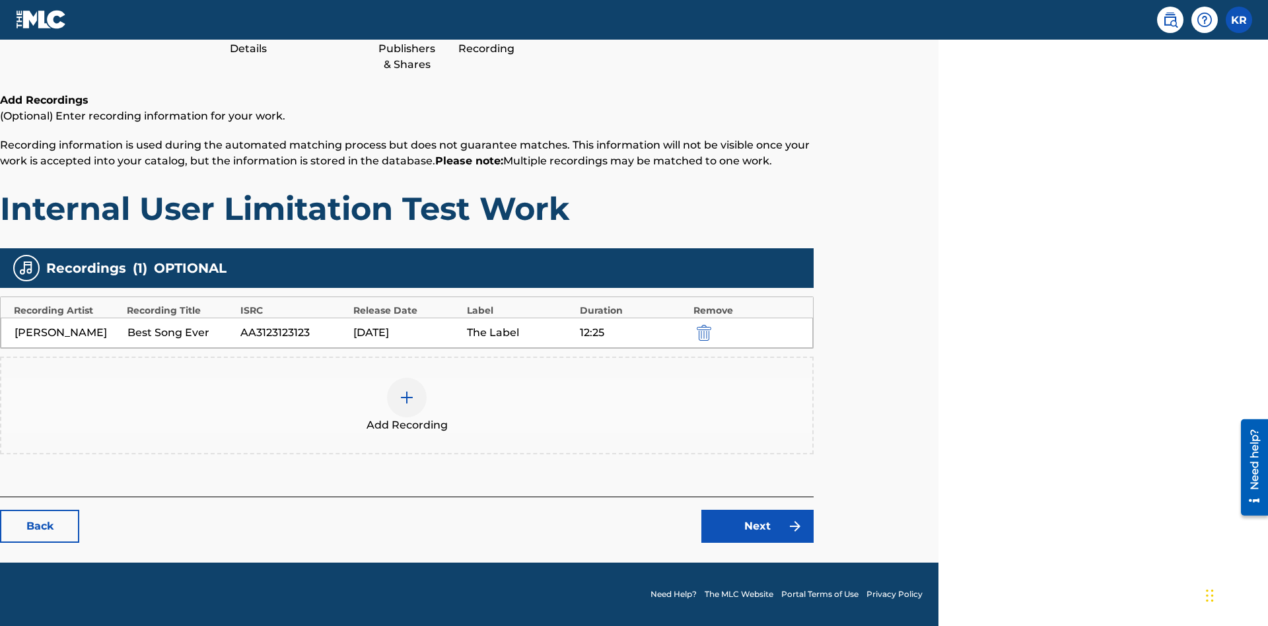
click at [757, 526] on link "Next" at bounding box center [757, 526] width 112 height 33
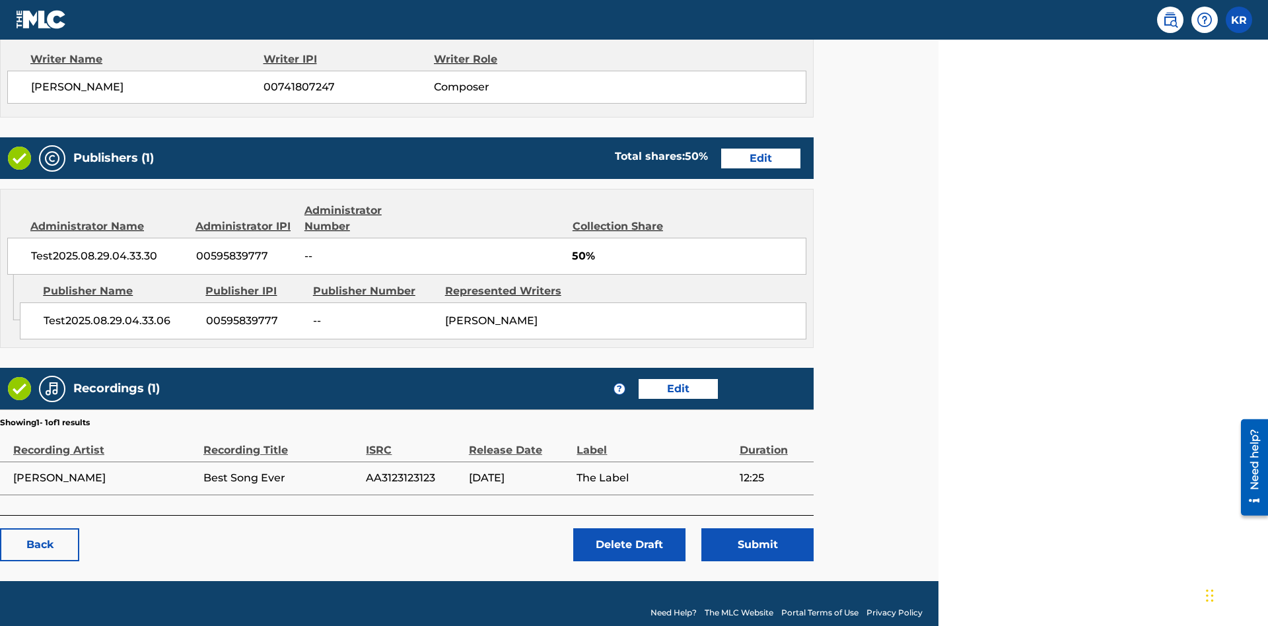
scroll to position [552, 330]
